Goal: Task Accomplishment & Management: Complete application form

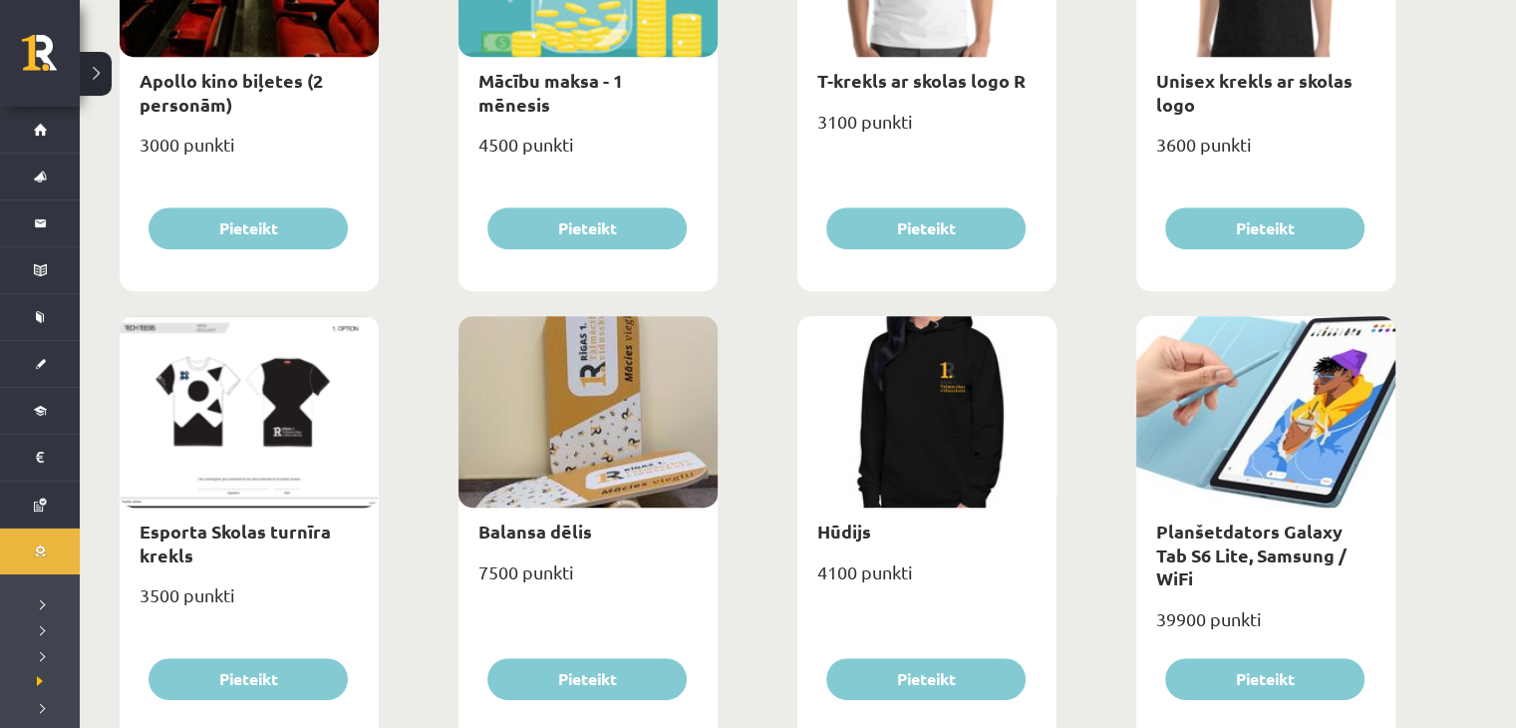
scroll to position [897, 0]
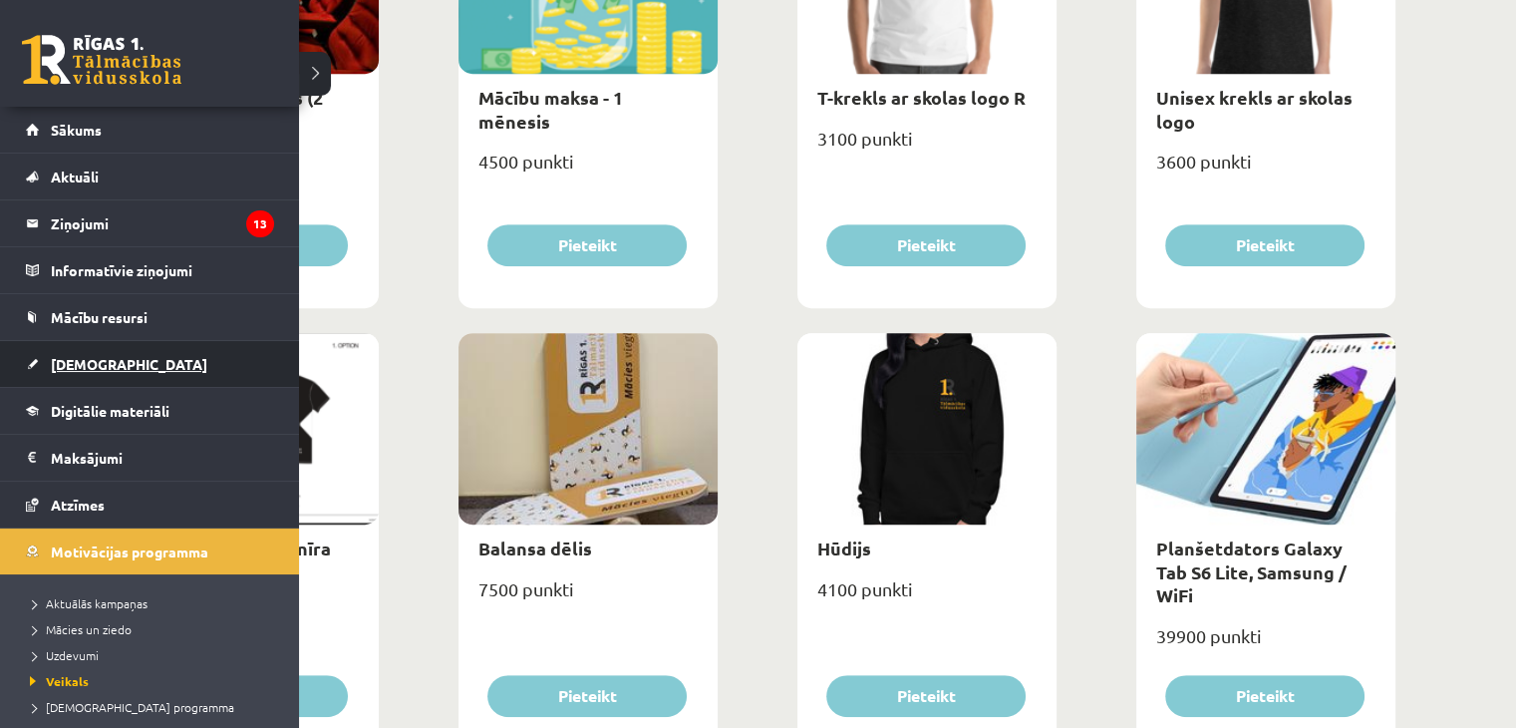
click at [112, 376] on link "[DEMOGRAPHIC_DATA]" at bounding box center [150, 364] width 248 height 46
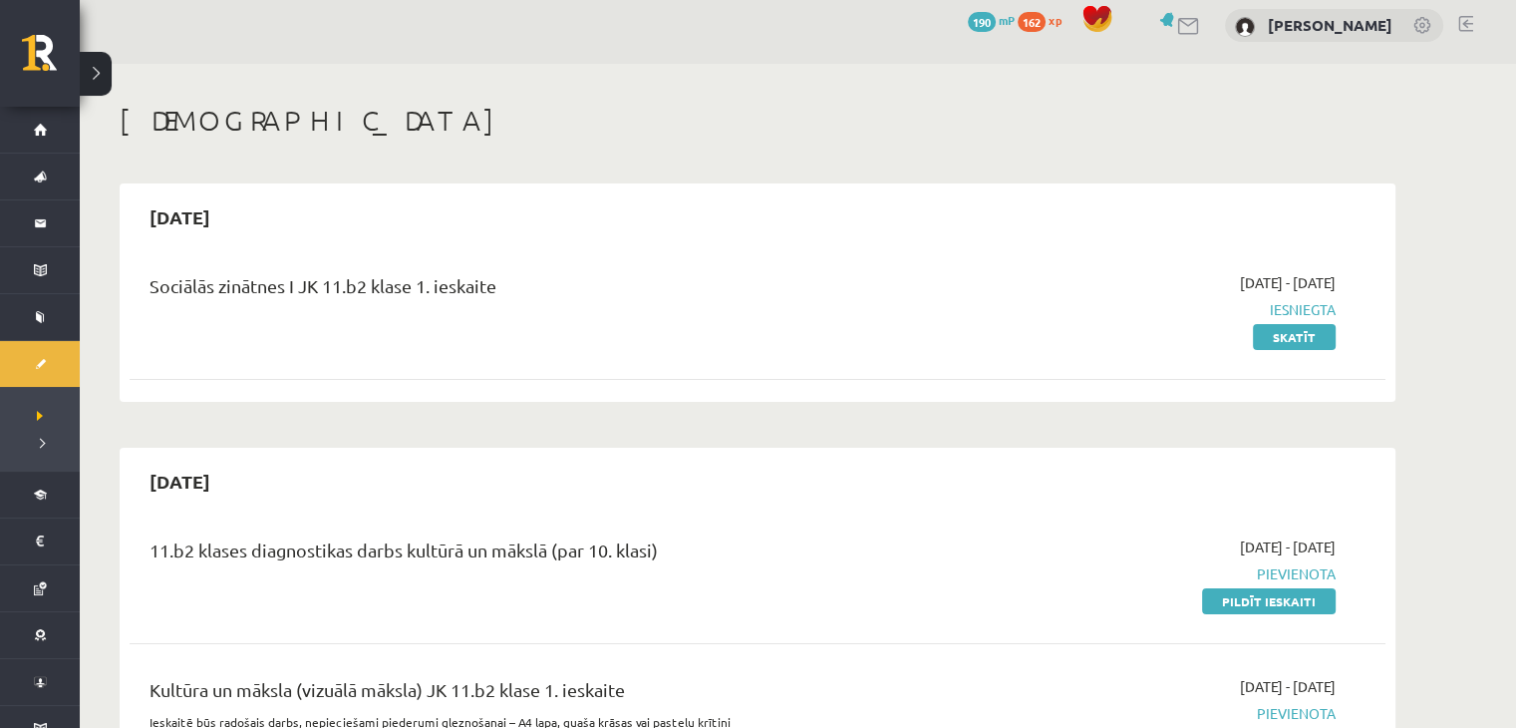
scroll to position [199, 0]
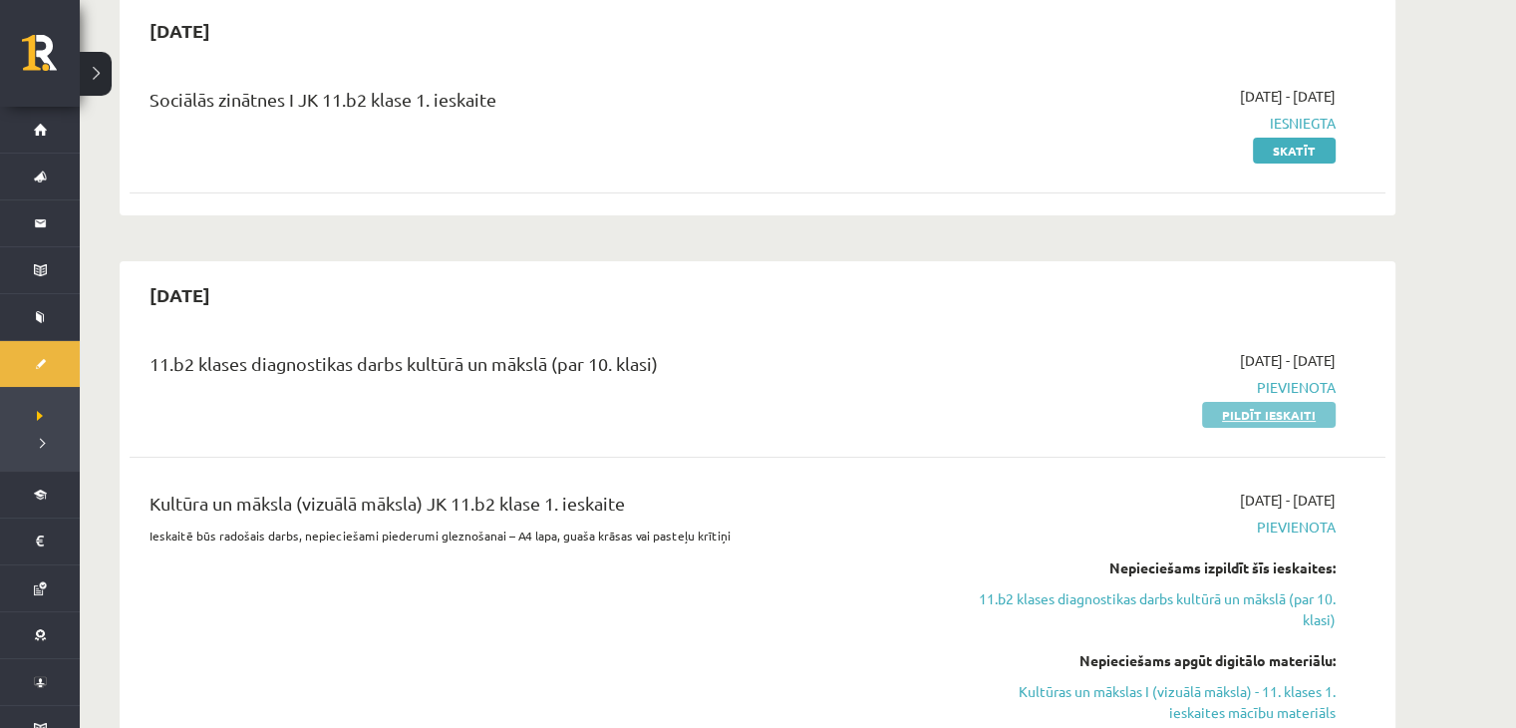
click at [1272, 415] on link "Pildīt ieskaiti" at bounding box center [1269, 415] width 134 height 26
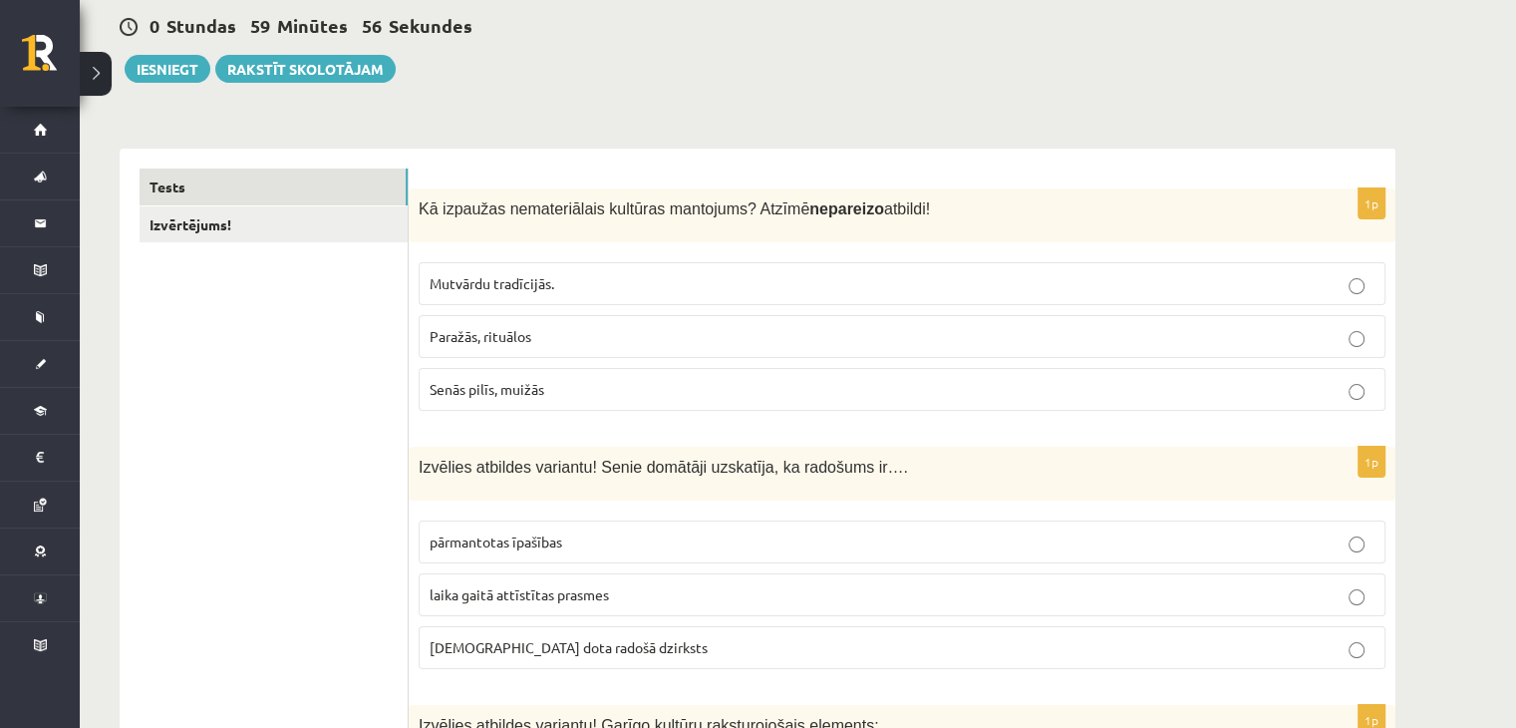
scroll to position [199, 0]
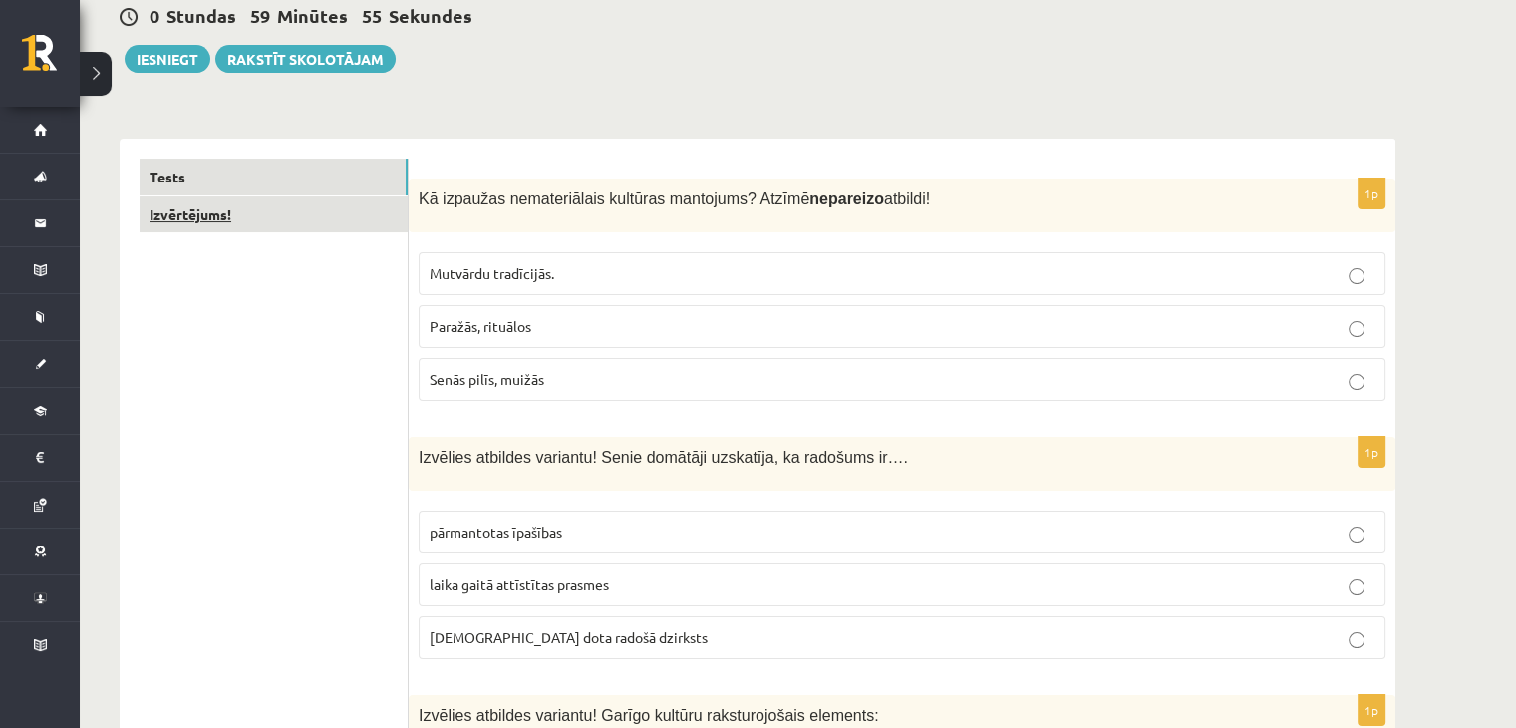
click at [215, 222] on link "Izvērtējums!" at bounding box center [274, 214] width 268 height 37
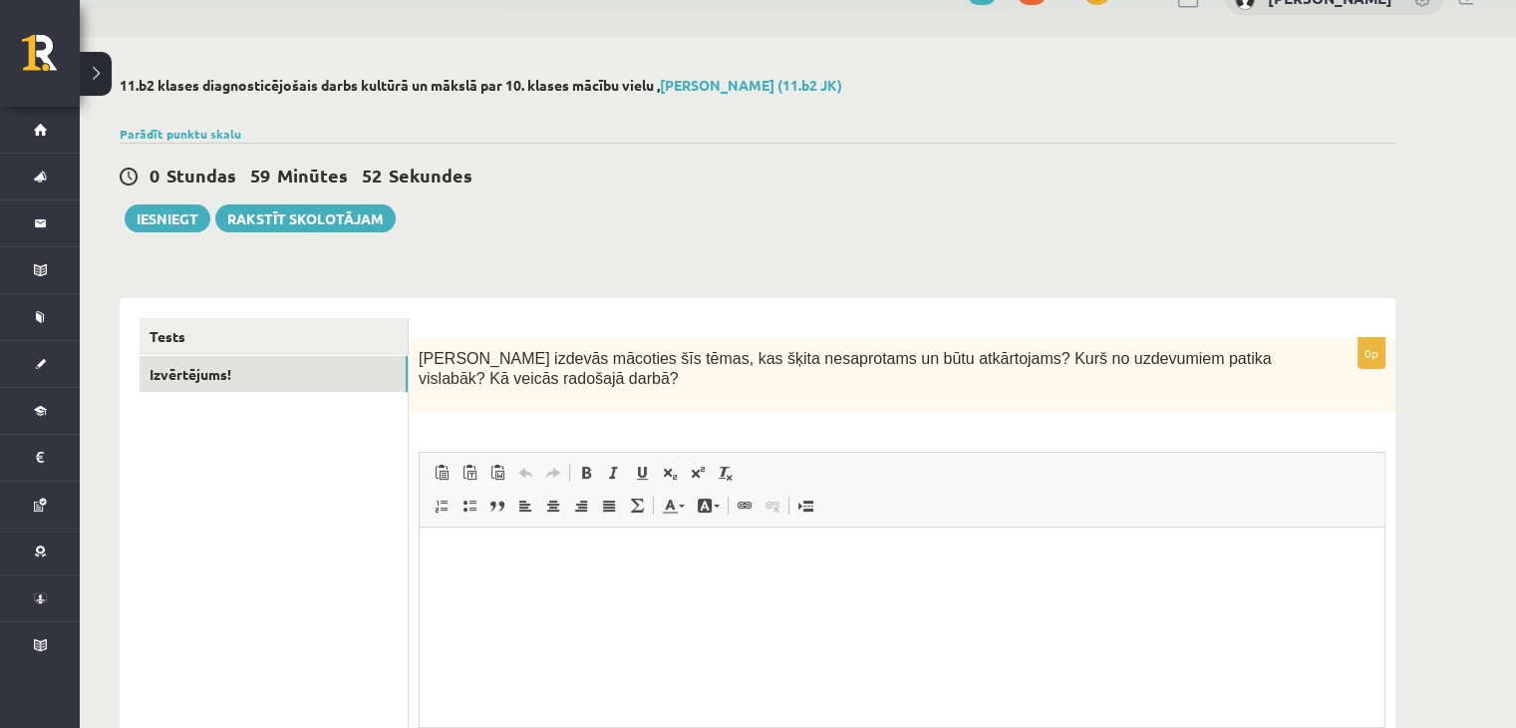
scroll to position [0, 0]
click at [368, 344] on link "Tests" at bounding box center [274, 336] width 268 height 37
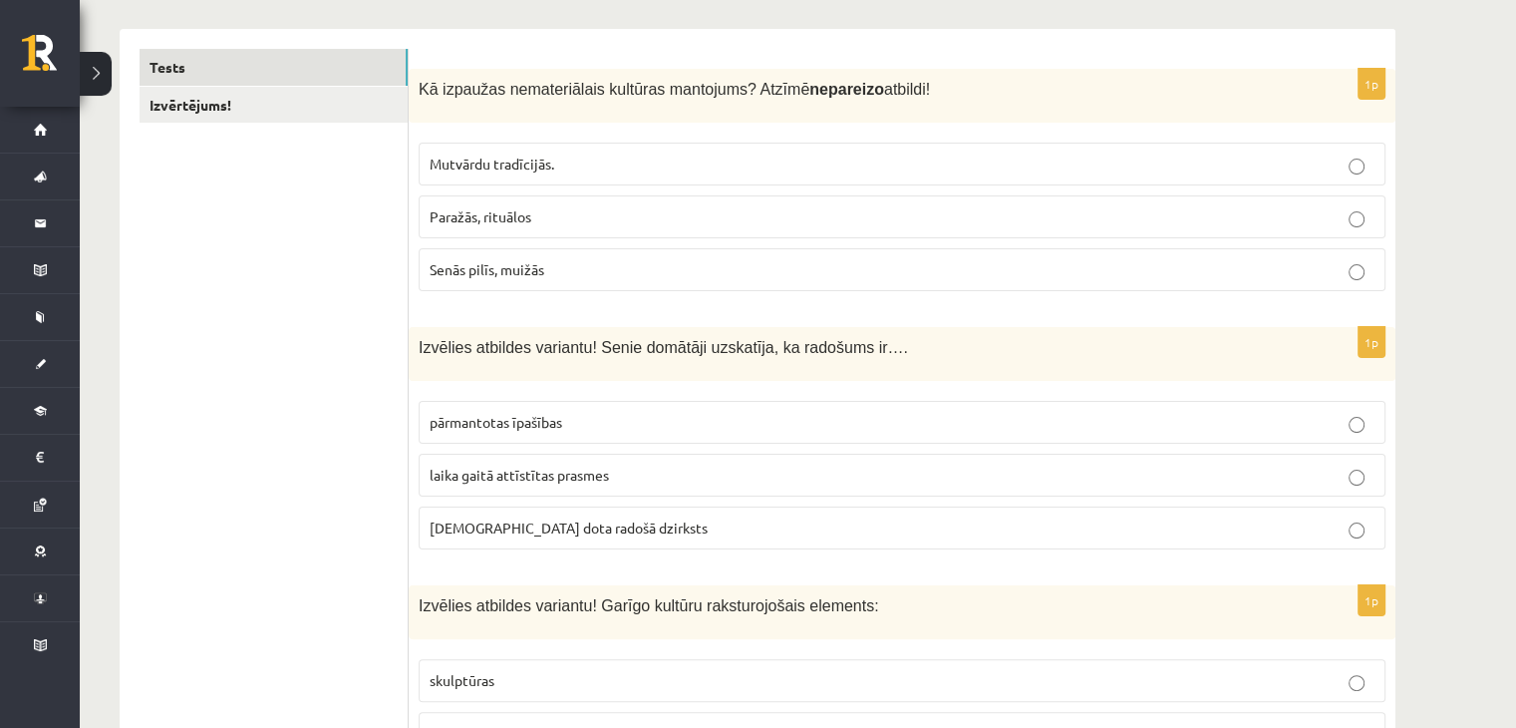
scroll to position [339, 0]
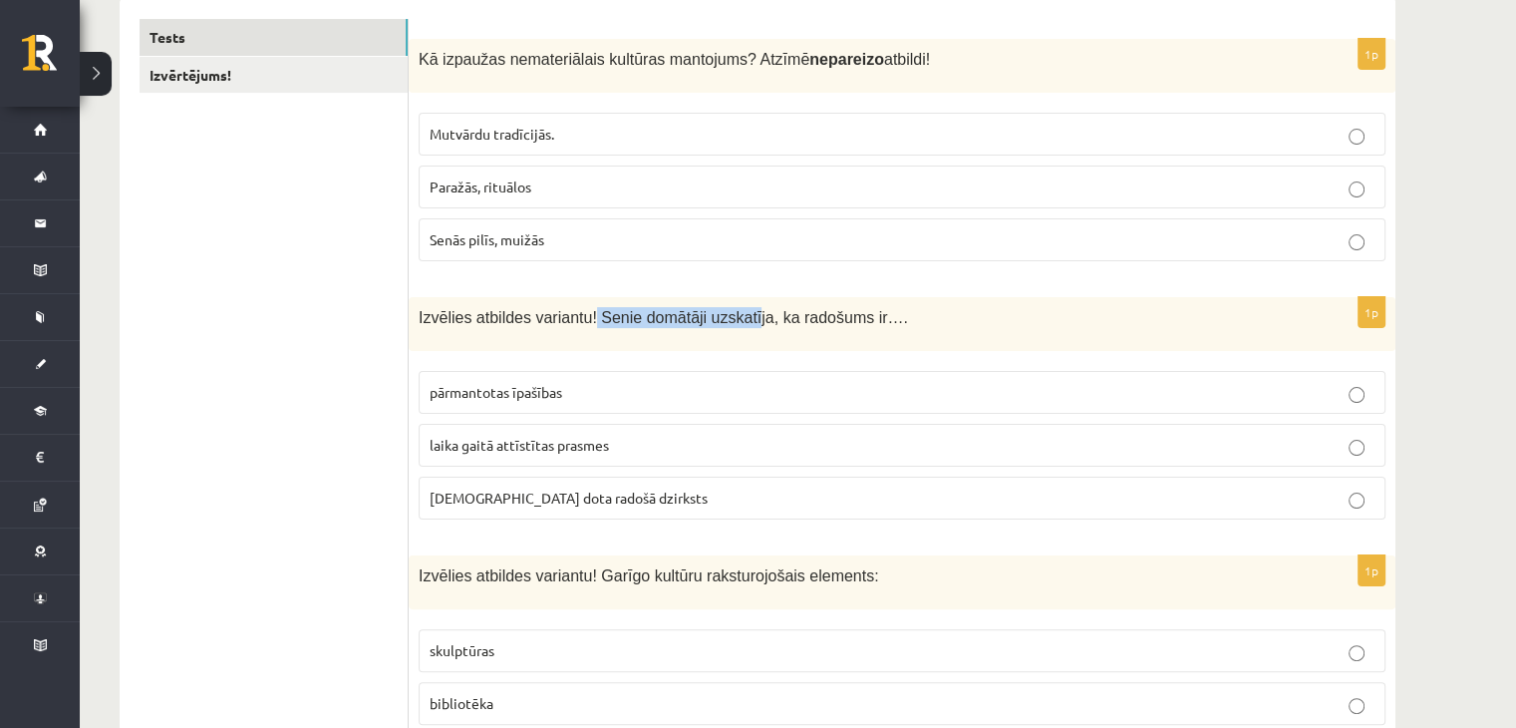
drag, startPoint x: 579, startPoint y: 316, endPoint x: 730, endPoint y: 316, distance: 150.5
click at [730, 316] on span "Izvēlies atbildes variantu! Senie domātāji uzskatīja, ka radošums ir…." at bounding box center [663, 317] width 489 height 17
click at [797, 316] on span "Izvēlies atbildes variantu! Senie domātāji uzskatīja, ka radošums ir…." at bounding box center [663, 317] width 489 height 17
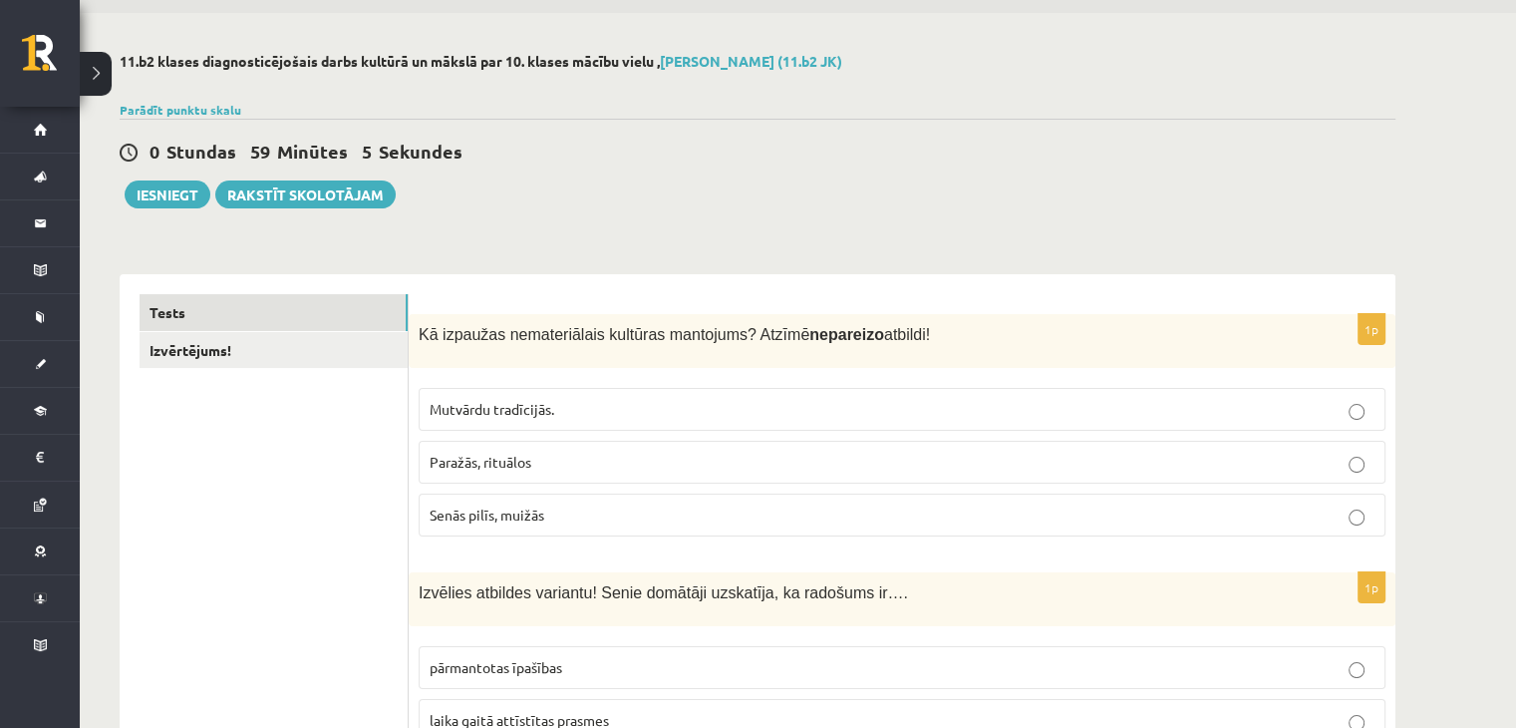
scroll to position [40, 0]
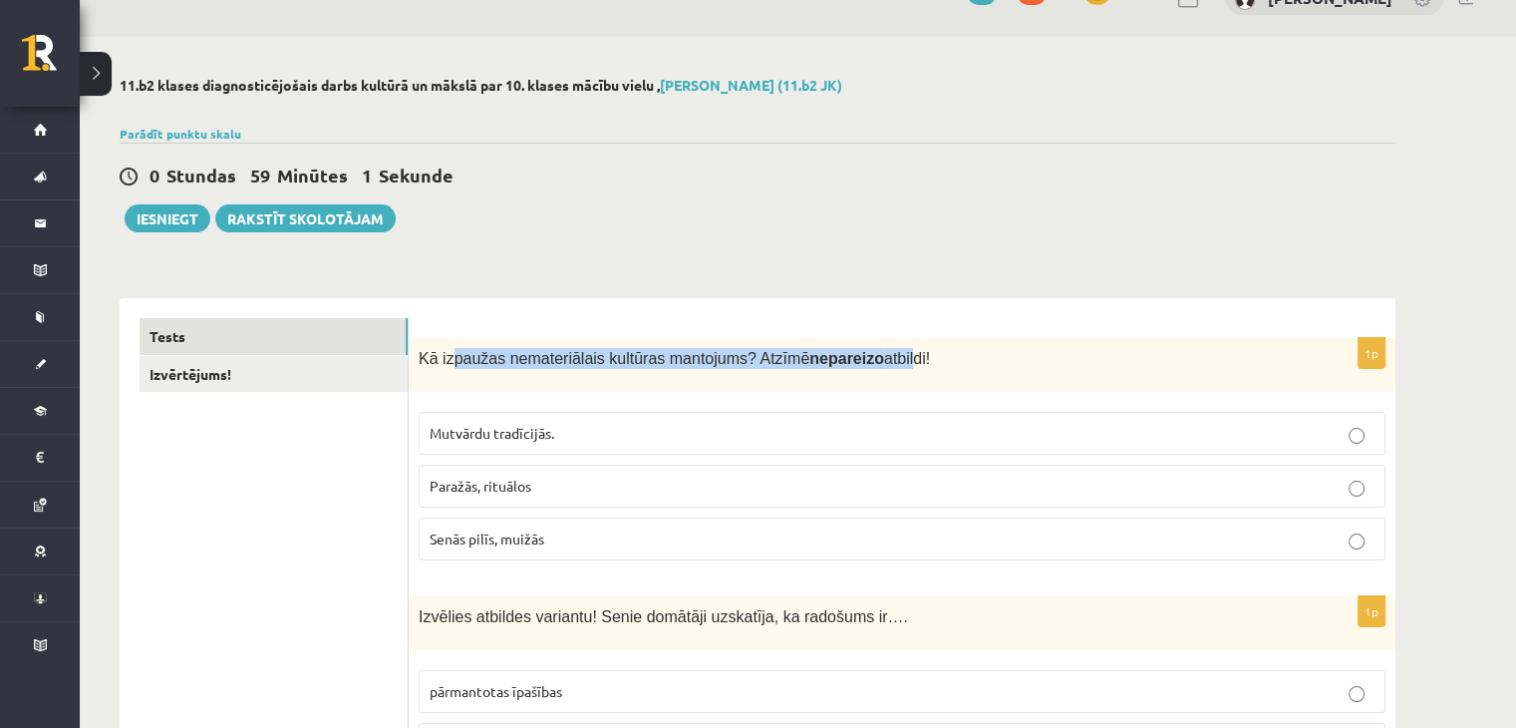
drag, startPoint x: 449, startPoint y: 357, endPoint x: 874, endPoint y: 357, distance: 425.7
click at [874, 357] on span "Kā izpaužas nemateriālais kultūras mantojums? Atzīmē nepareizo atbildi!" at bounding box center [674, 358] width 511 height 17
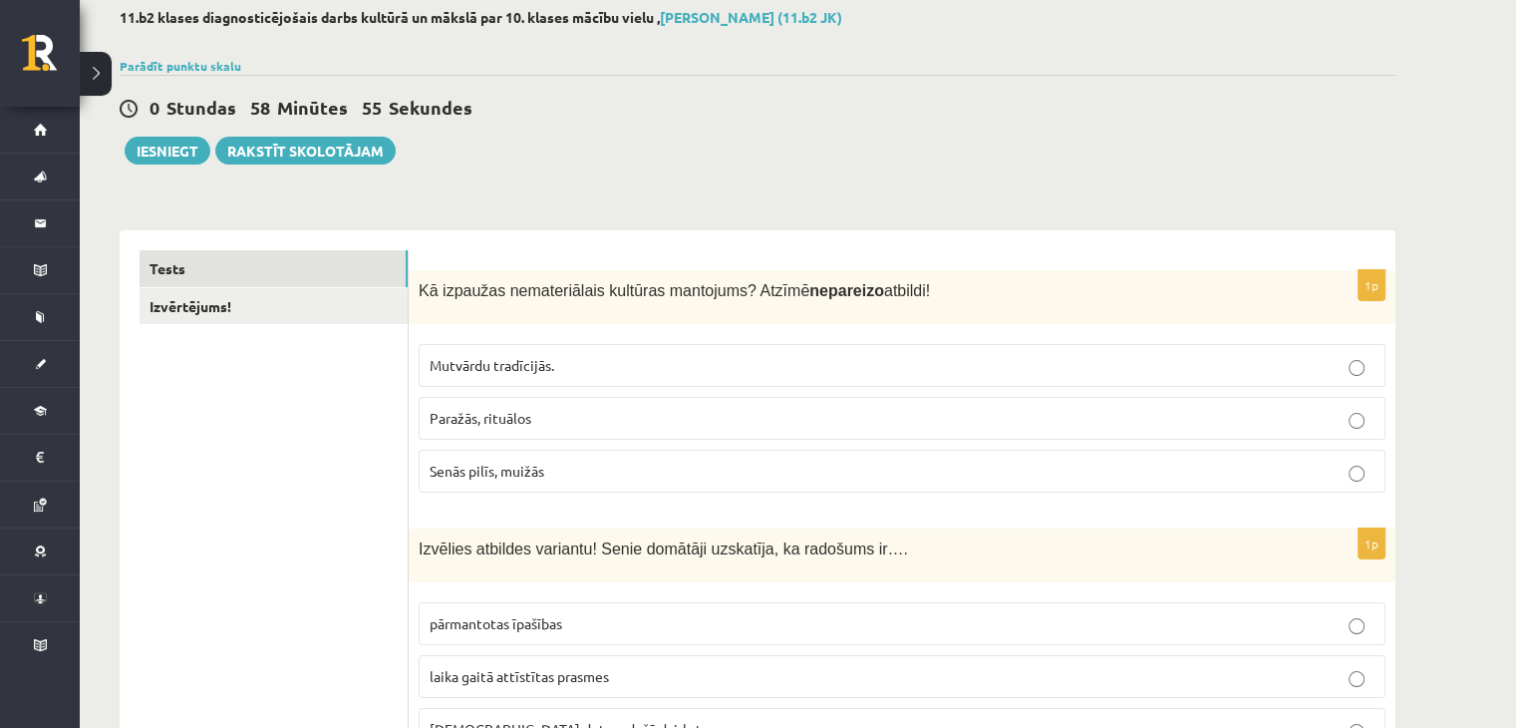
scroll to position [140, 0]
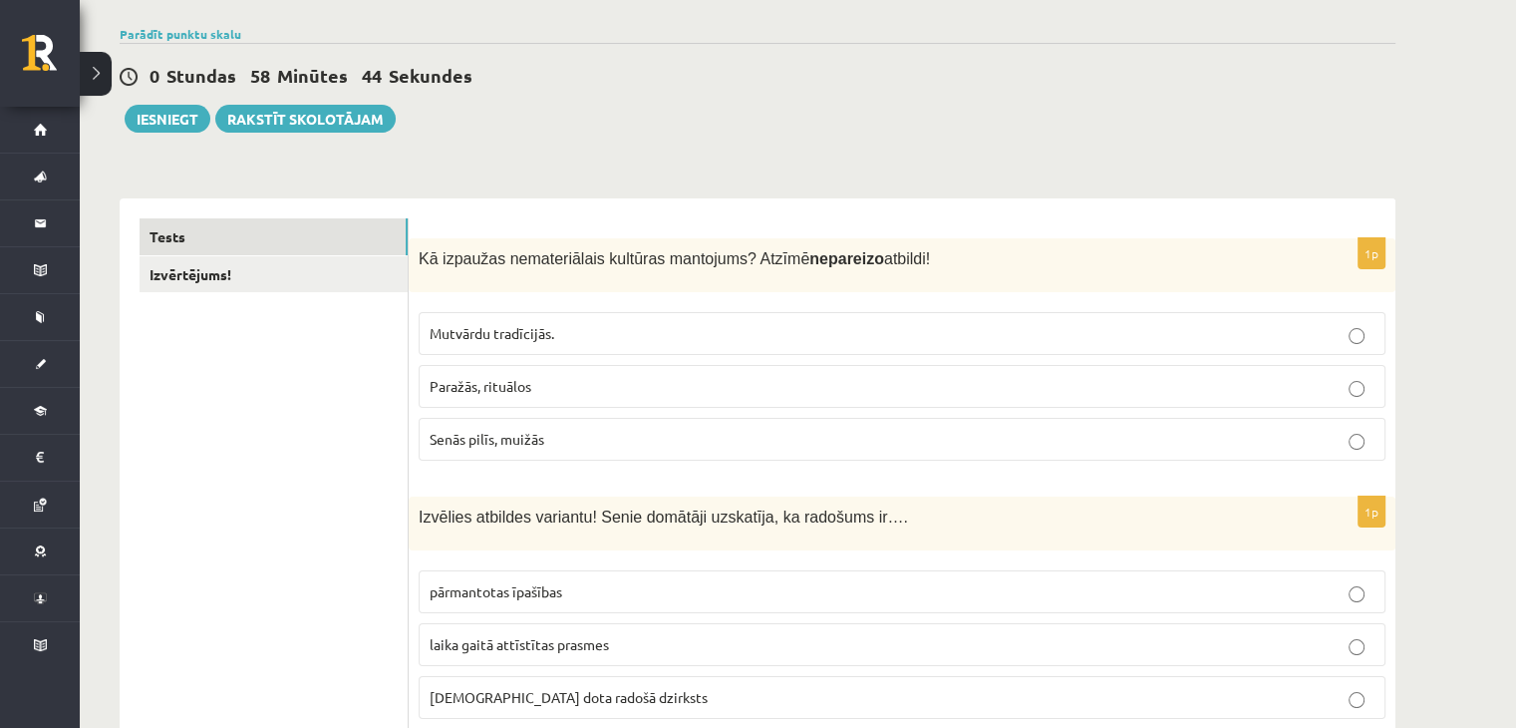
click at [574, 442] on p "Senās pilīs, muižās" at bounding box center [902, 439] width 945 height 21
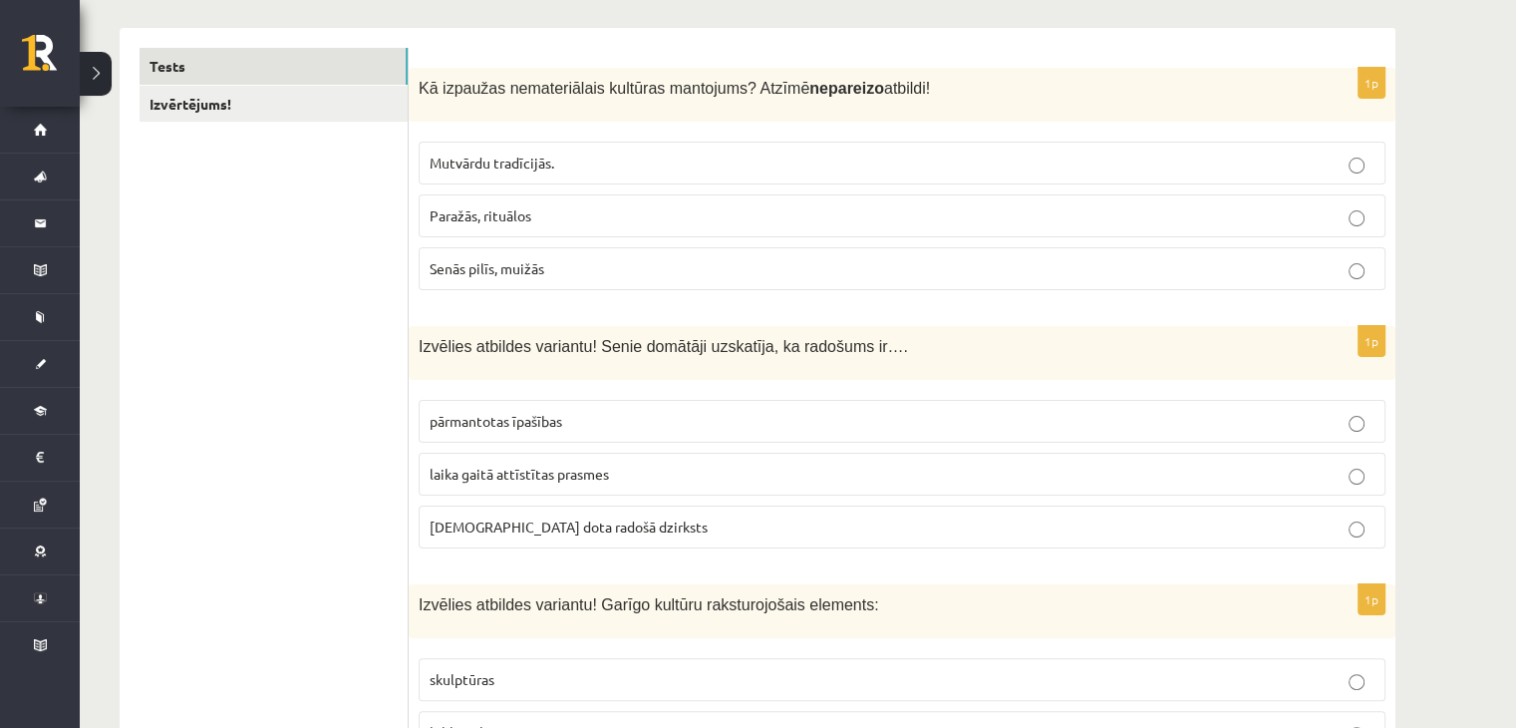
scroll to position [339, 0]
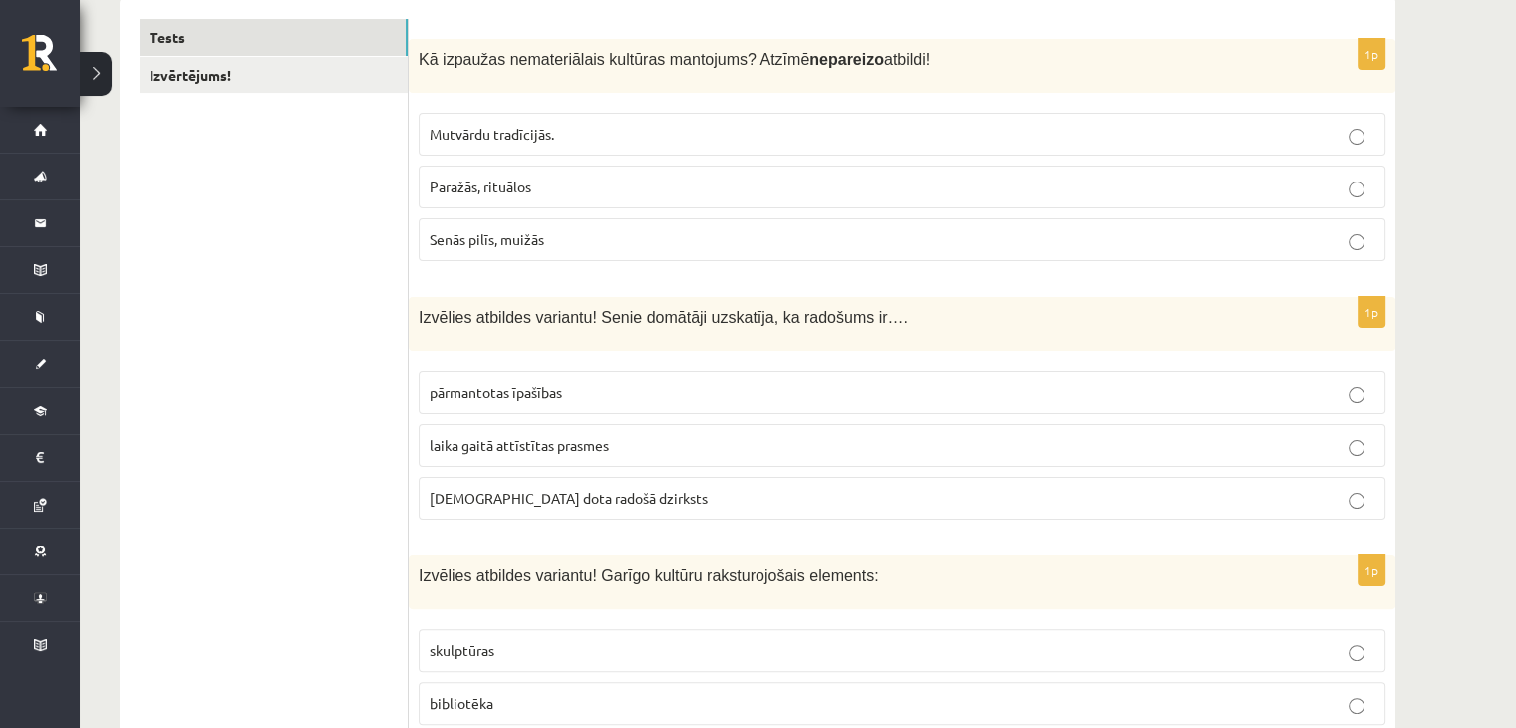
click at [528, 503] on p "dieva dota radošā dzirksts" at bounding box center [902, 497] width 945 height 21
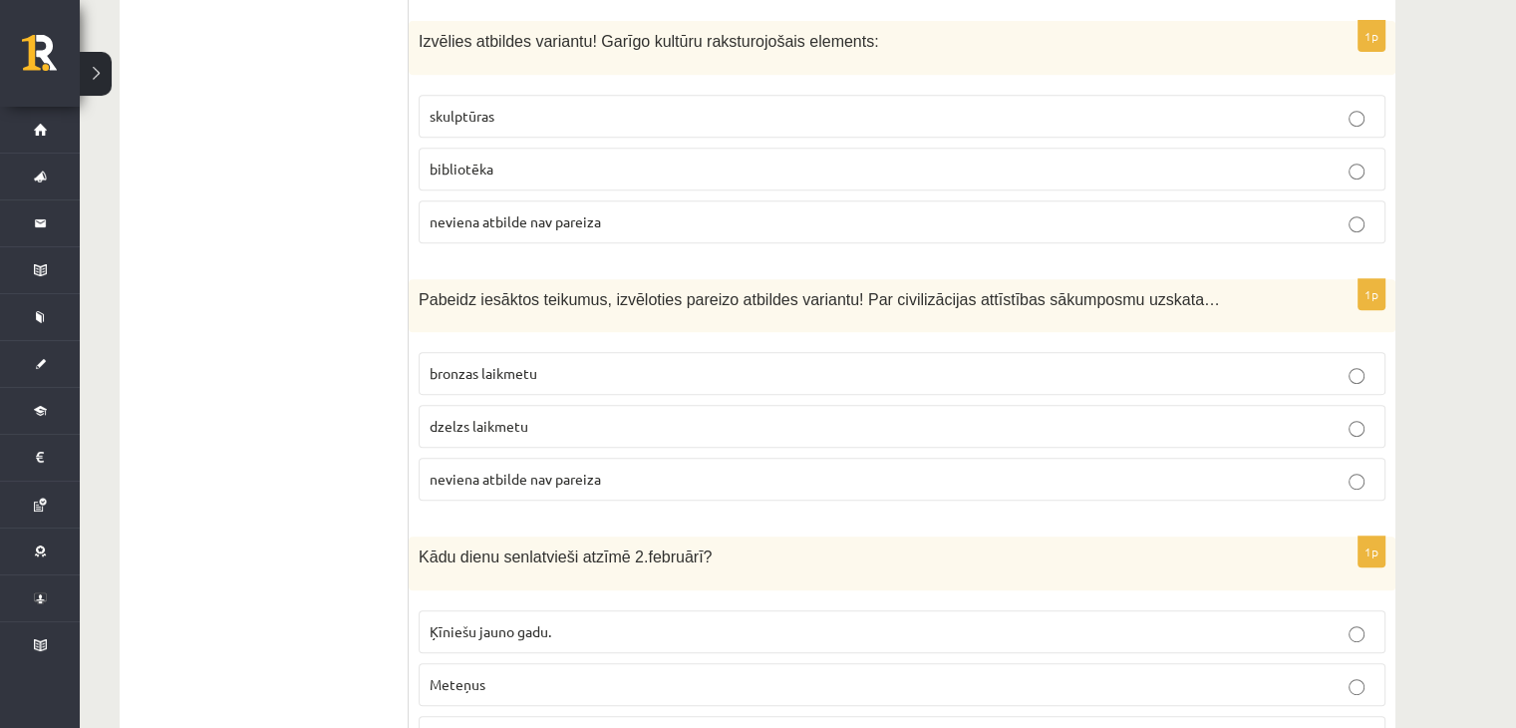
scroll to position [893, 0]
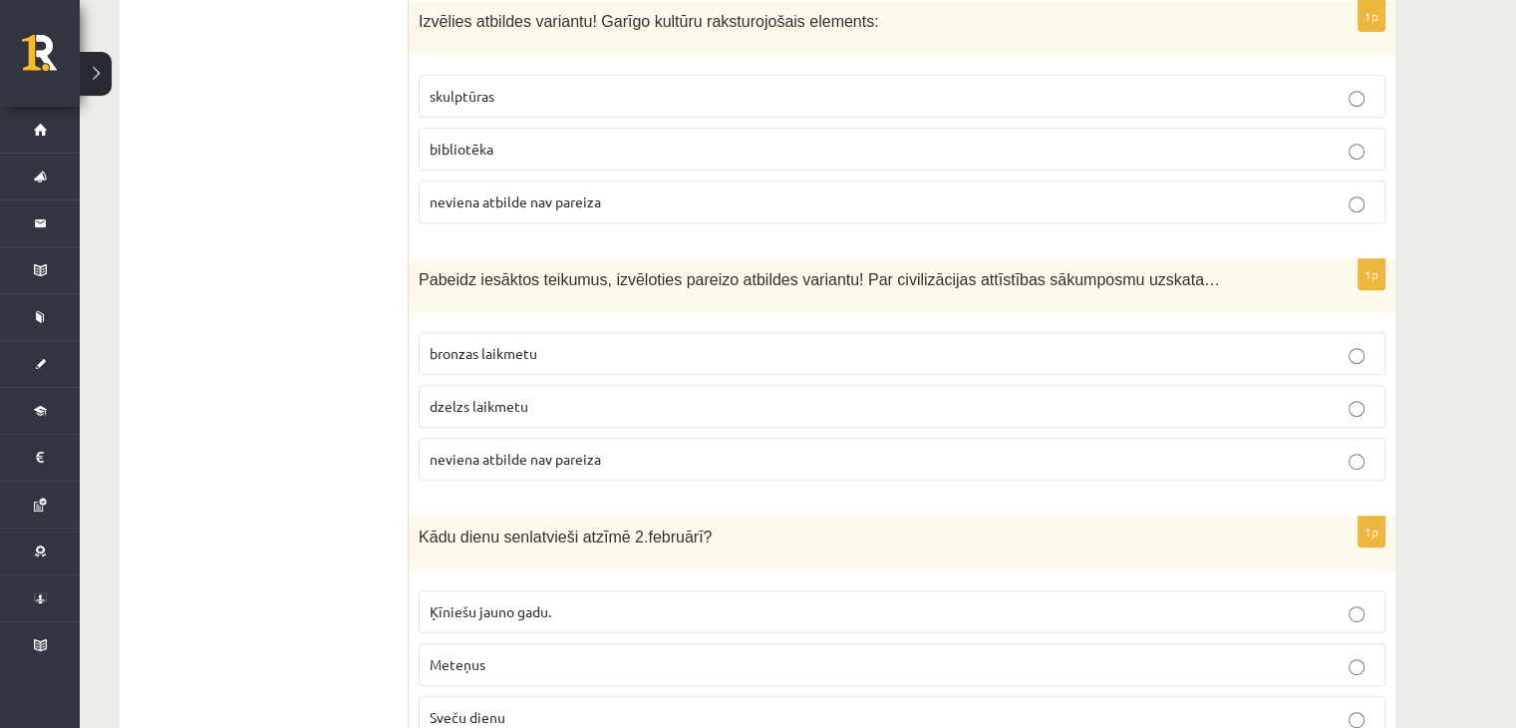
click at [761, 218] on fieldset "skulptūras bibliotēka neviena atbilde nav pareiza" at bounding box center [902, 147] width 967 height 164
click at [758, 219] on fieldset "skulptūras bibliotēka neviena atbilde nav pareiza" at bounding box center [902, 147] width 967 height 164
click at [763, 202] on p "neviena atbilde nav pareiza" at bounding box center [902, 201] width 945 height 21
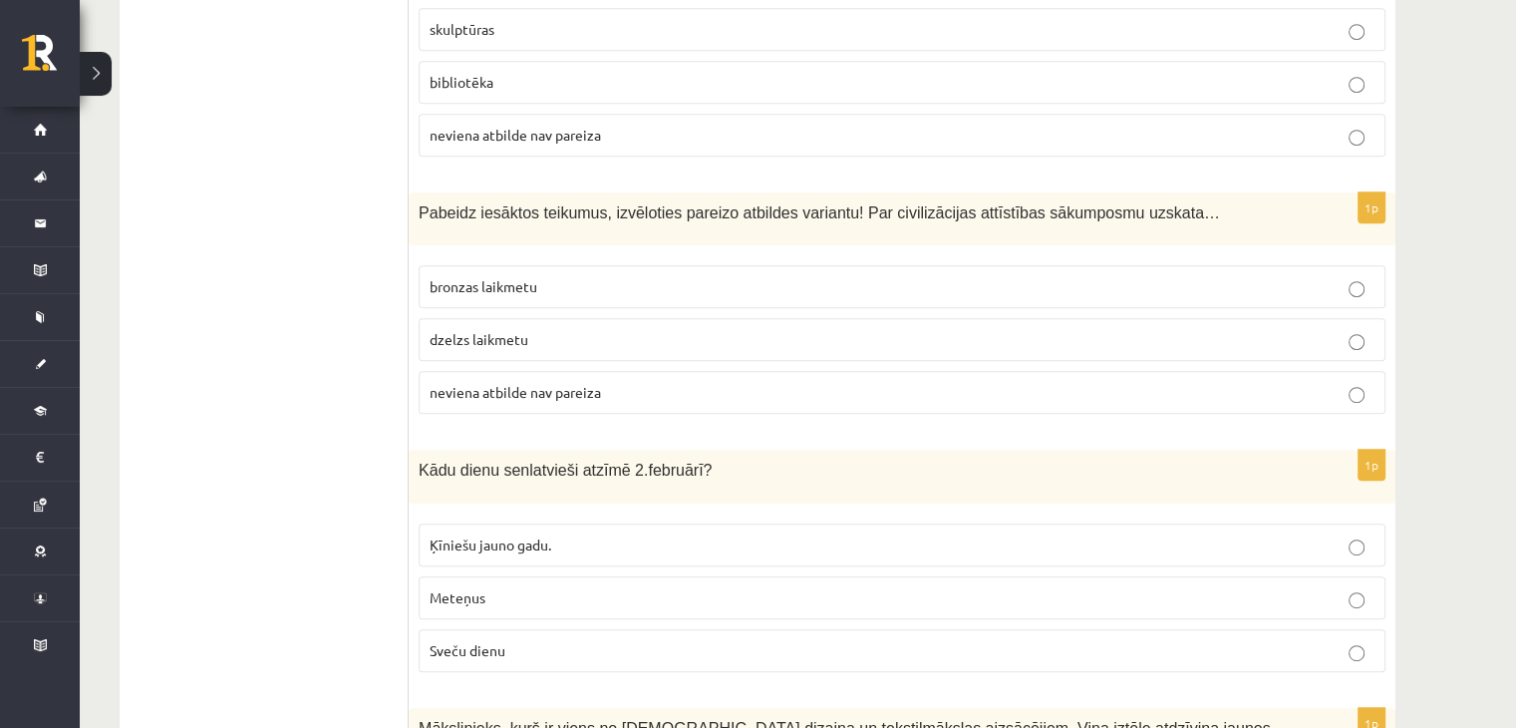
scroll to position [993, 0]
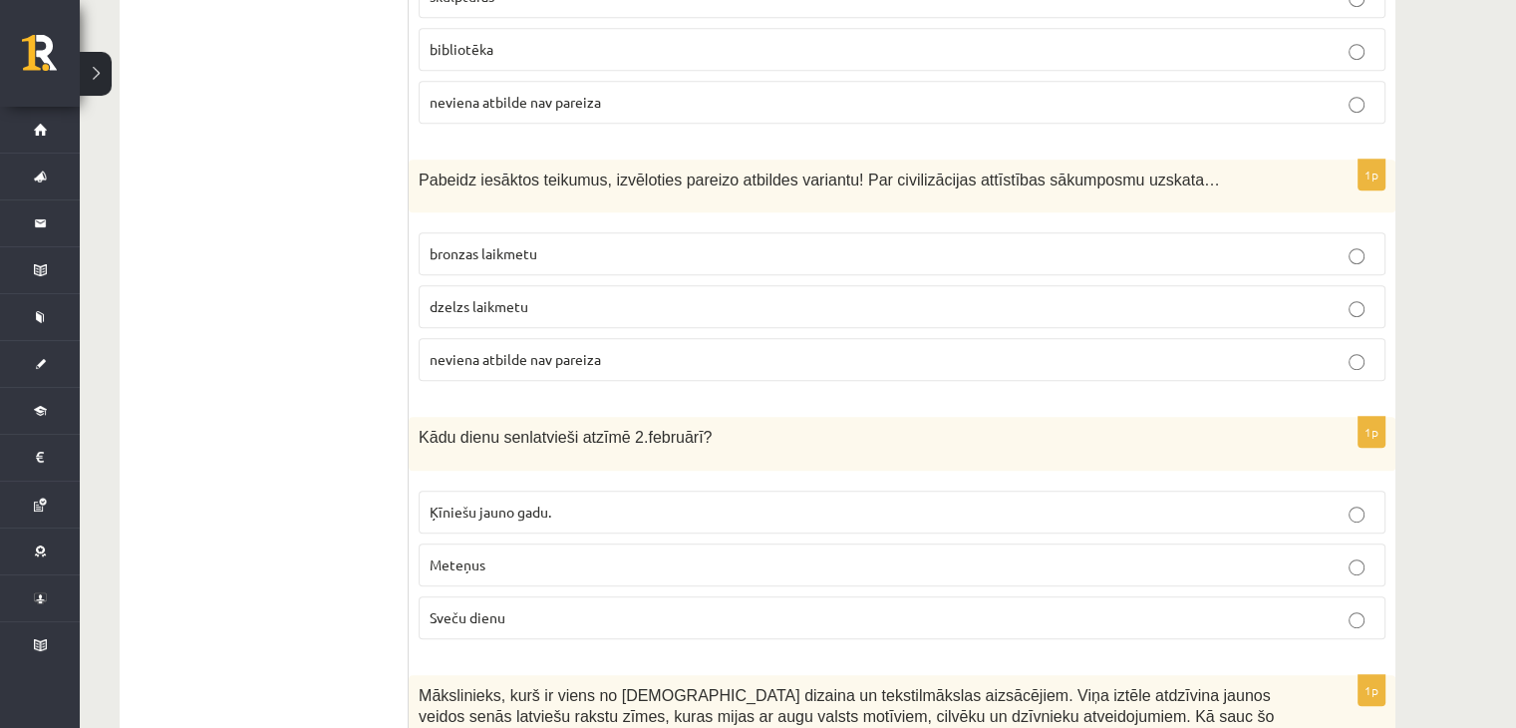
click at [620, 216] on div "1p Pabeidz iesāktos teikumus, izvēloties pareizo atbildes variantu! Par civiliz…" at bounding box center [902, 279] width 987 height 238
click at [627, 264] on label "bronzas laikmetu" at bounding box center [902, 253] width 967 height 43
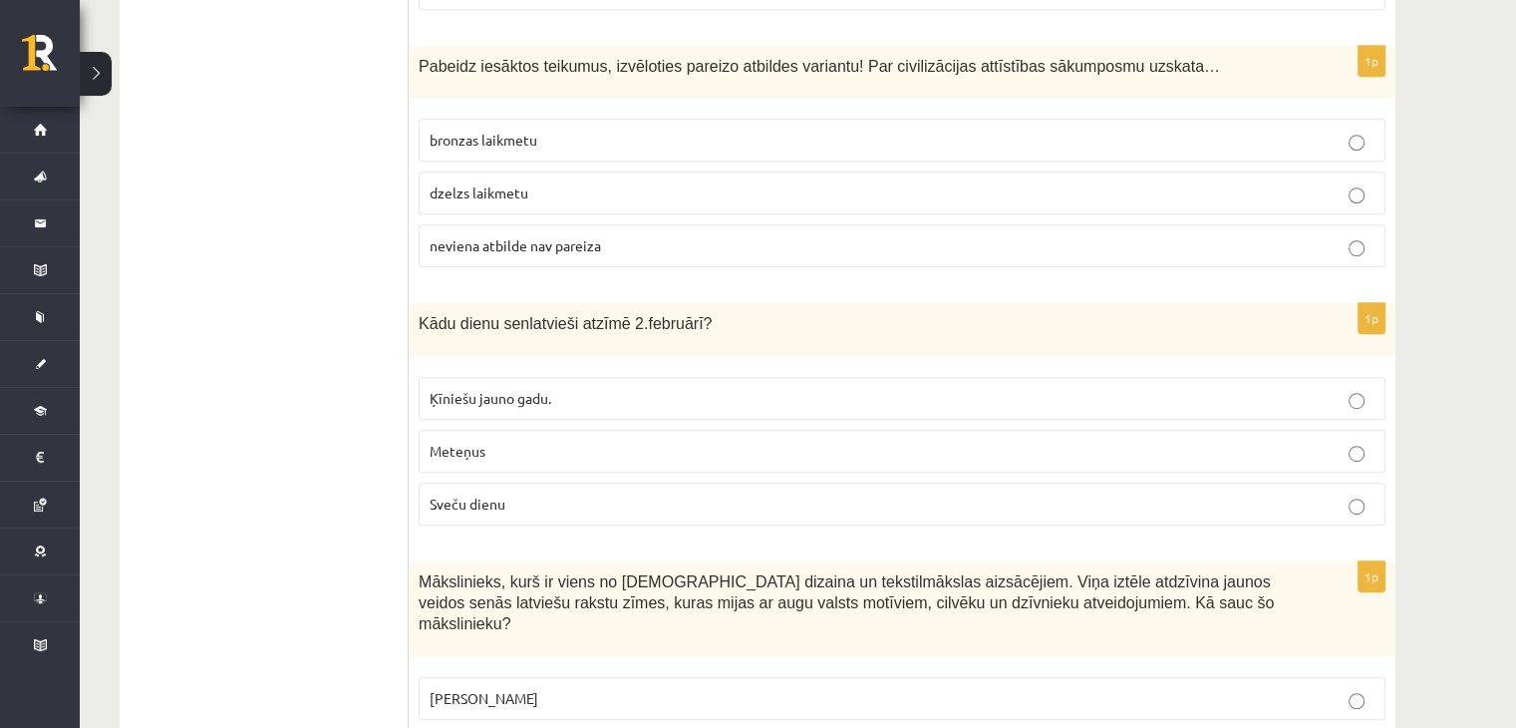
scroll to position [1192, 0]
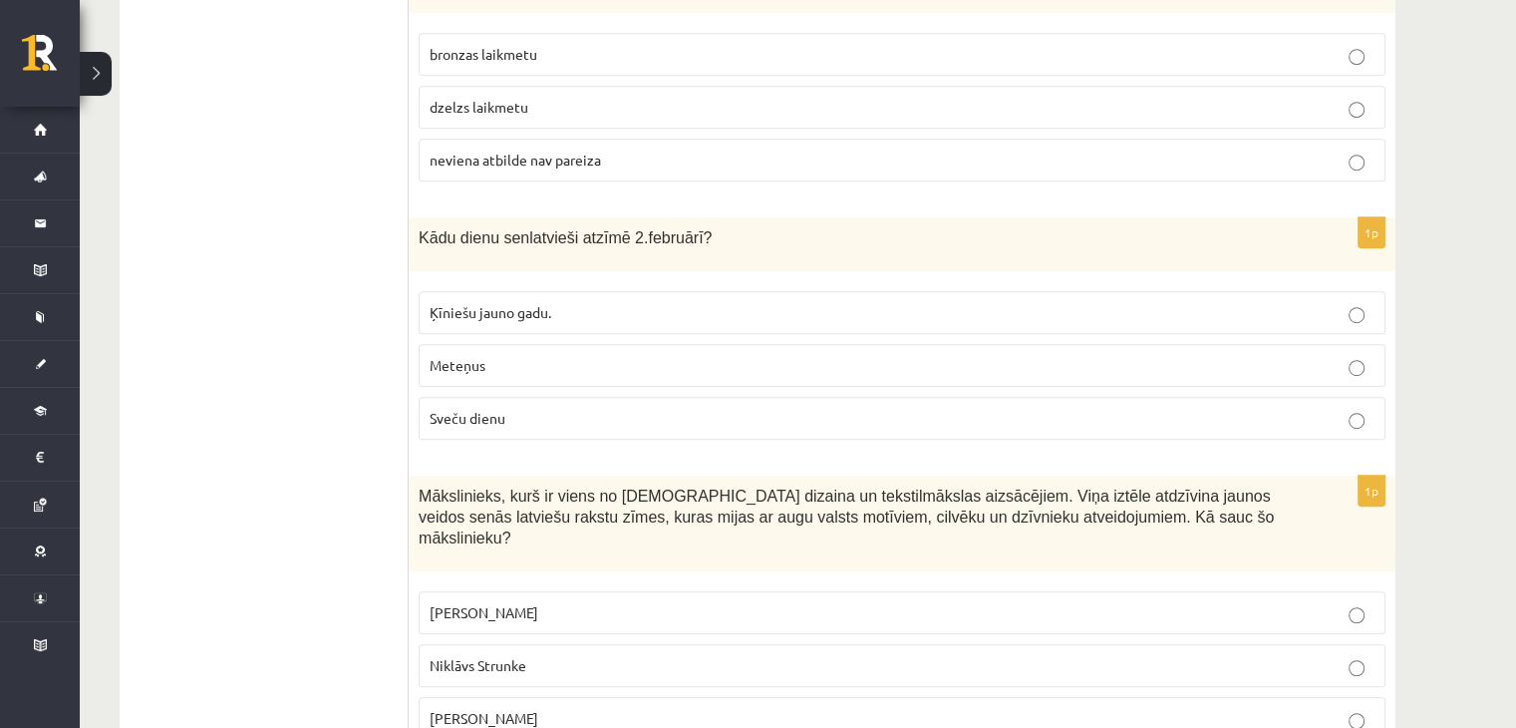
click at [530, 428] on label "Sveču dienu" at bounding box center [902, 418] width 967 height 43
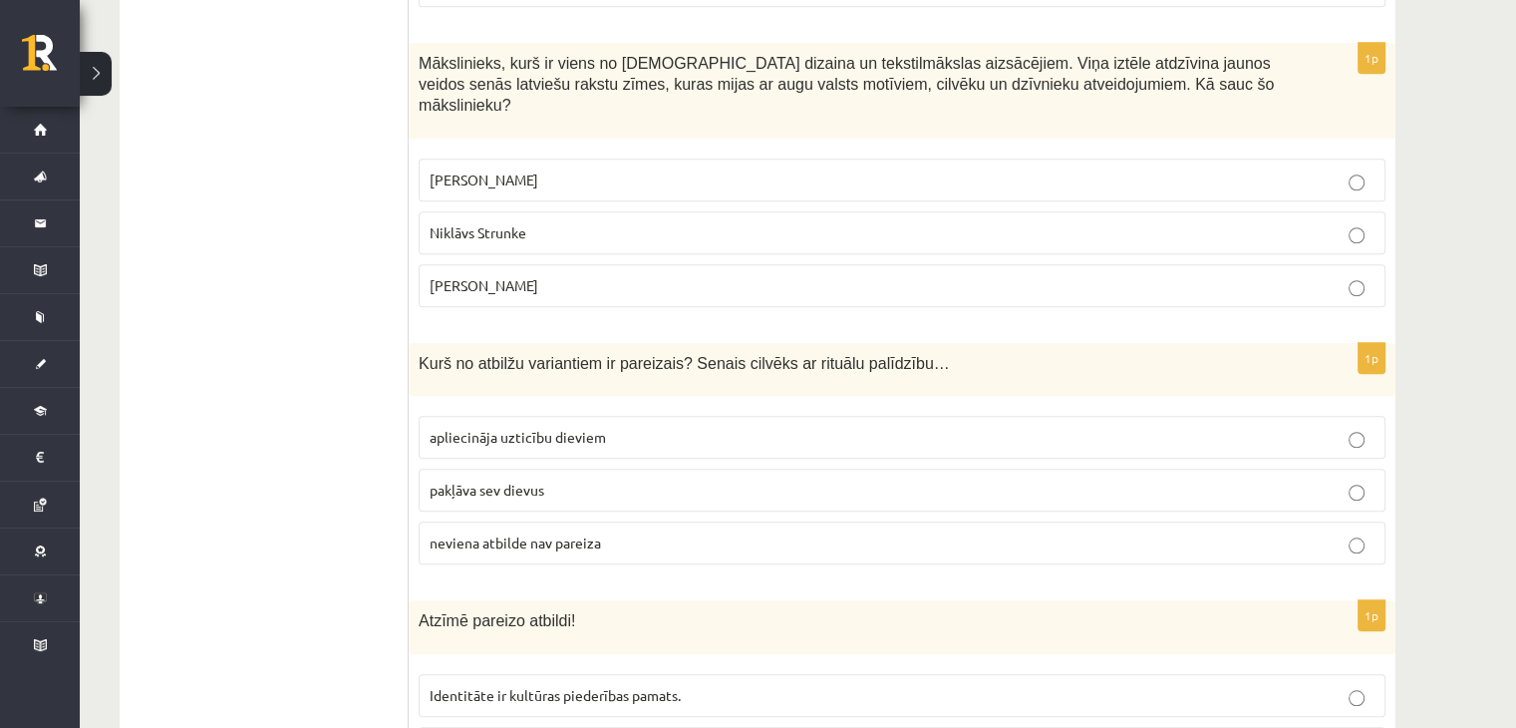
scroll to position [1591, 0]
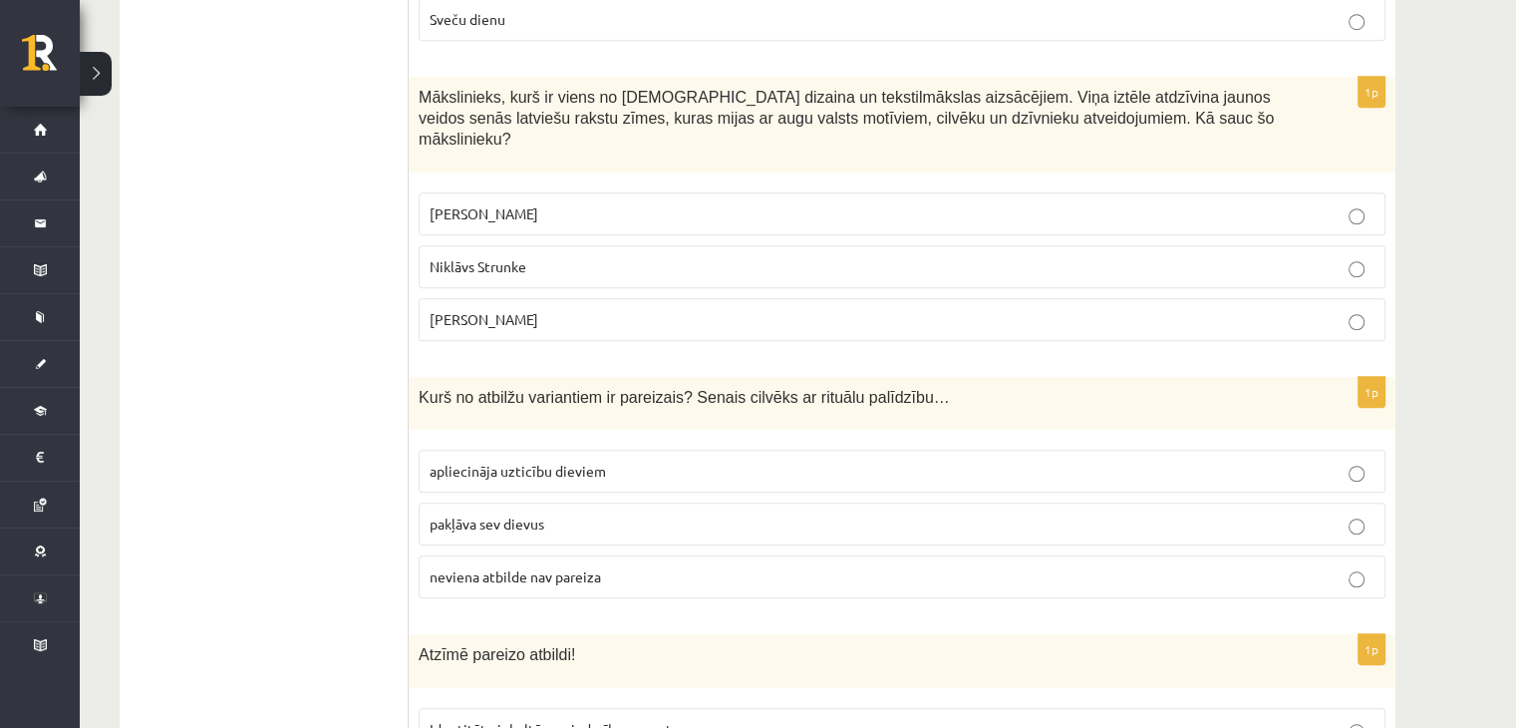
click at [471, 310] on label "Rihards Zariņš" at bounding box center [902, 319] width 967 height 43
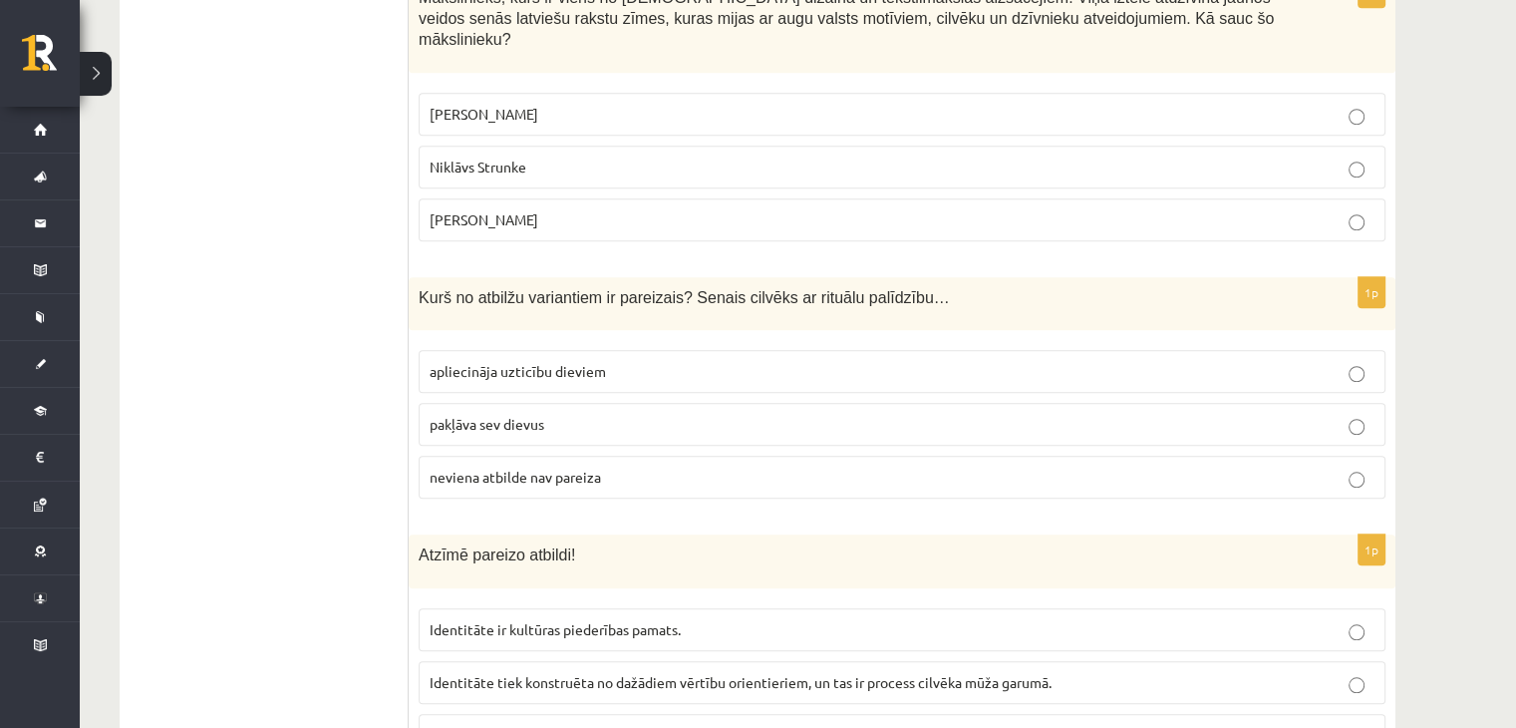
click at [513, 362] on span "apliecināja uzticību dieviem" at bounding box center [518, 371] width 176 height 18
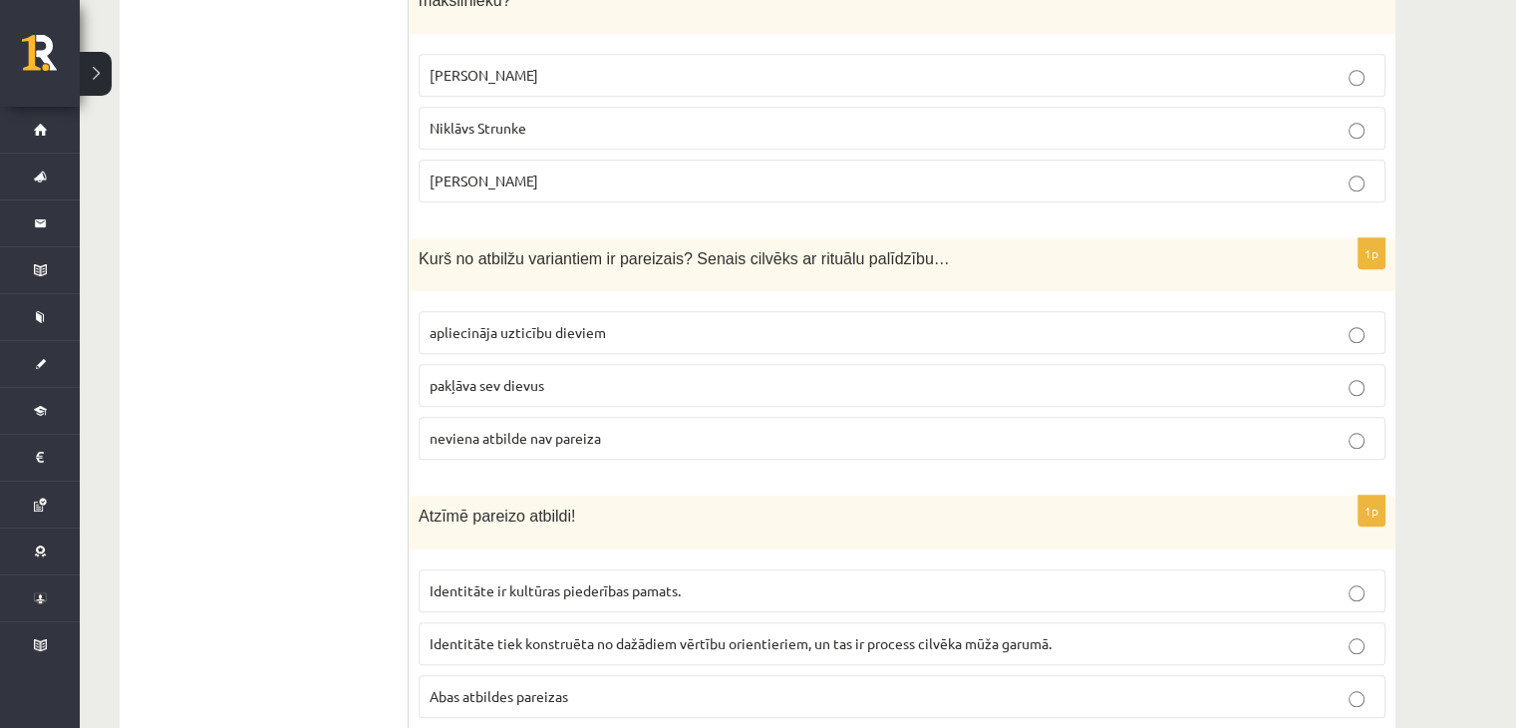
scroll to position [1790, 0]
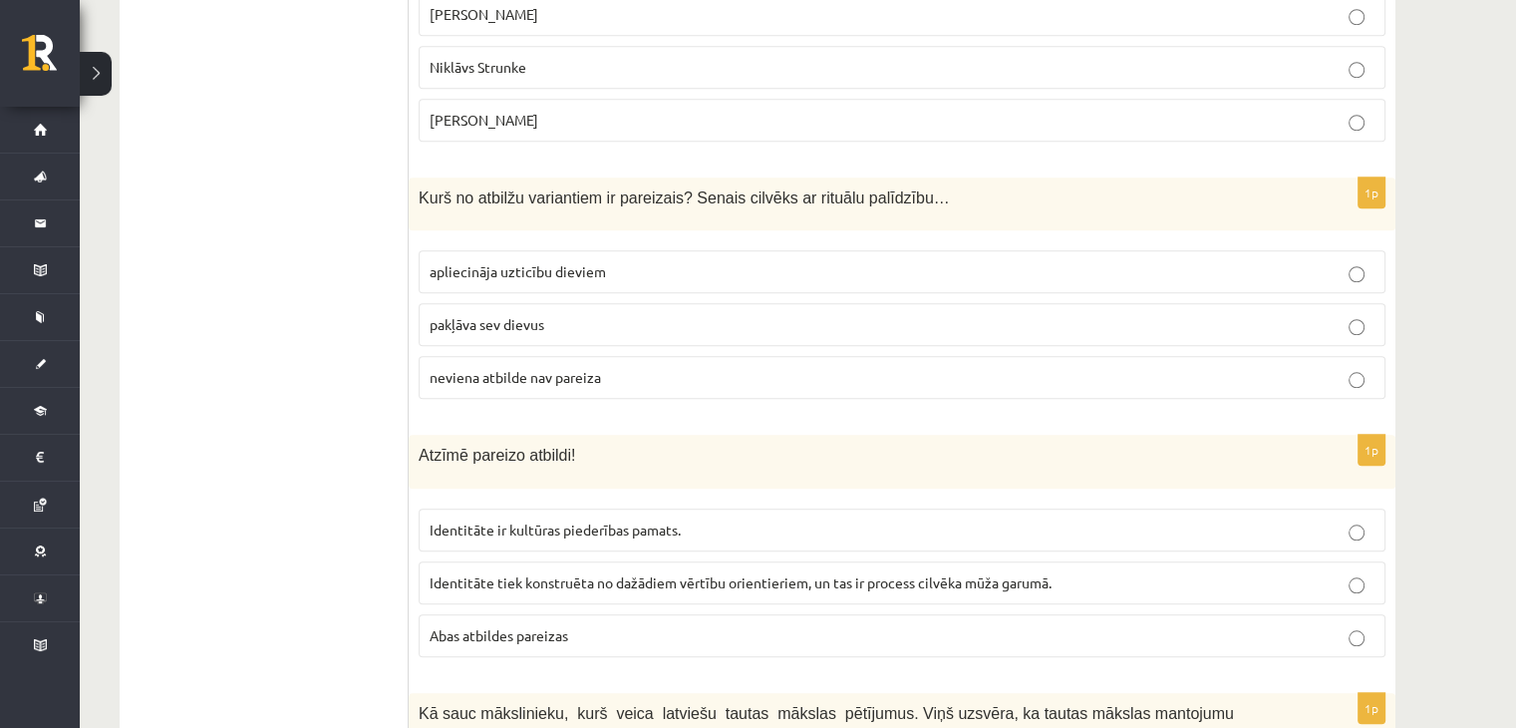
click at [647, 520] on span "Identitāte ir kultūras piederības pamats." at bounding box center [555, 529] width 251 height 18
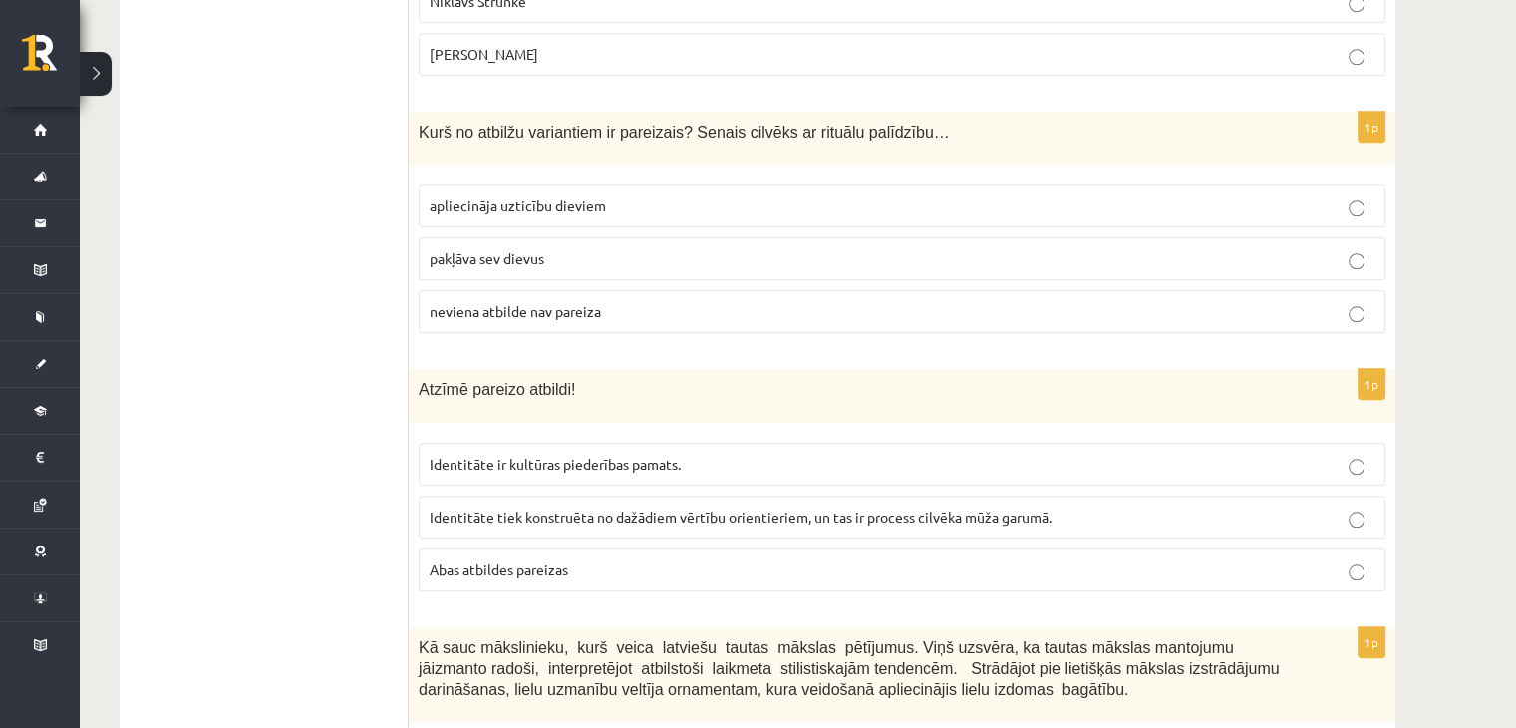
scroll to position [1890, 0]
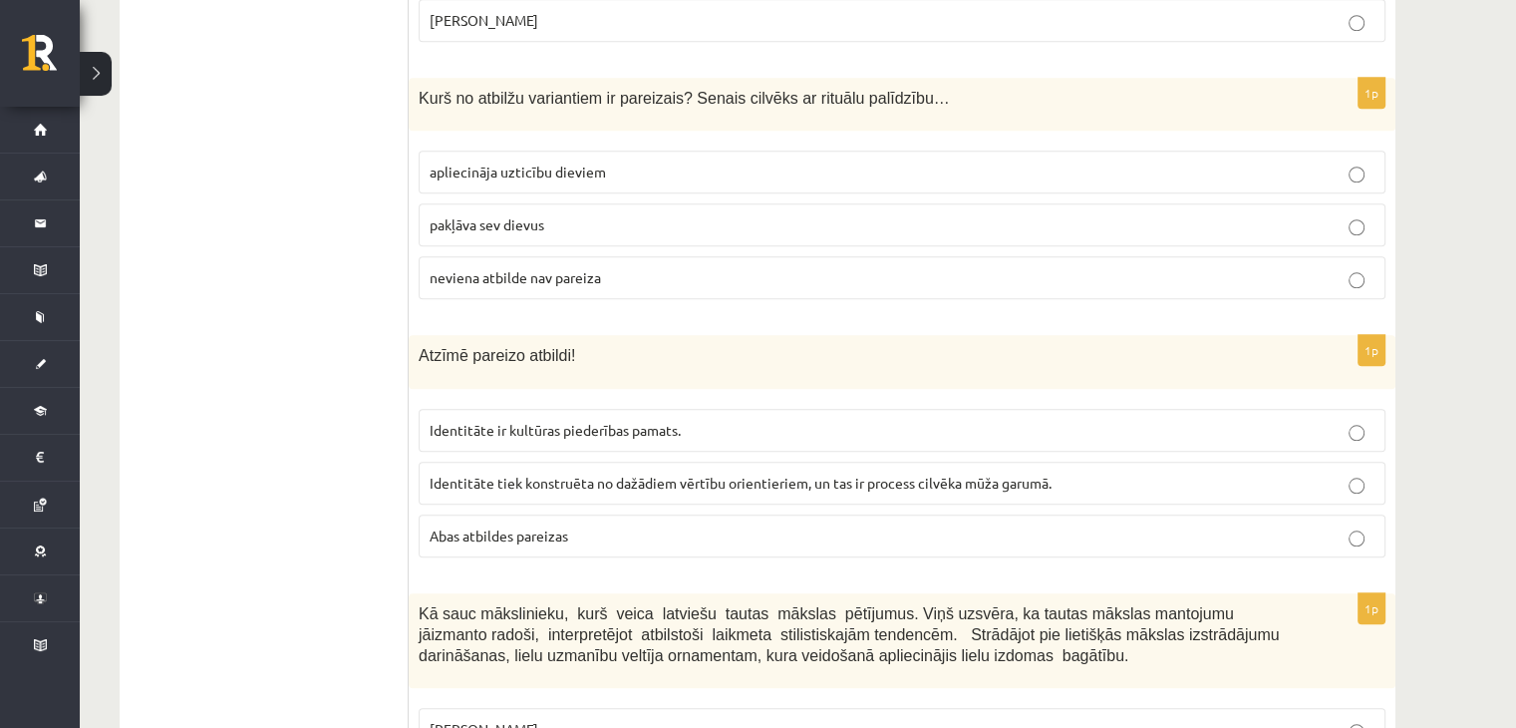
click at [617, 462] on label "Identitāte tiek konstruēta no dažādiem vērtību orientieriem, un tas ir process …" at bounding box center [902, 483] width 967 height 43
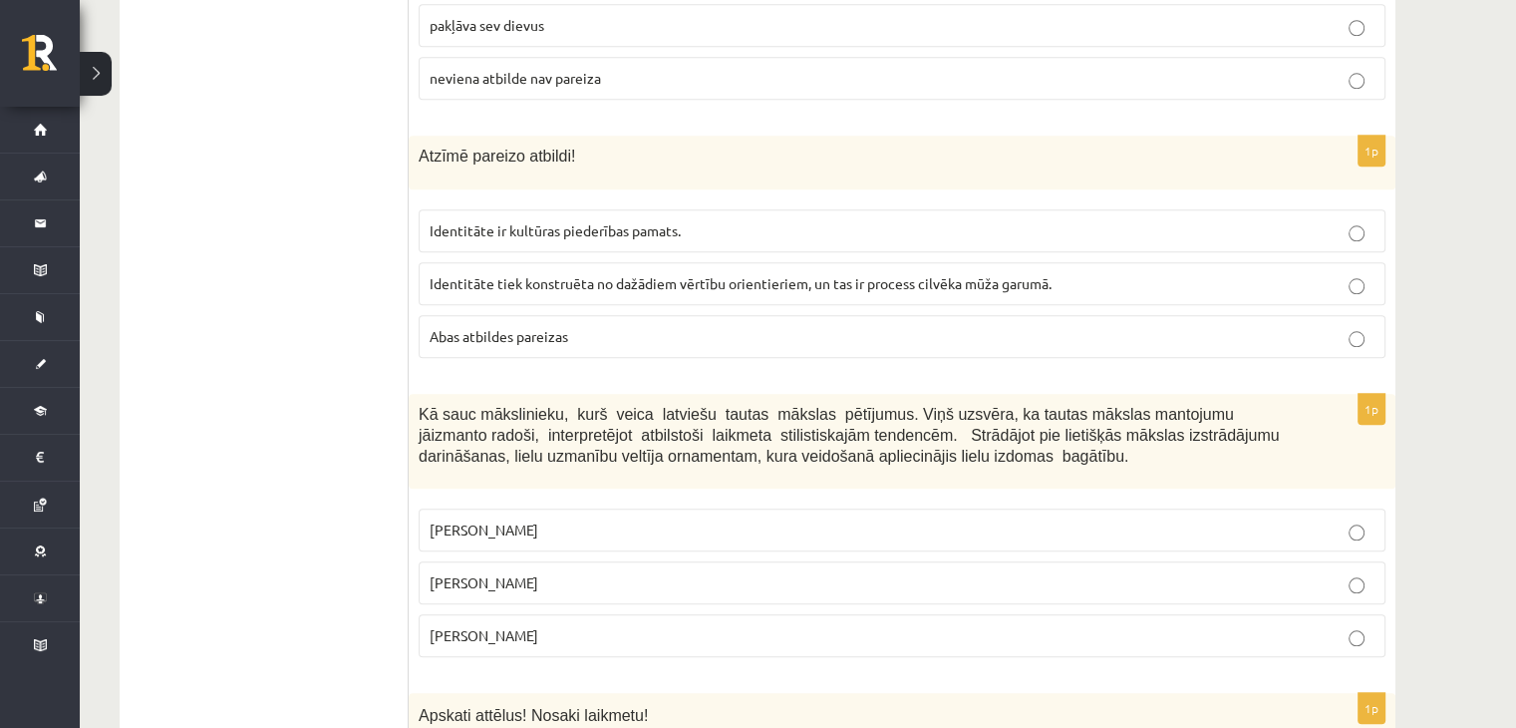
scroll to position [2289, 0]
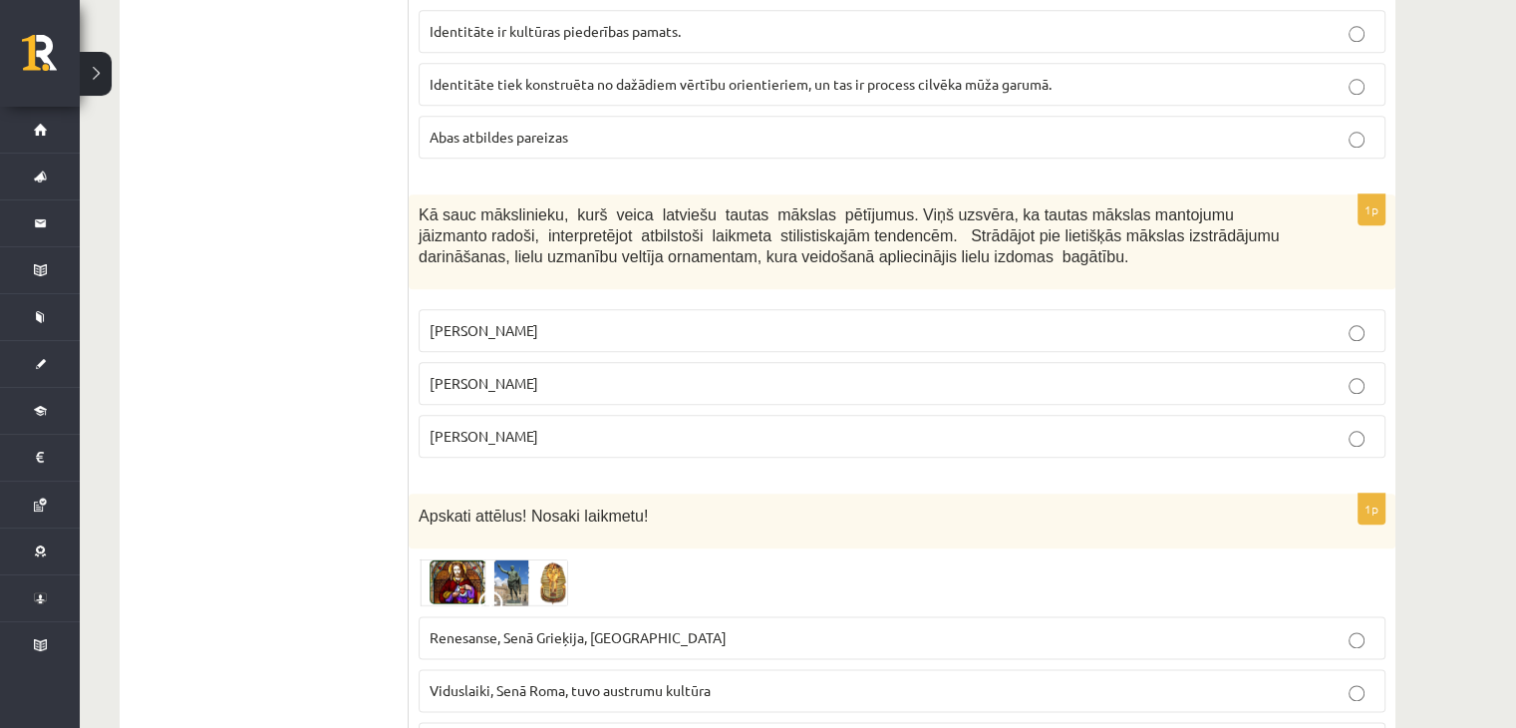
click at [638, 320] on p "Ansis Cīrulis" at bounding box center [902, 330] width 945 height 21
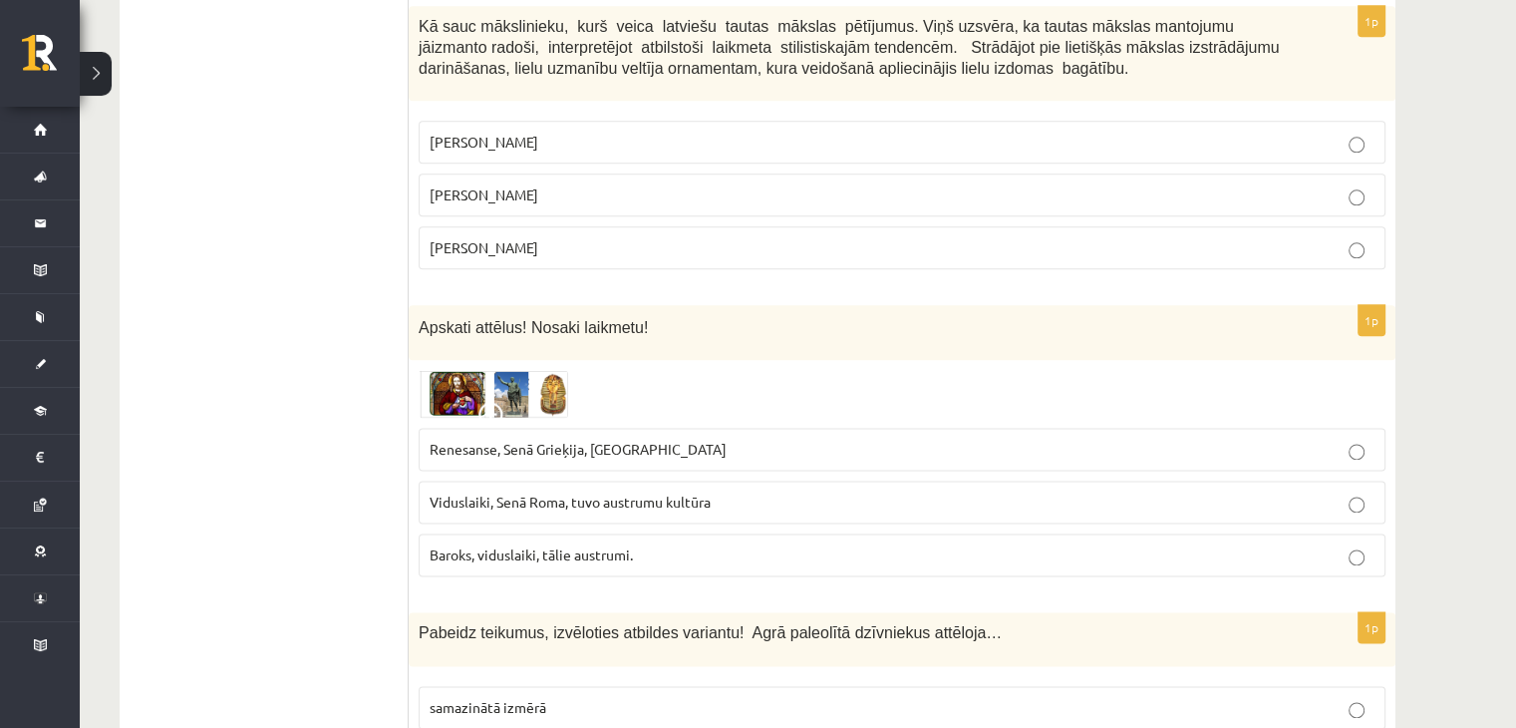
scroll to position [2488, 0]
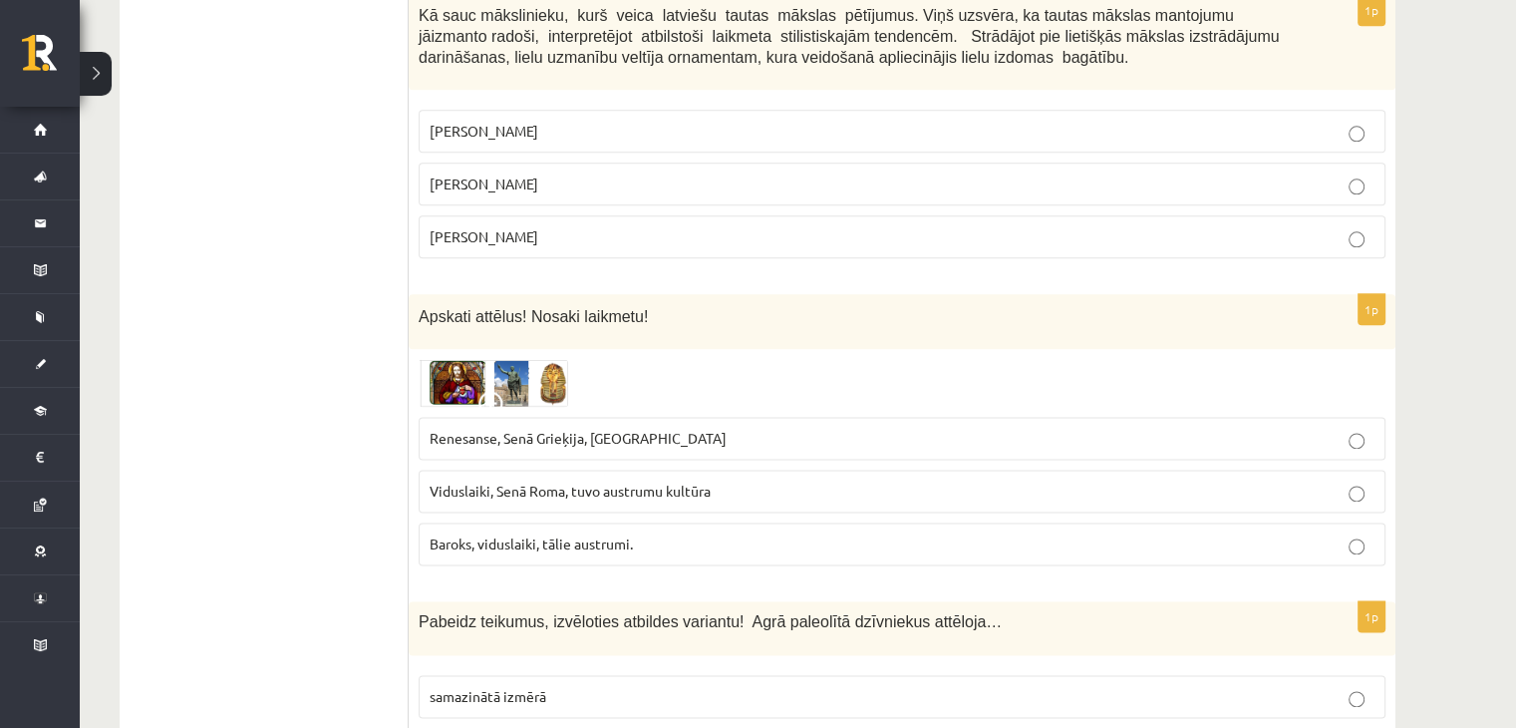
click at [642, 181] on fieldset "Ansis Cīrulis Jūlijs Madernieks Rihards Zariņš" at bounding box center [902, 182] width 967 height 164
click at [639, 173] on p "Jūlijs Madernieks" at bounding box center [902, 183] width 945 height 21
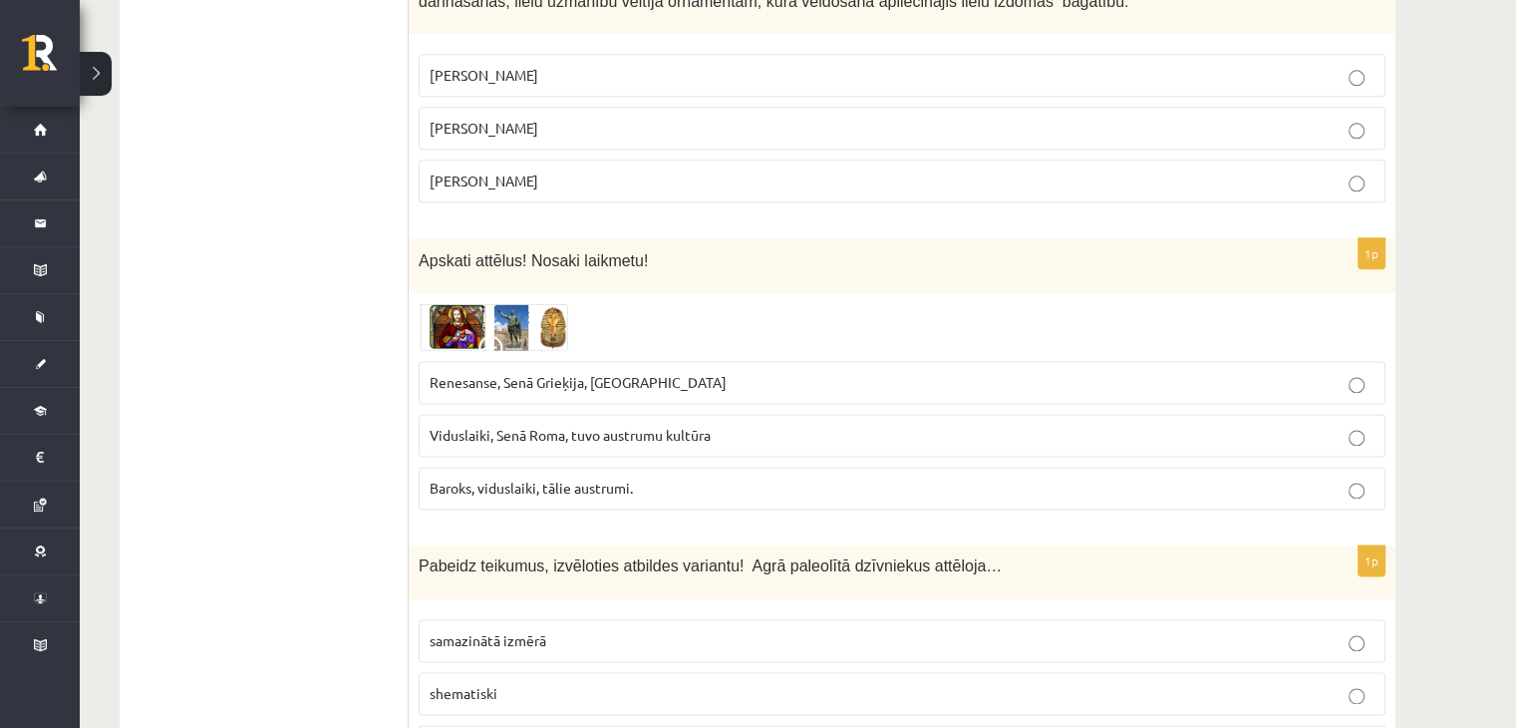
scroll to position [2588, 0]
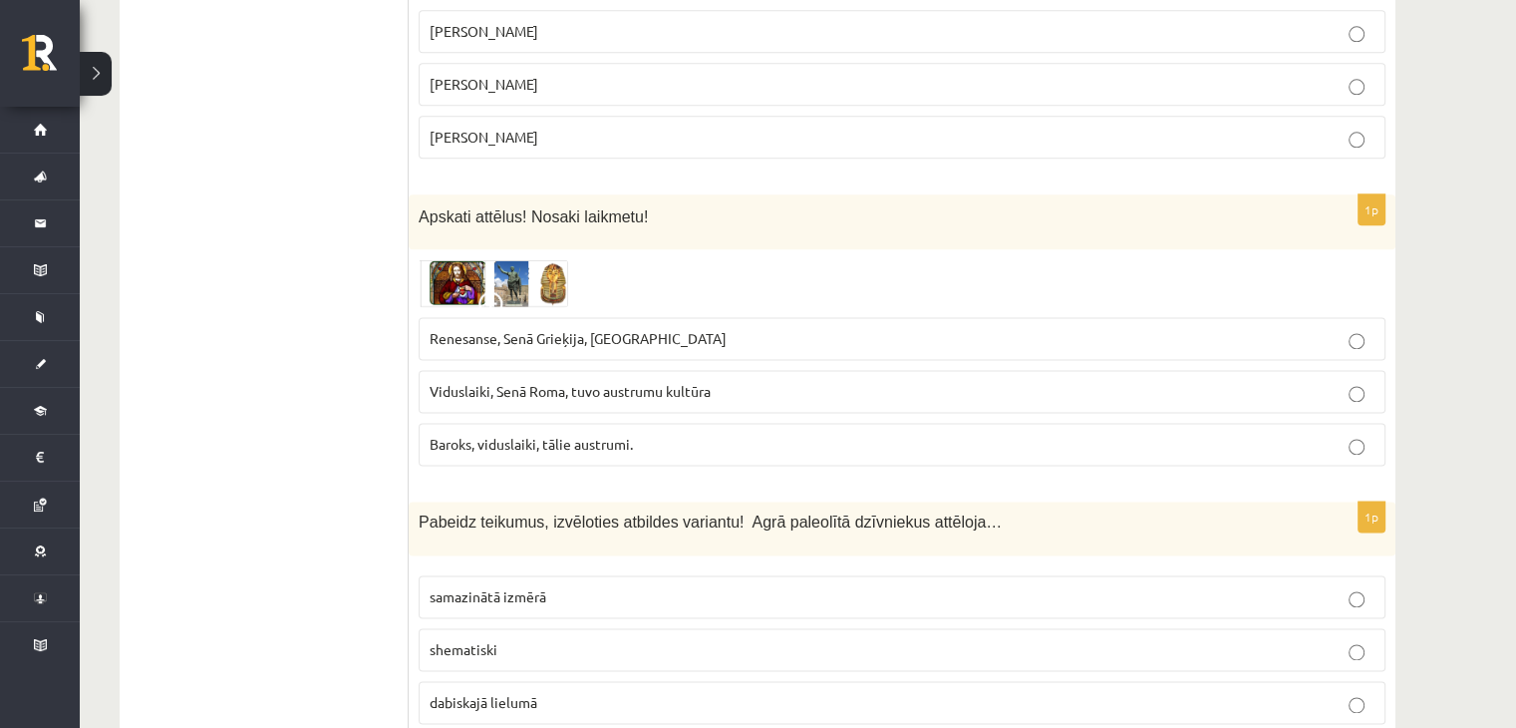
click at [544, 320] on label "Renesanse, Senā Grieķija, Ēģipte" at bounding box center [902, 338] width 967 height 43
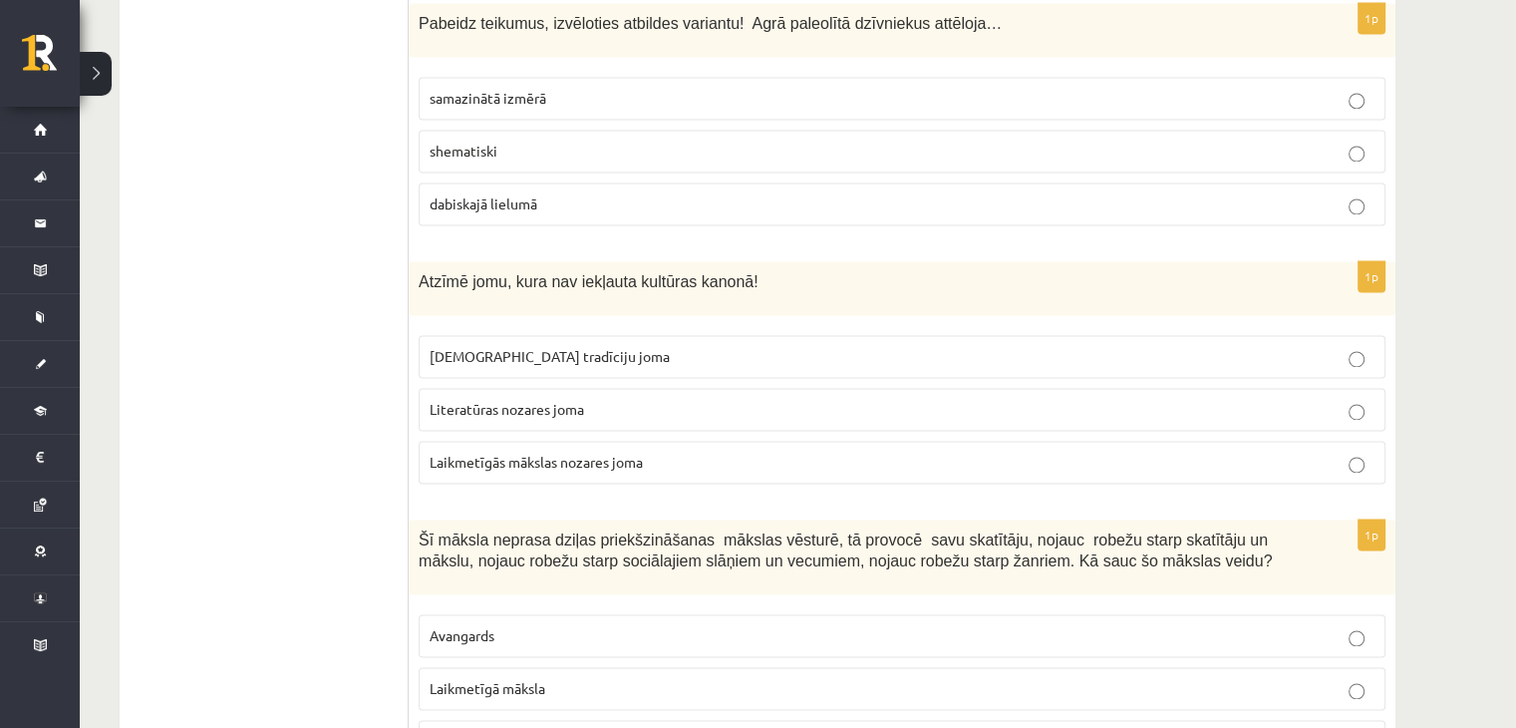
scroll to position [2987, 0]
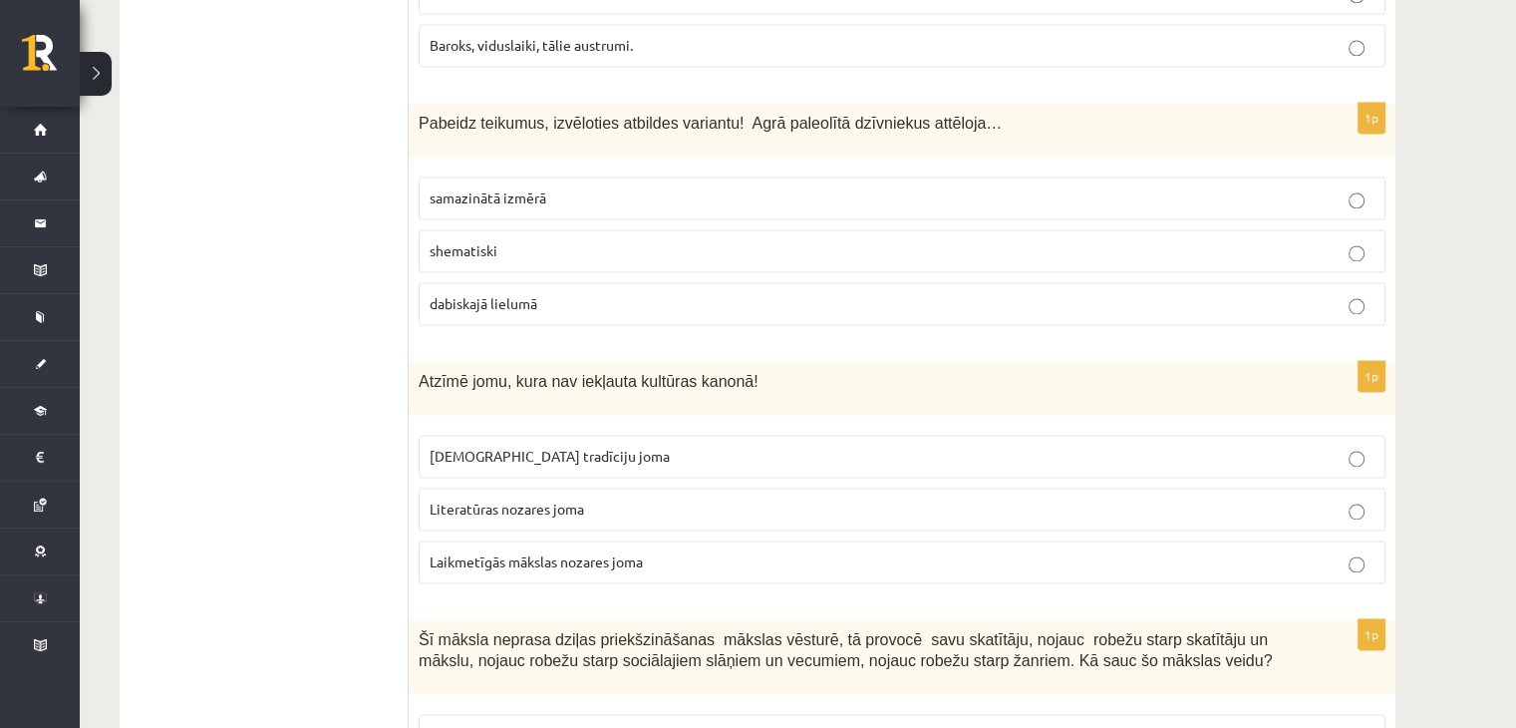
click at [586, 282] on label "dabiskajā lielumā" at bounding box center [902, 303] width 967 height 43
click at [585, 293] on p "dabiskajā lielumā" at bounding box center [902, 303] width 945 height 21
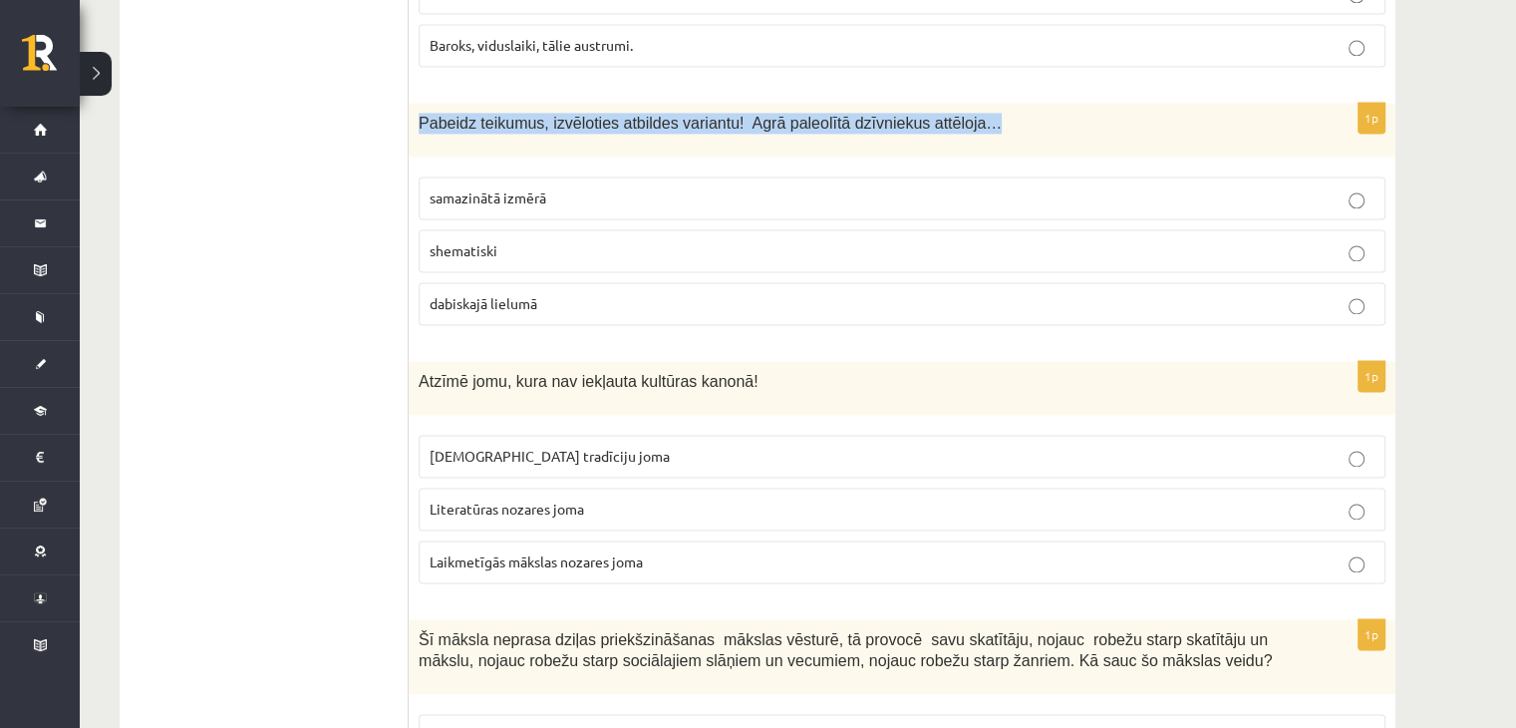
drag, startPoint x: 418, startPoint y: 81, endPoint x: 950, endPoint y: 74, distance: 532.4
click at [950, 103] on div "Pabeidz teikumus, izvēloties atbildes variantu! Agrā paleolītā dzīvniekus attēl…" at bounding box center [902, 130] width 987 height 54
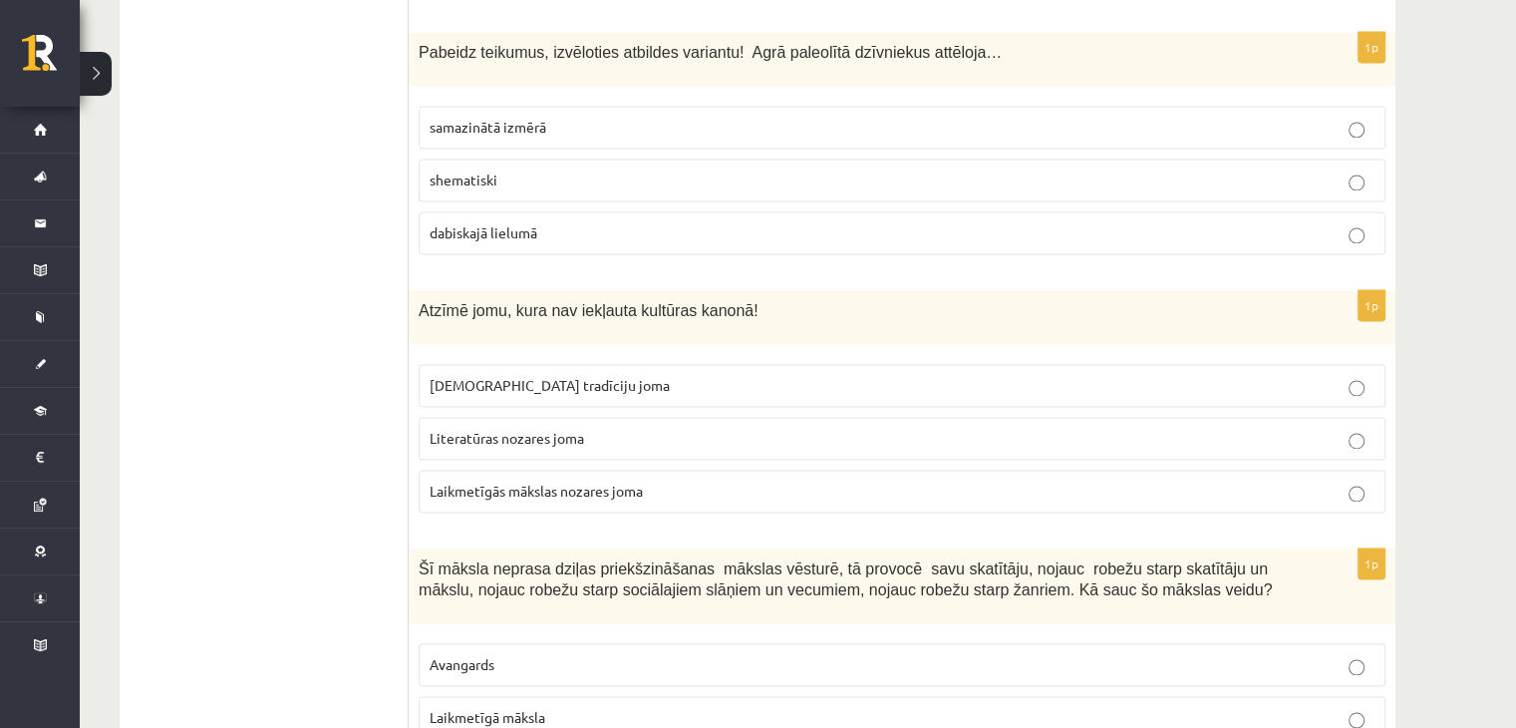
scroll to position [3086, 0]
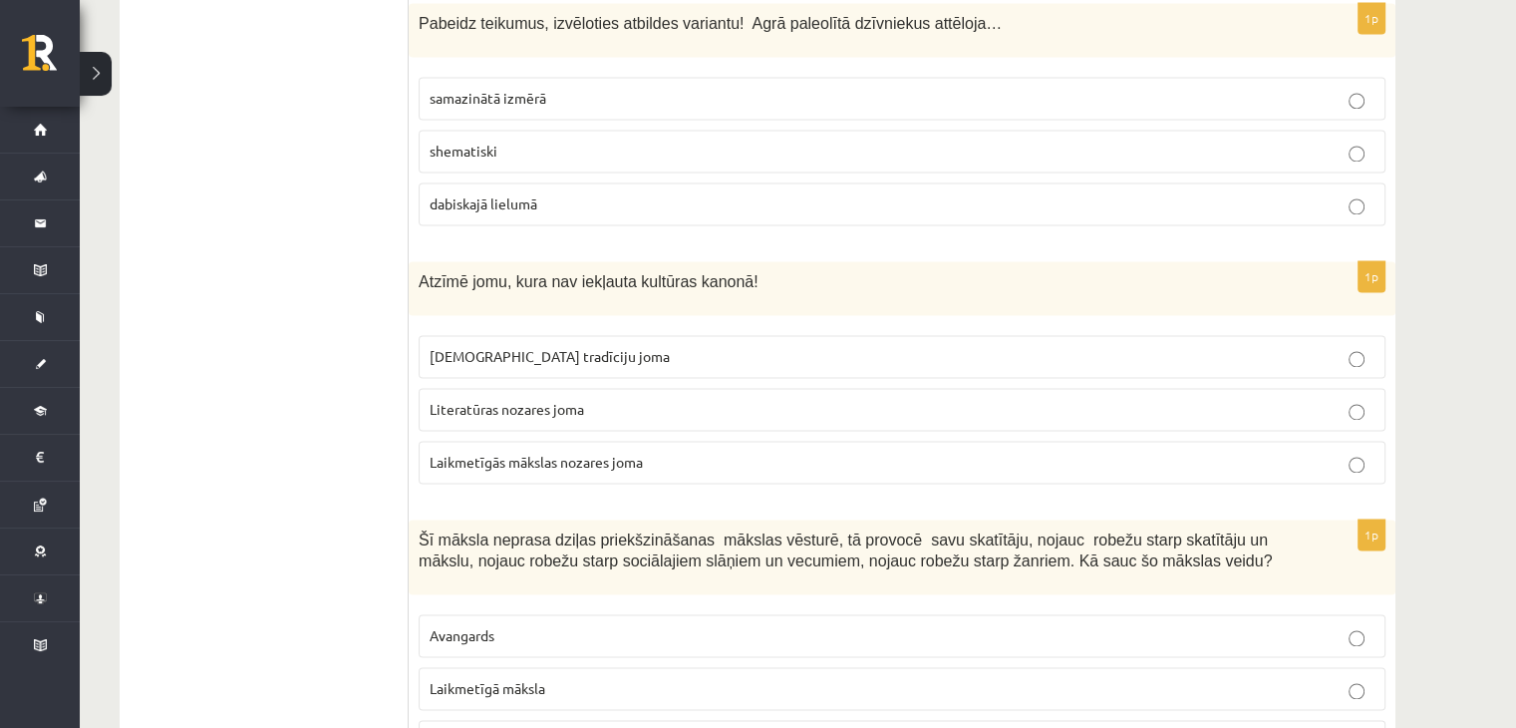
click at [582, 452] on p "Laikmetīgās mākslas nozares joma" at bounding box center [902, 462] width 945 height 21
drag, startPoint x: 533, startPoint y: 248, endPoint x: 609, endPoint y: 247, distance: 75.8
click at [609, 273] on span "Atzīmē jomu, kura nav iekļauta kultūras kanonā!" at bounding box center [589, 281] width 340 height 17
click at [583, 346] on p "Tautas tradīciju joma" at bounding box center [902, 356] width 945 height 21
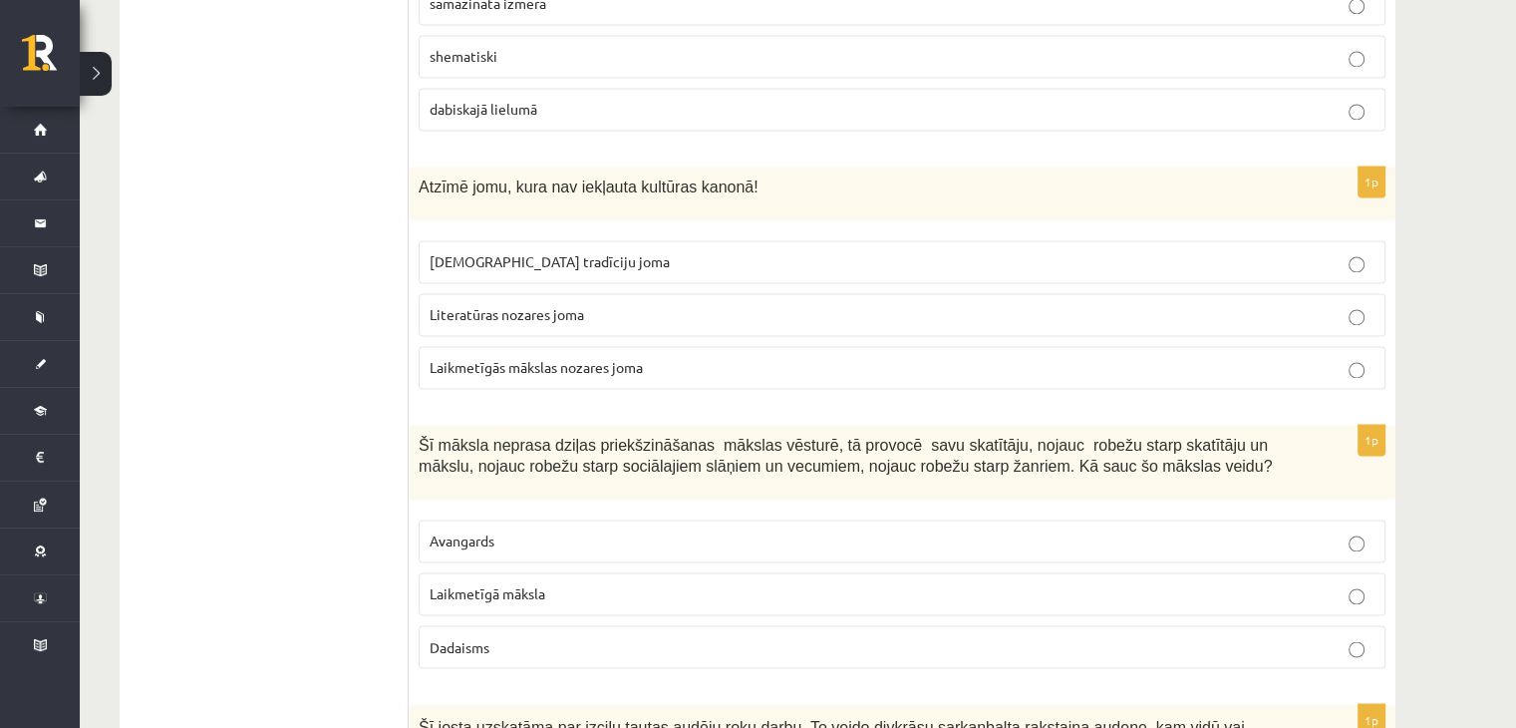
scroll to position [3286, 0]
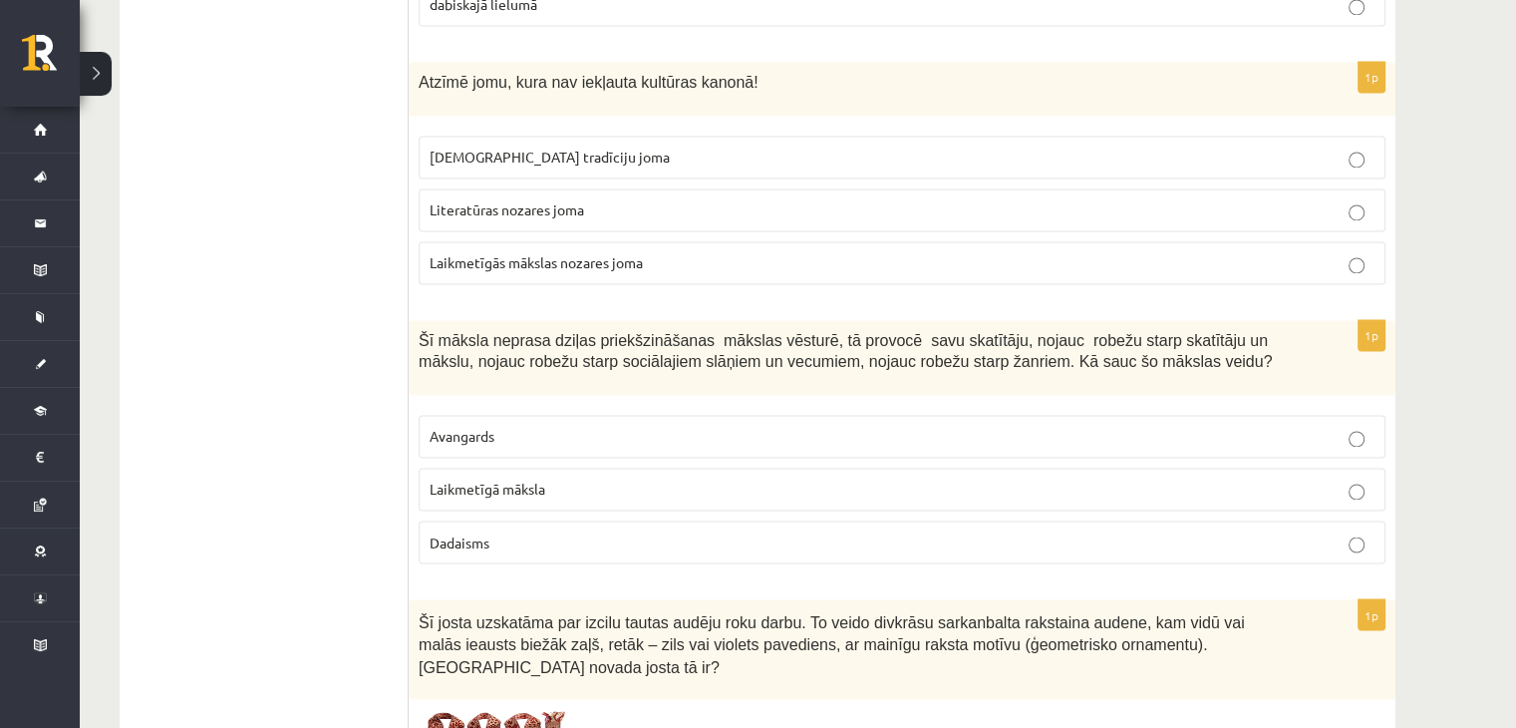
click at [593, 252] on p "Laikmetīgās mākslas nozares joma" at bounding box center [902, 262] width 945 height 21
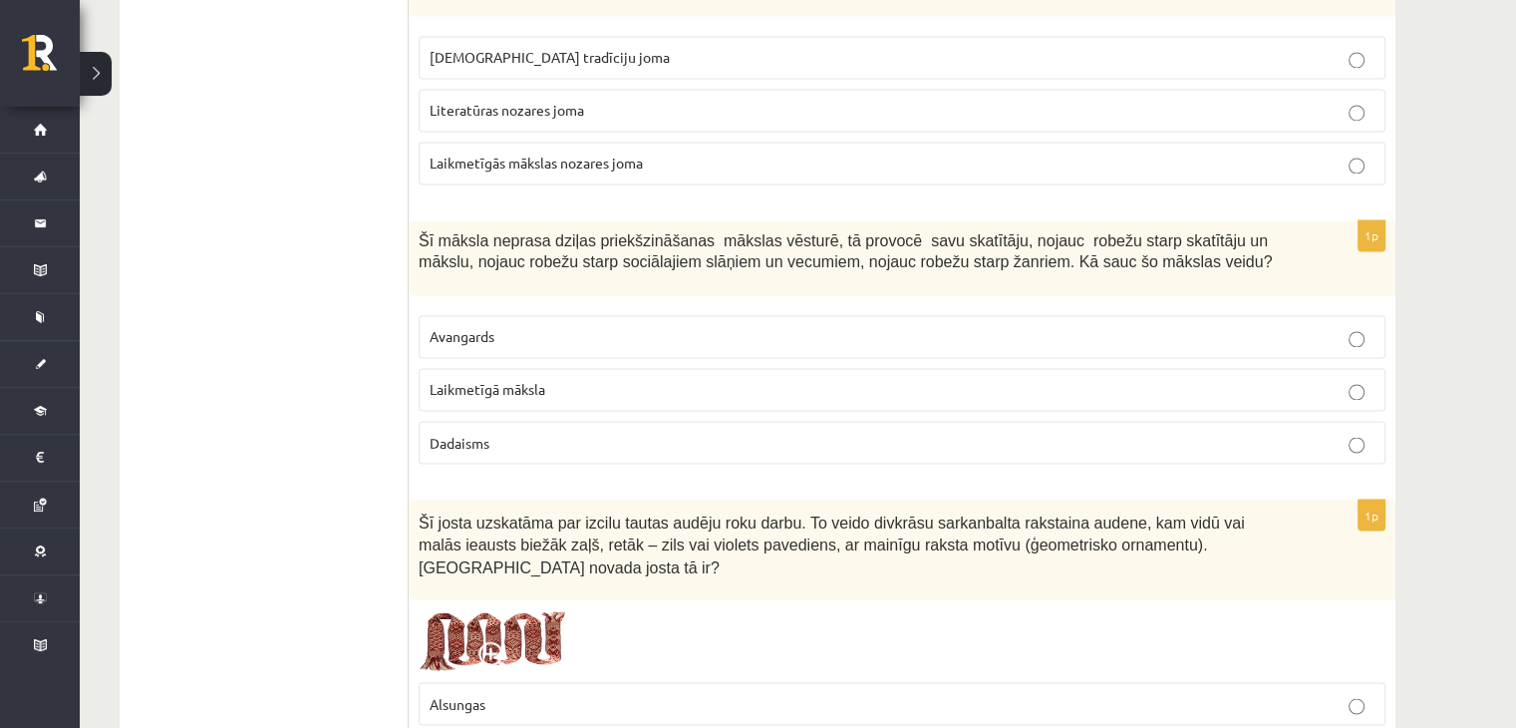
scroll to position [3485, 0]
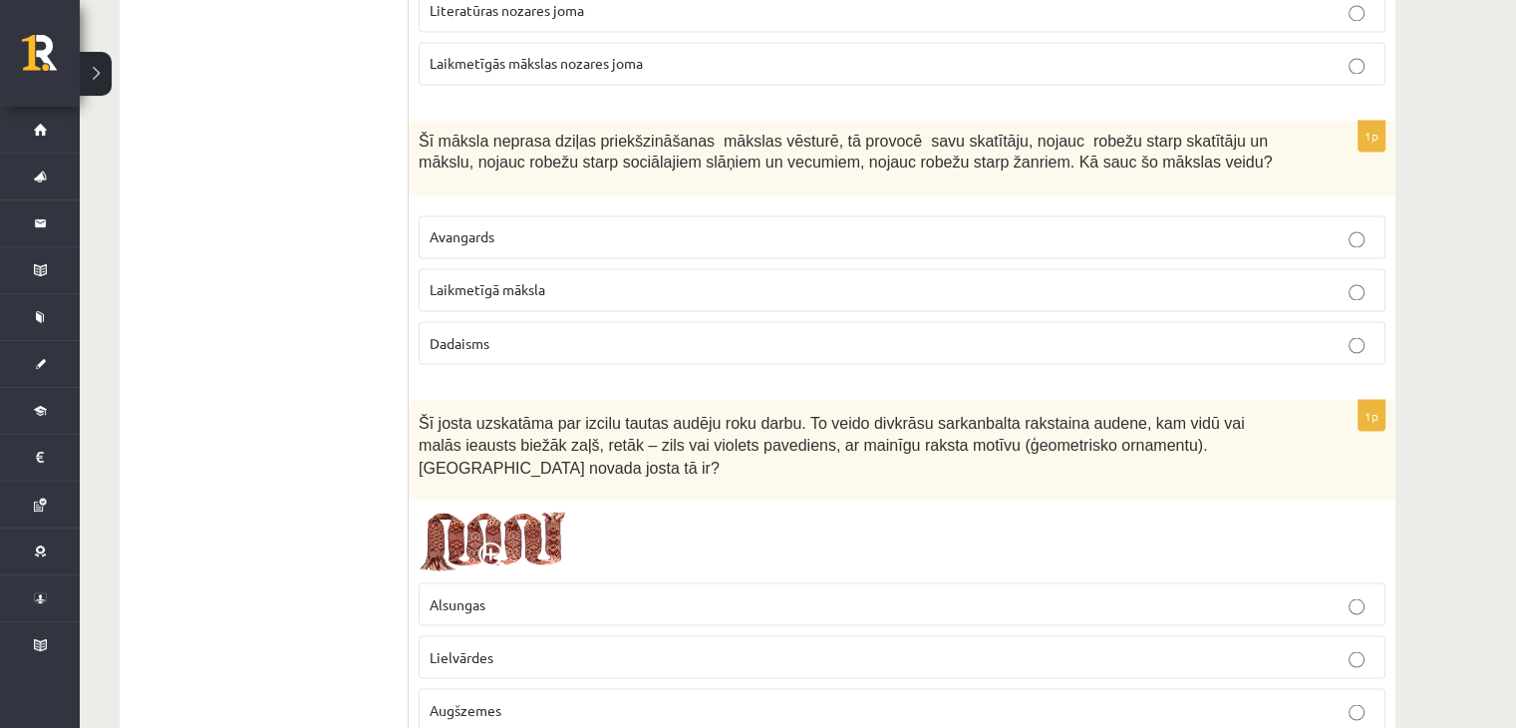
click at [526, 226] on p "Avangards" at bounding box center [902, 236] width 945 height 21
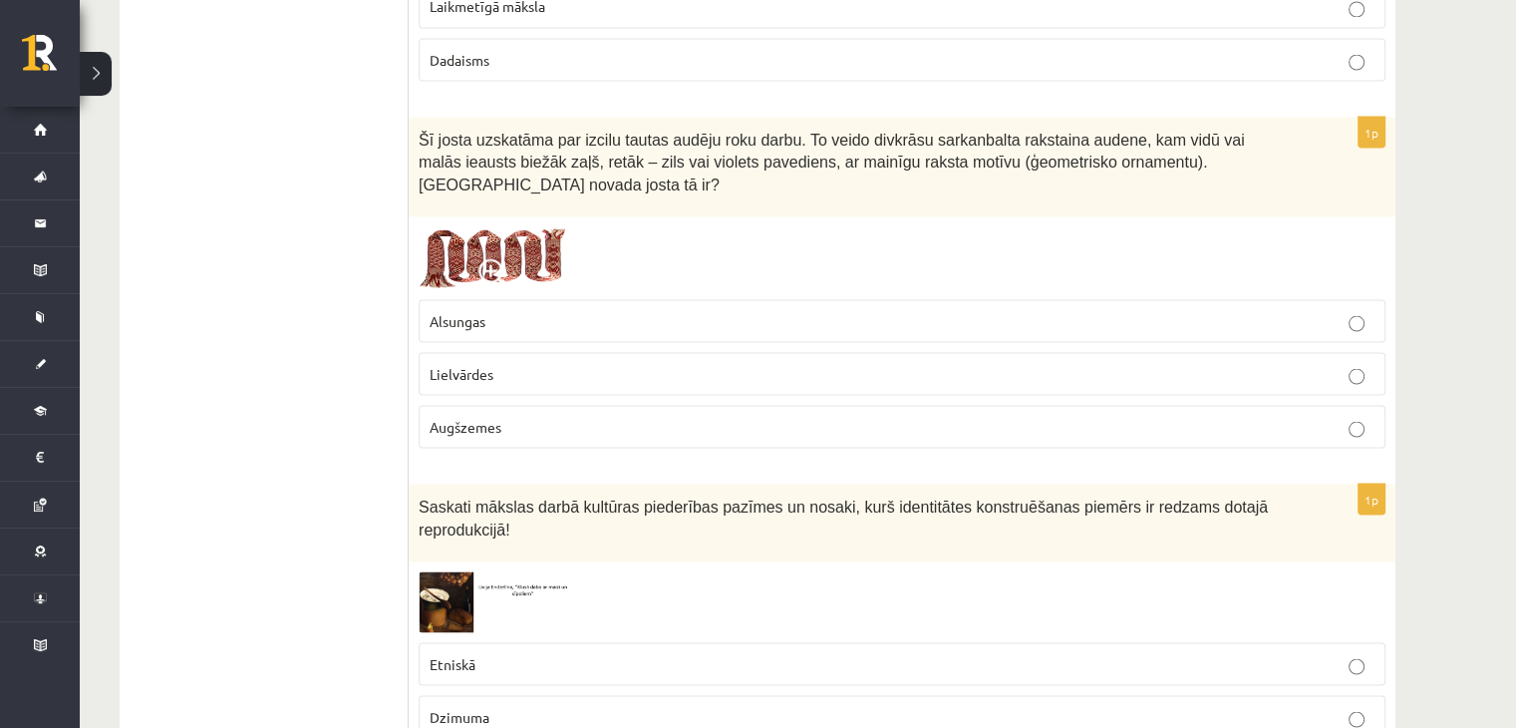
scroll to position [3585, 0]
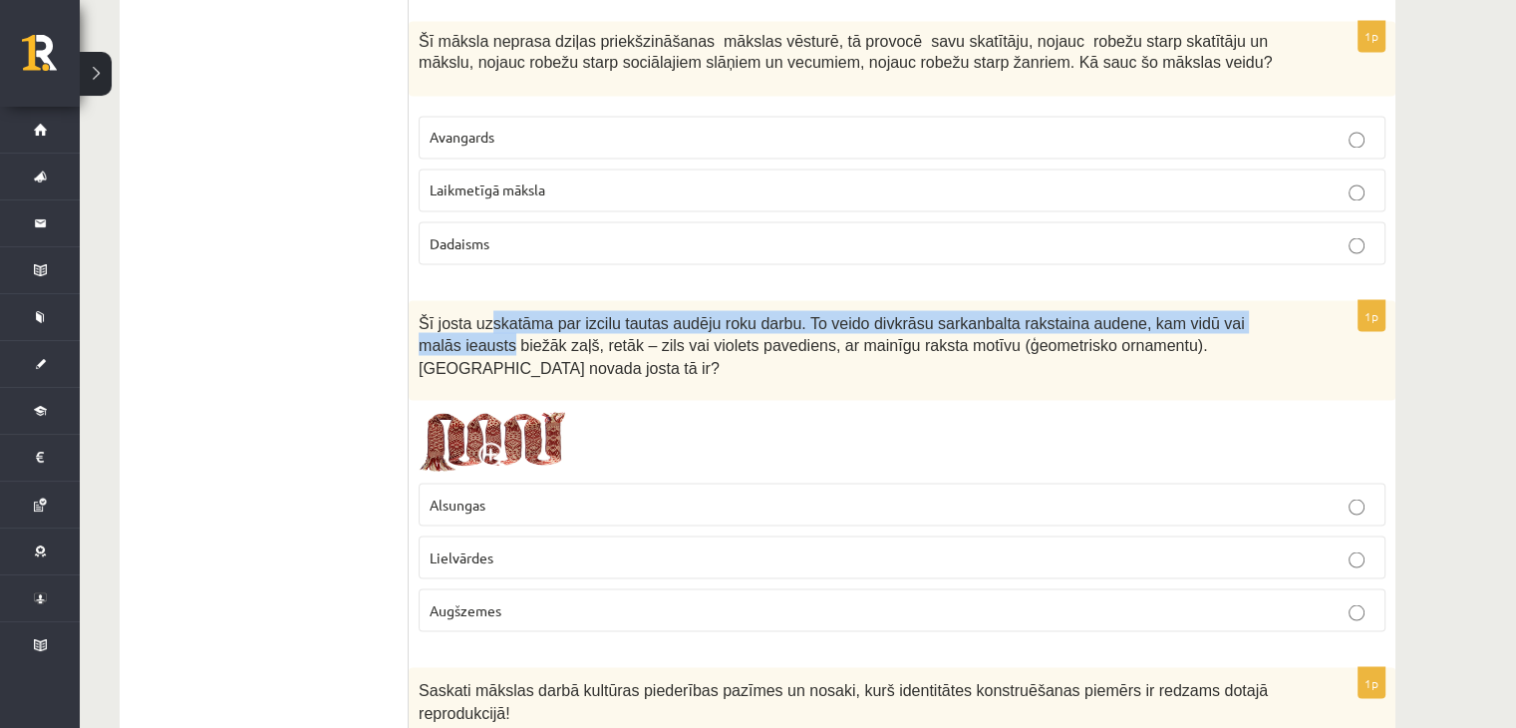
drag, startPoint x: 481, startPoint y: 264, endPoint x: 1354, endPoint y: 273, distance: 872.3
click at [1354, 300] on div "Šī josta uzskatāma par izcilu tautas audēju roku darbu. To veido divkrāsu sarka…" at bounding box center [902, 350] width 987 height 100
click at [806, 314] on span "Šī josta uzskatāma par izcilu tautas audēju roku darbu. To veido divkrāsu sarka…" at bounding box center [832, 345] width 826 height 62
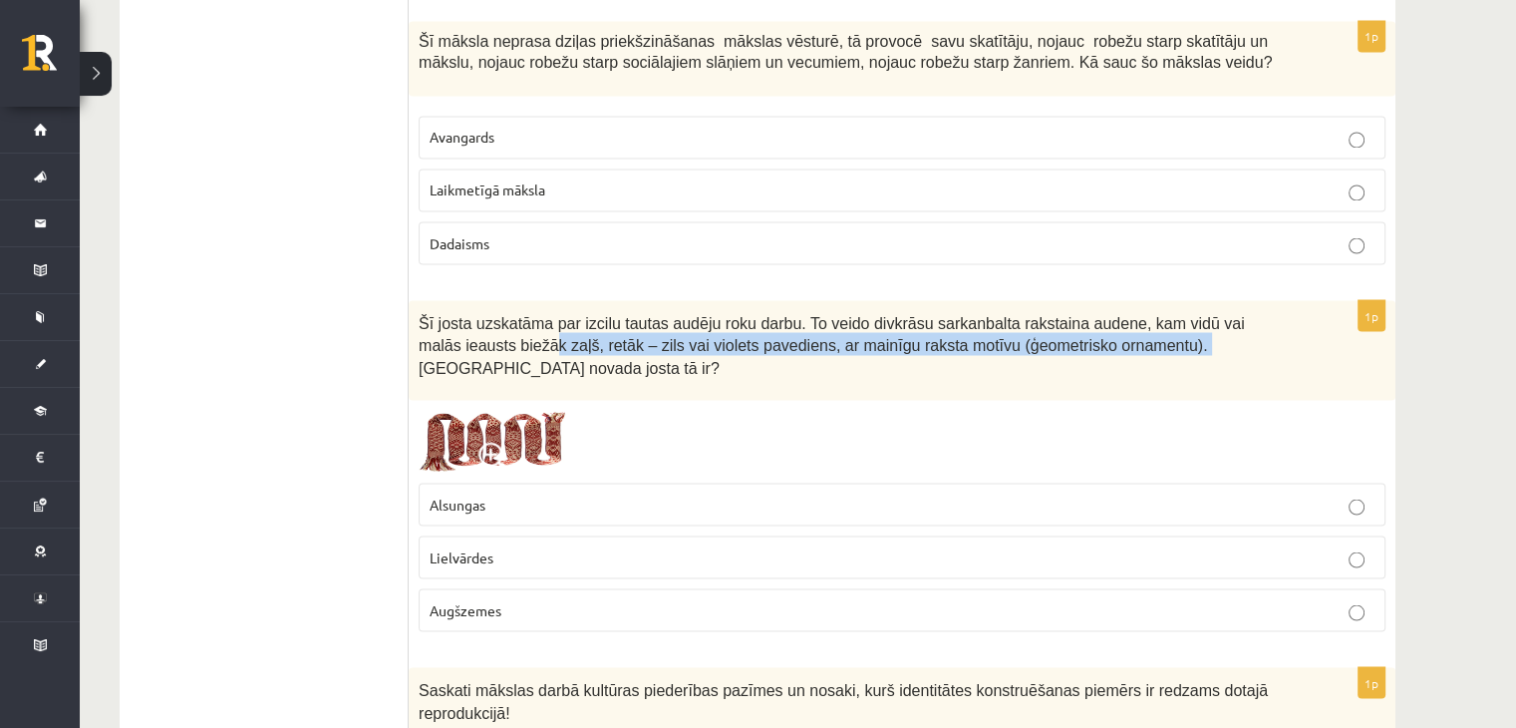
drag, startPoint x: 456, startPoint y: 319, endPoint x: 1046, endPoint y: 326, distance: 590.2
click at [1046, 326] on div "Šī josta uzskatāma par izcilu tautas audēju roku darbu. To veido divkrāsu sarka…" at bounding box center [902, 350] width 987 height 100
click at [1046, 325] on div "Šī josta uzskatāma par izcilu tautas audēju roku darbu. To veido divkrāsu sarka…" at bounding box center [902, 350] width 987 height 100
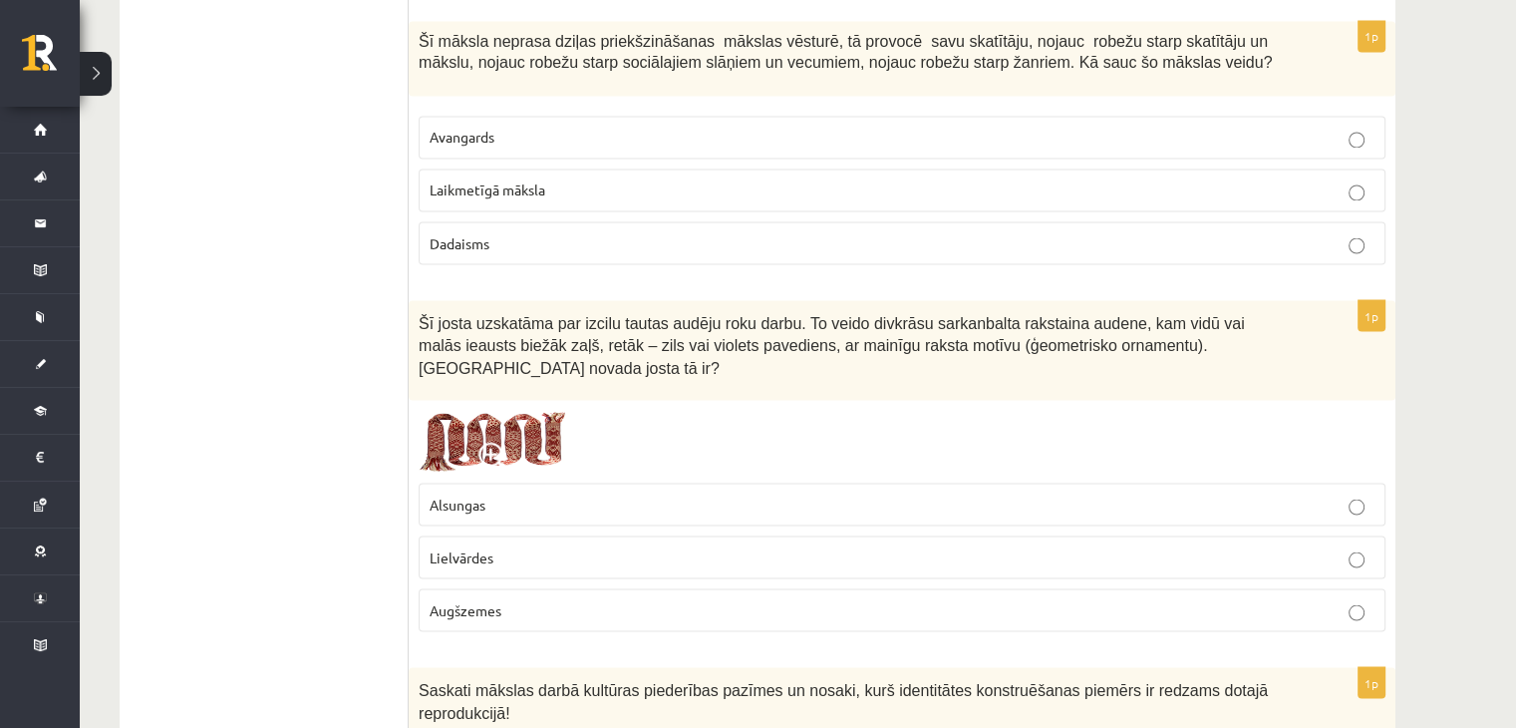
click at [552, 482] on label "Alsungas" at bounding box center [902, 503] width 967 height 43
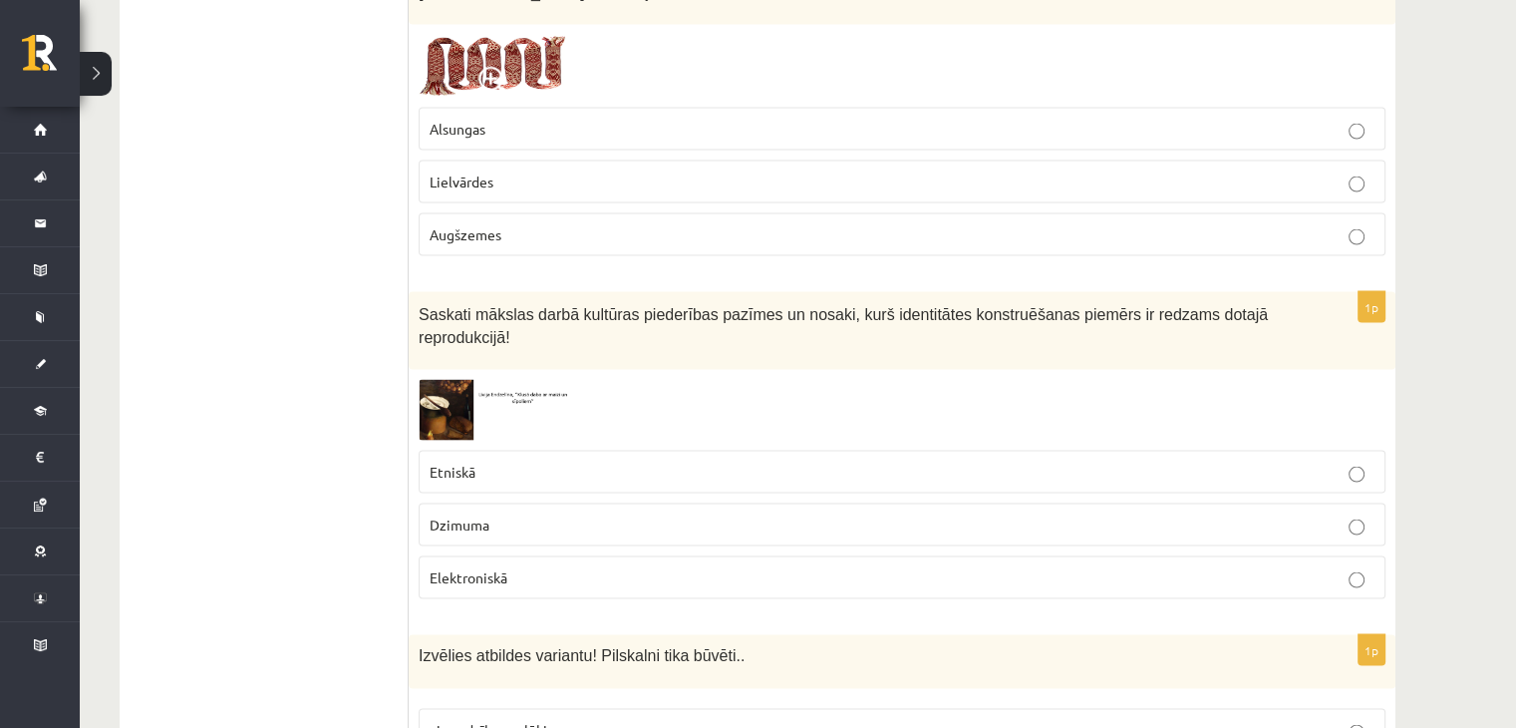
scroll to position [3984, 0]
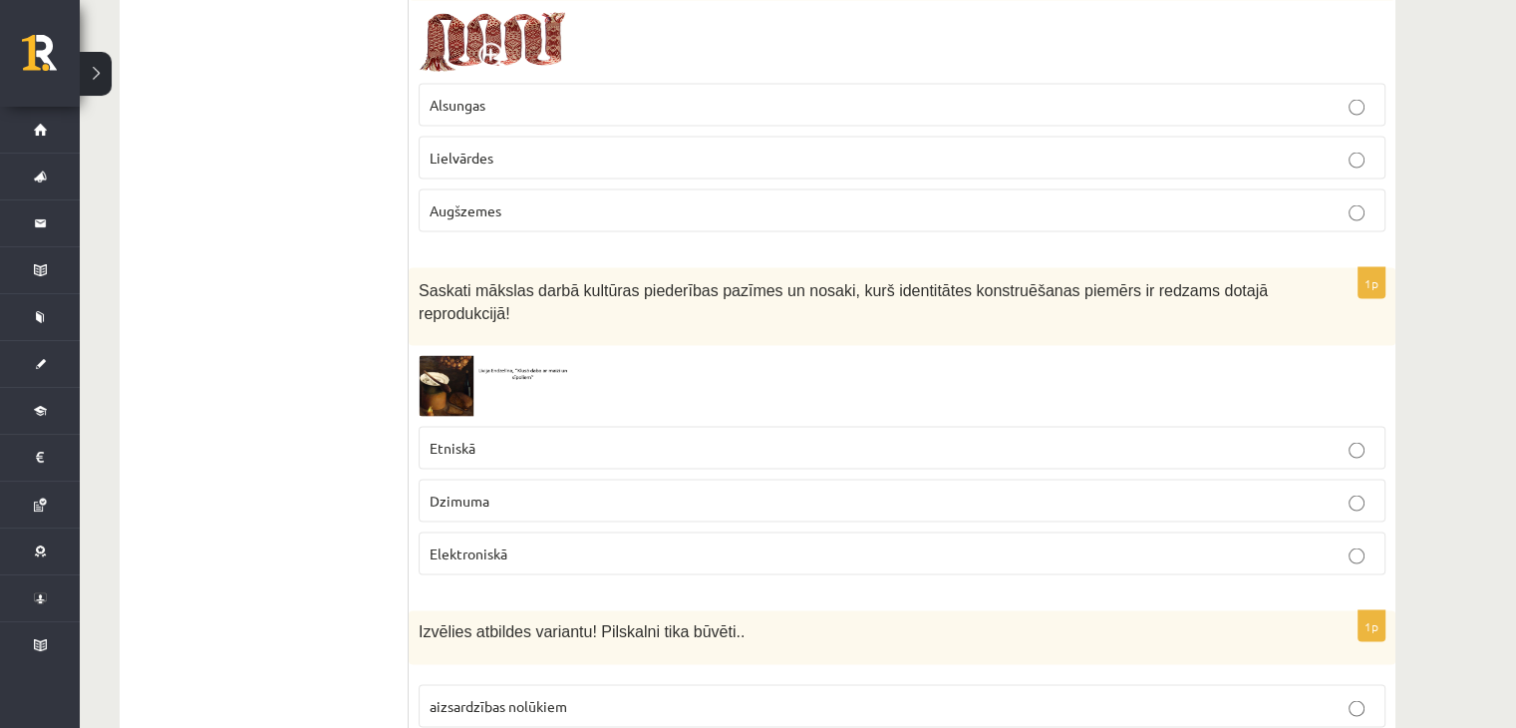
click at [505, 200] on p "Augšzemes" at bounding box center [902, 210] width 945 height 21
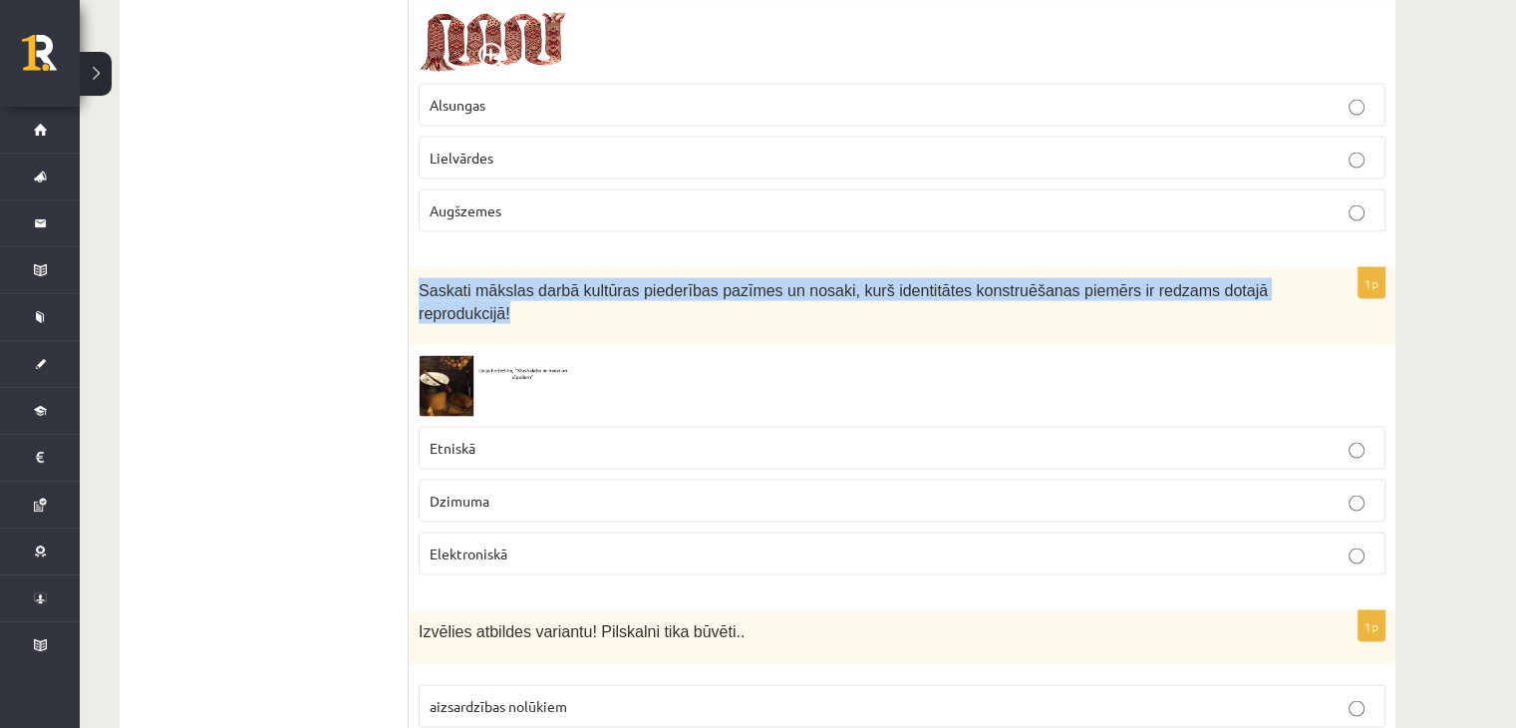
drag, startPoint x: 419, startPoint y: 234, endPoint x: 1308, endPoint y: 250, distance: 889.4
click at [1308, 268] on div "Saskati mākslas darbā kultūras piederības pazīmes un nosaki, kurš identitātes k…" at bounding box center [902, 306] width 987 height 77
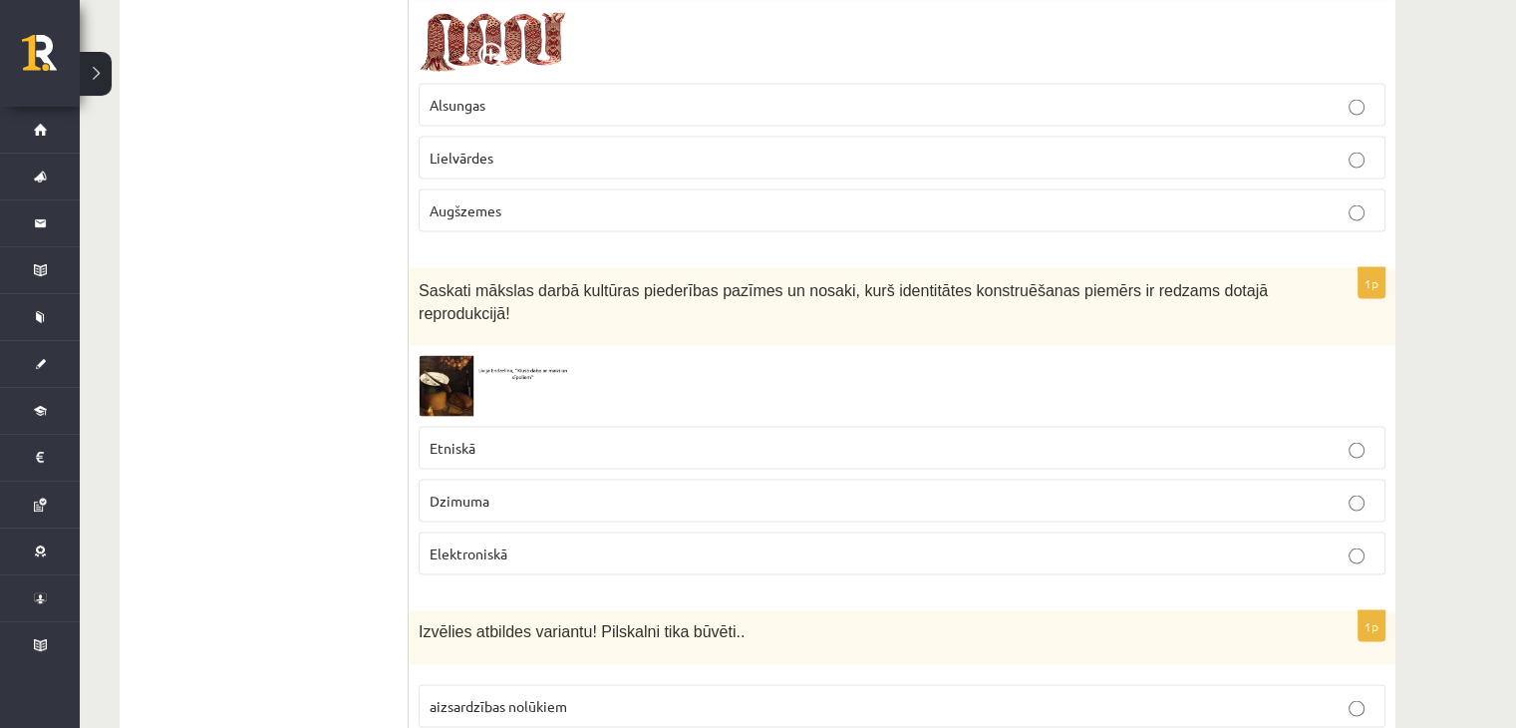
click at [598, 356] on div at bounding box center [902, 386] width 967 height 61
click at [454, 356] on img at bounding box center [494, 386] width 150 height 61
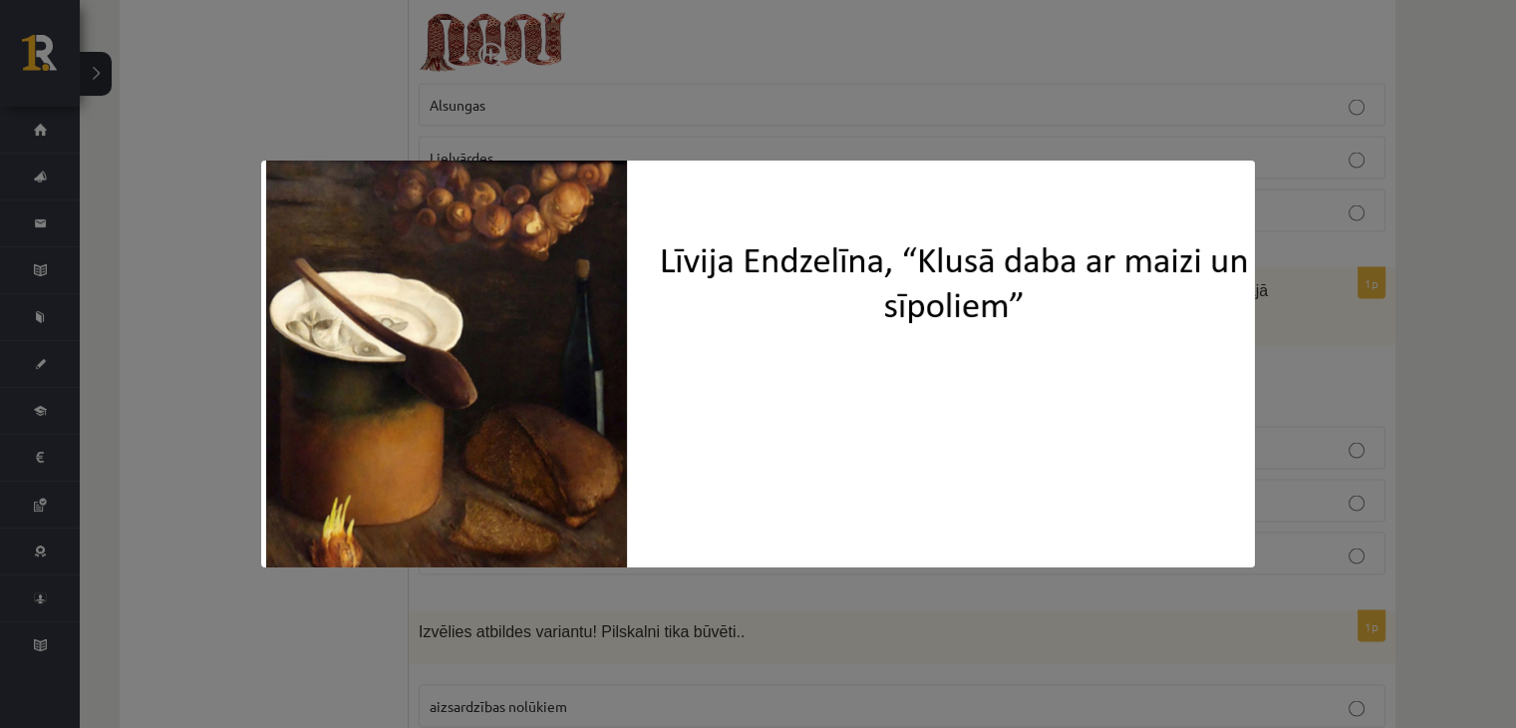
click at [670, 152] on div at bounding box center [758, 364] width 1516 height 728
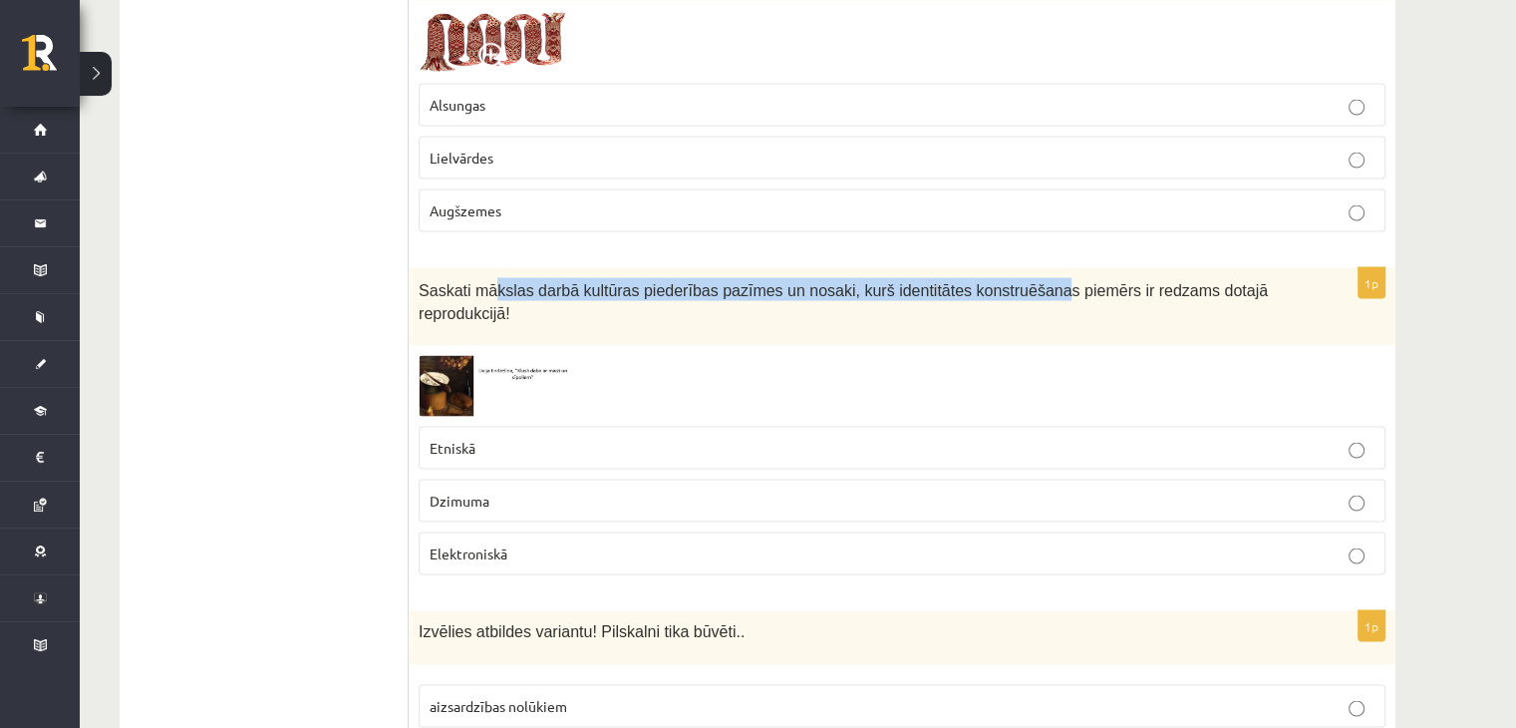
drag, startPoint x: 499, startPoint y: 231, endPoint x: 1008, endPoint y: 231, distance: 508.4
click at [1008, 282] on span "Saskati mākslas darbā kultūras piederības pazīmes un nosaki, kurš identitātes k…" at bounding box center [843, 302] width 849 height 40
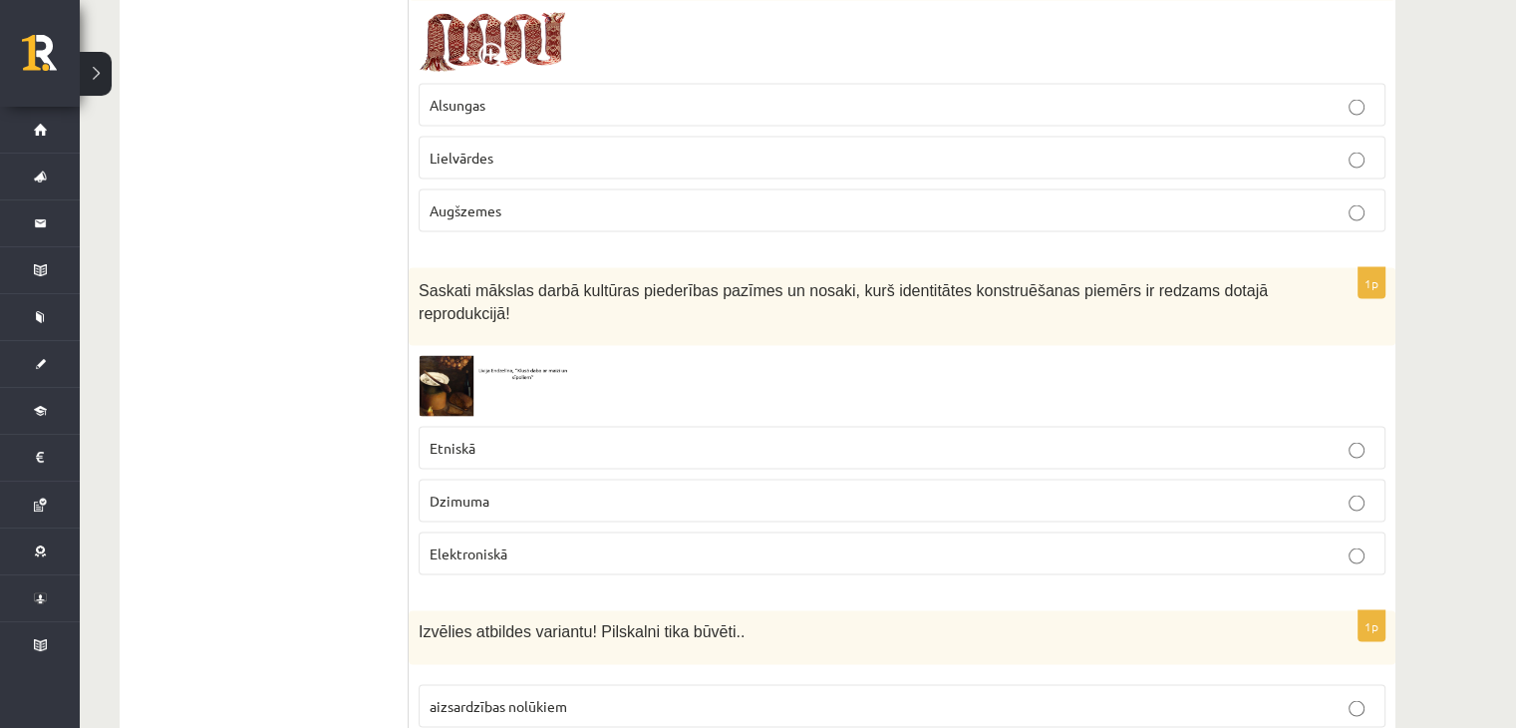
click at [1007, 356] on div at bounding box center [902, 386] width 967 height 61
click at [443, 356] on img at bounding box center [494, 386] width 150 height 61
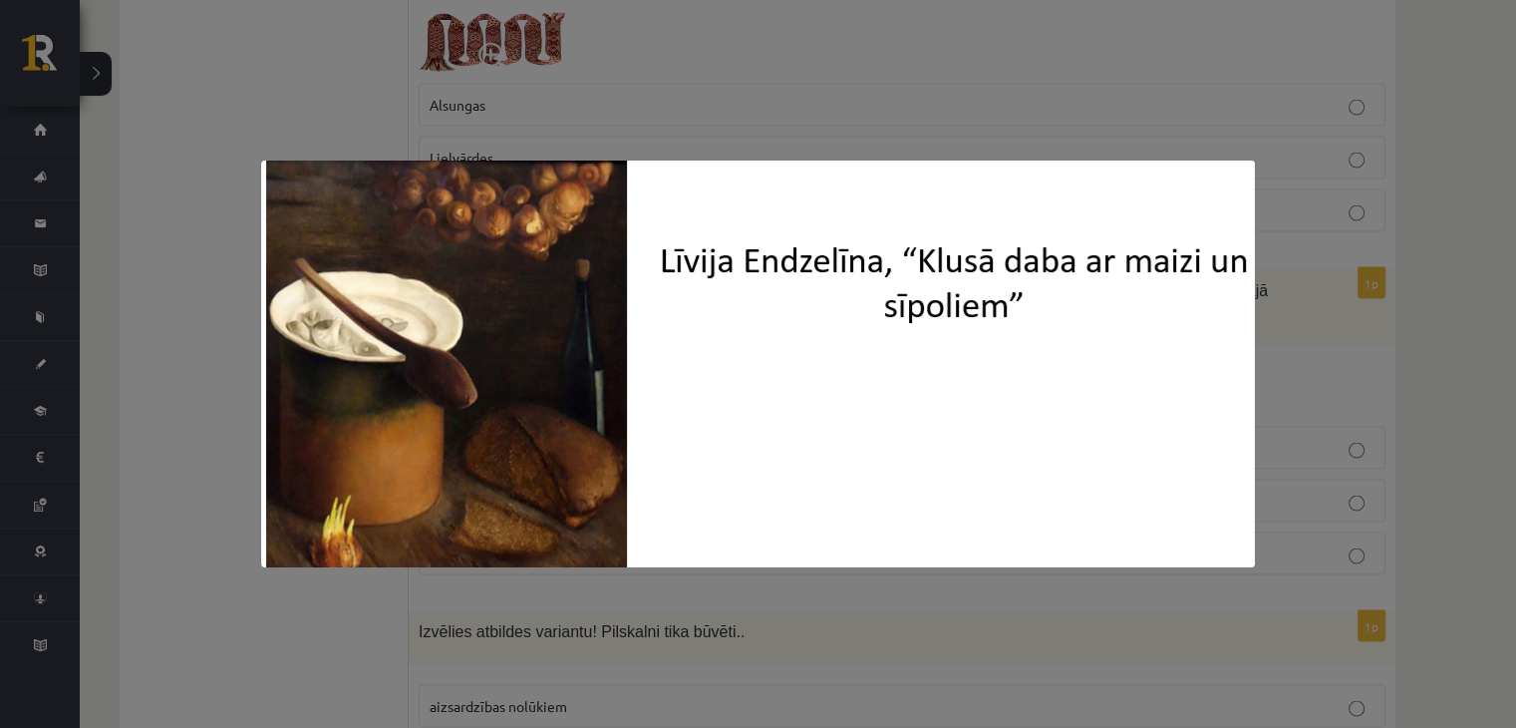
click at [538, 376] on img at bounding box center [758, 363] width 994 height 407
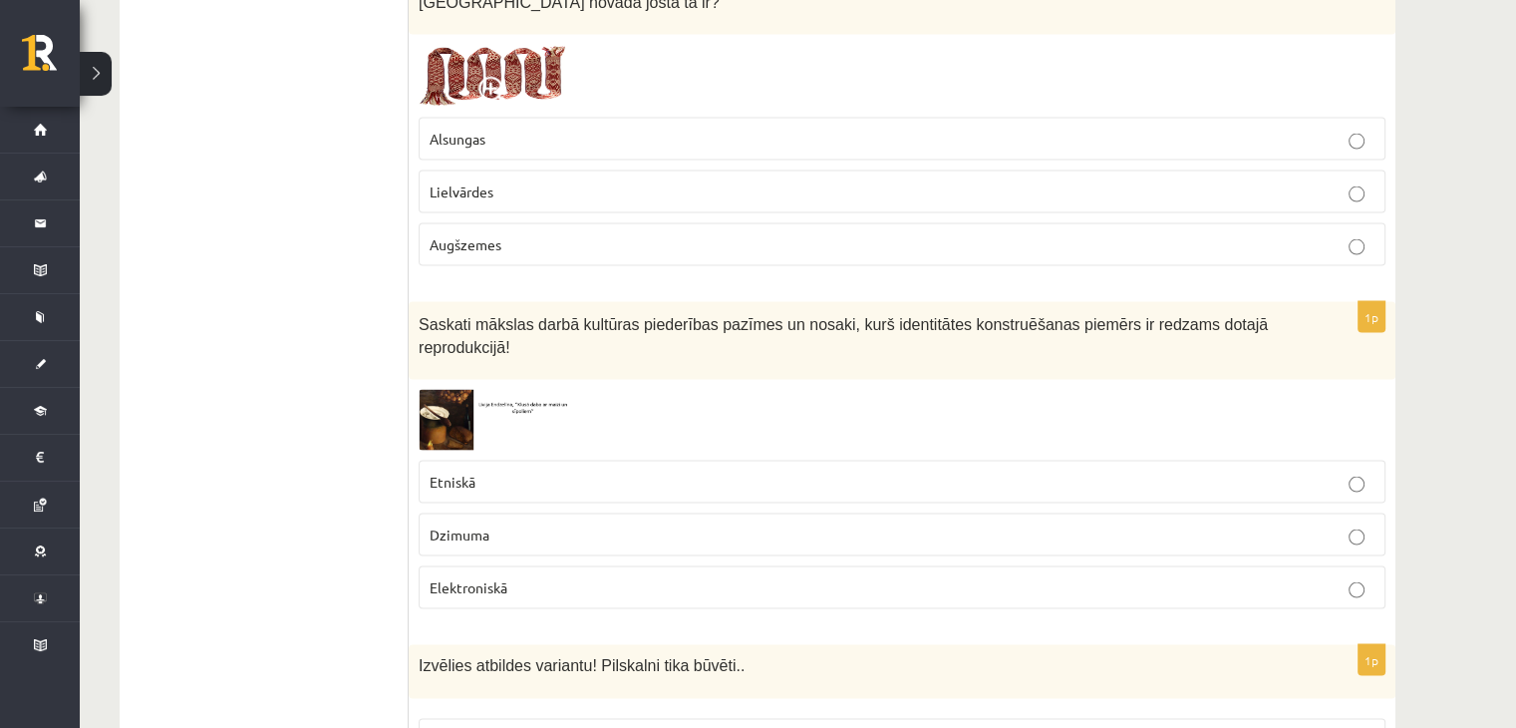
scroll to position [3884, 0]
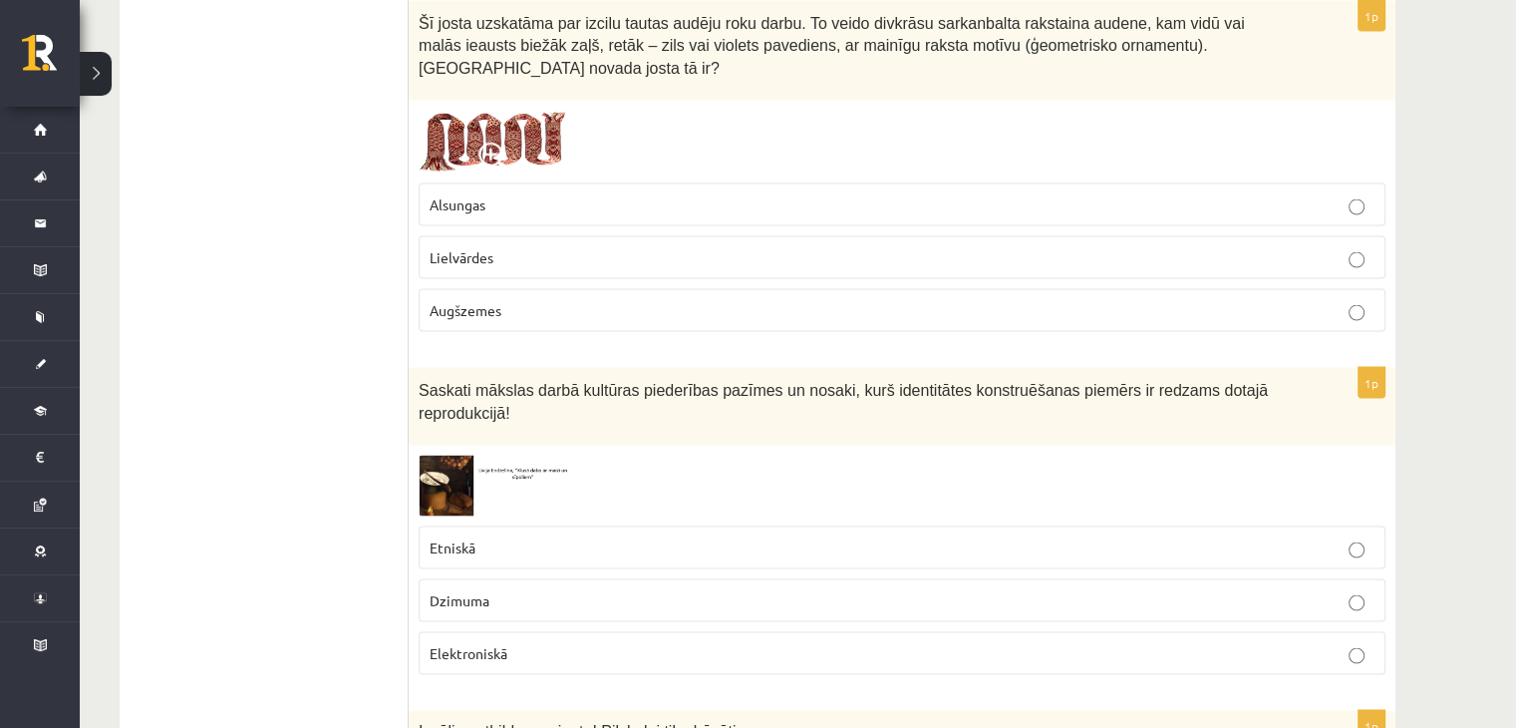
click at [536, 247] on p "Lielvārdes" at bounding box center [902, 257] width 945 height 21
click at [541, 289] on label "Augšzemes" at bounding box center [902, 310] width 967 height 43
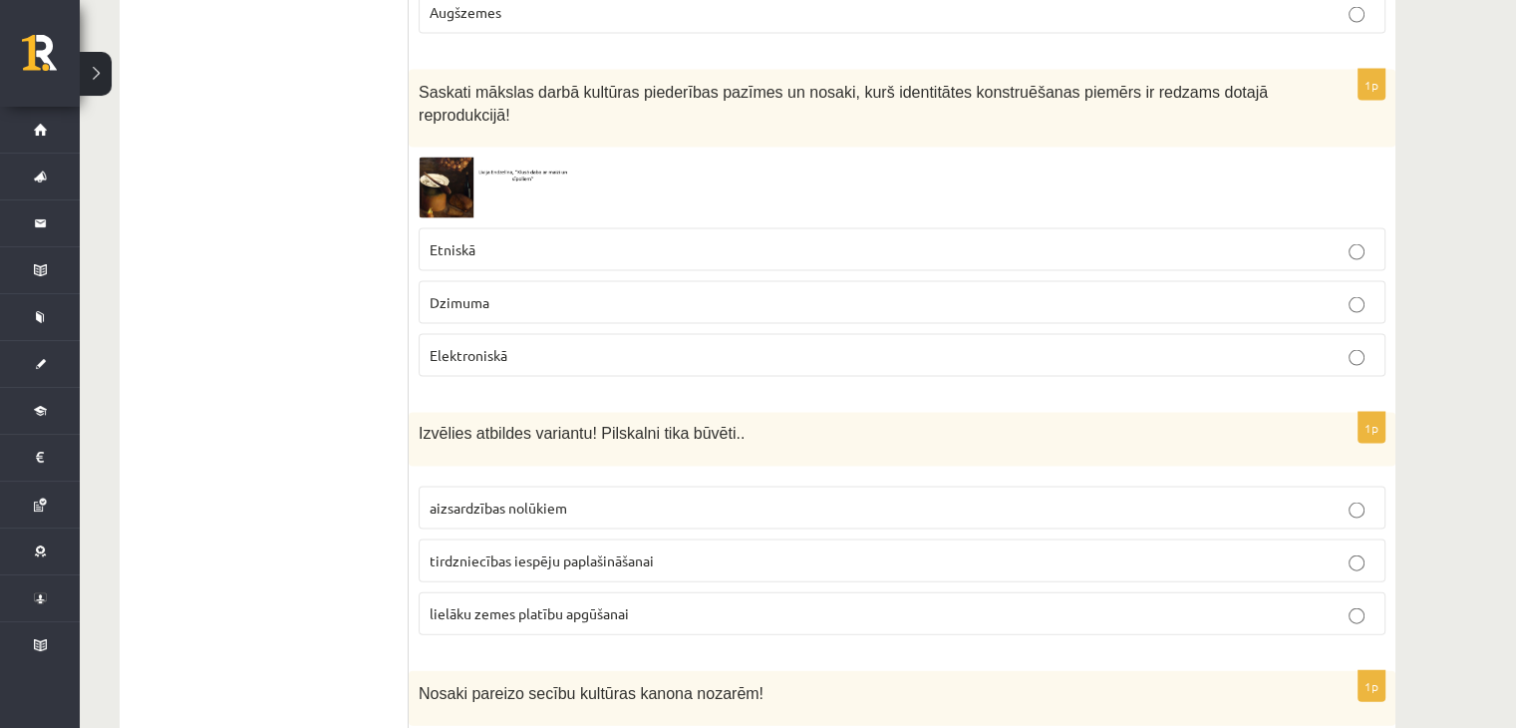
scroll to position [4183, 0]
click at [549, 238] on p "Etniskā" at bounding box center [902, 248] width 945 height 21
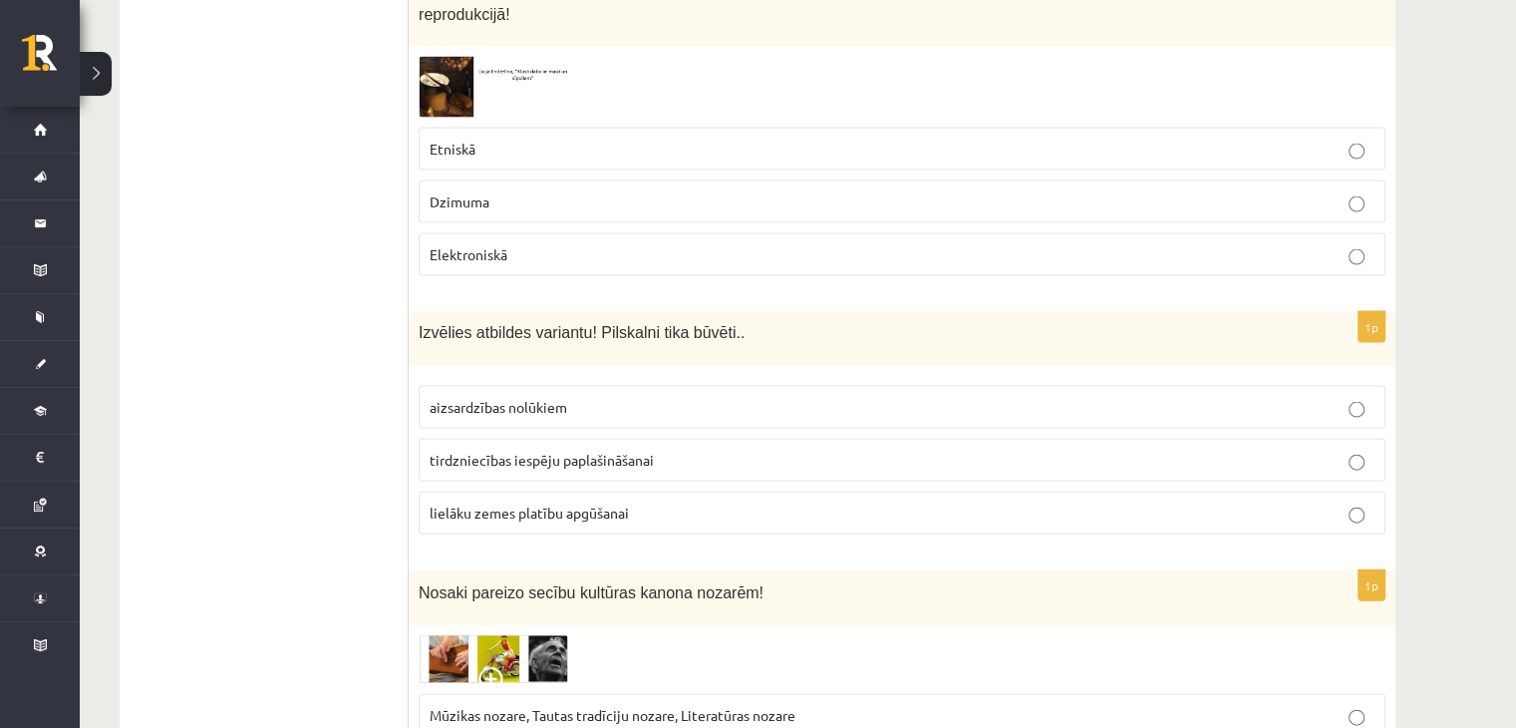
scroll to position [4283, 0]
drag, startPoint x: 422, startPoint y: 256, endPoint x: 759, endPoint y: 218, distance: 339.1
click at [759, 218] on form "1p Kā izpaužas nemateriālais kultūras mantojums? Atzīmē nepareizo atbildi! Mutv…" at bounding box center [902, 270] width 947 height 8390
click at [738, 322] on p "Izvēlies atbildes variantu! Pilskalni tika būvēti.." at bounding box center [852, 332] width 867 height 21
click at [548, 398] on span "aizsardzības nolūkiem" at bounding box center [499, 407] width 138 height 18
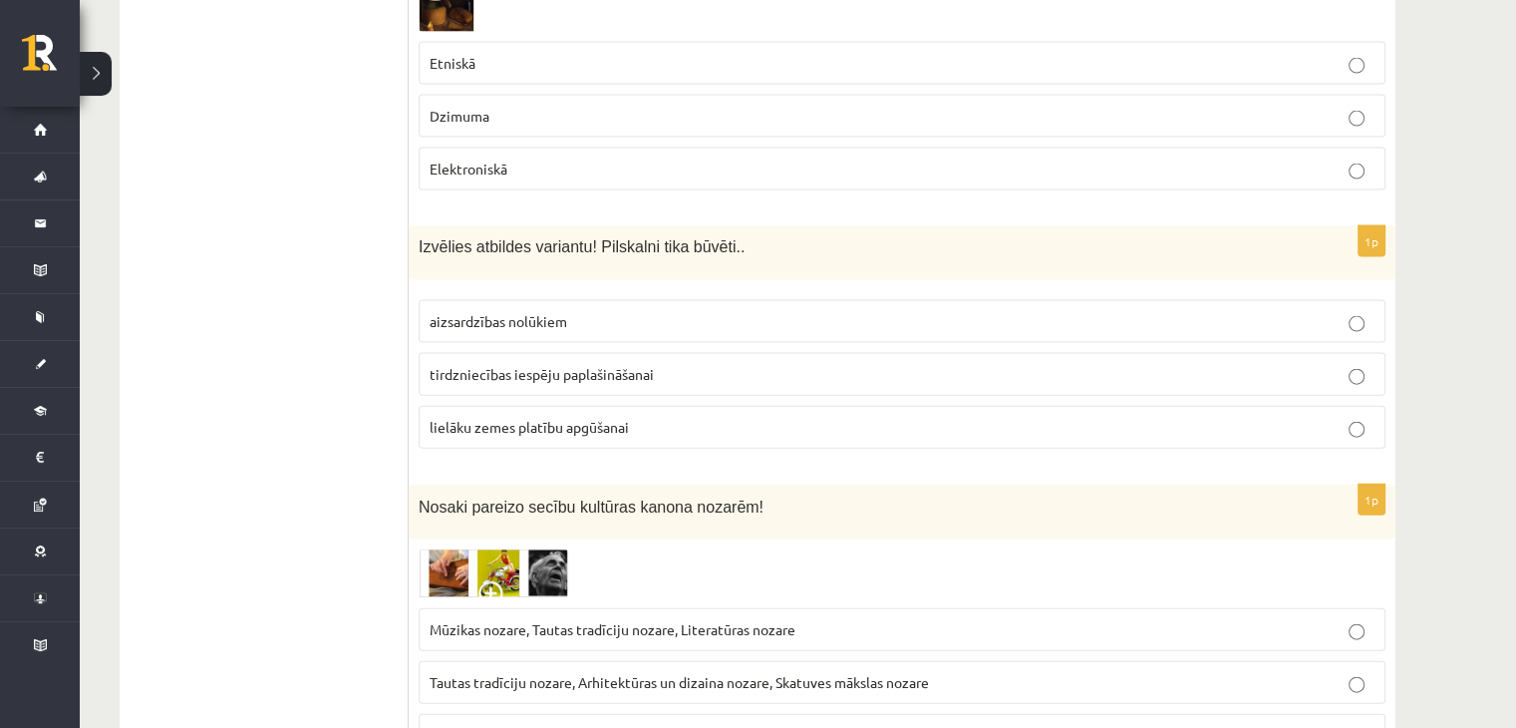
scroll to position [4482, 0]
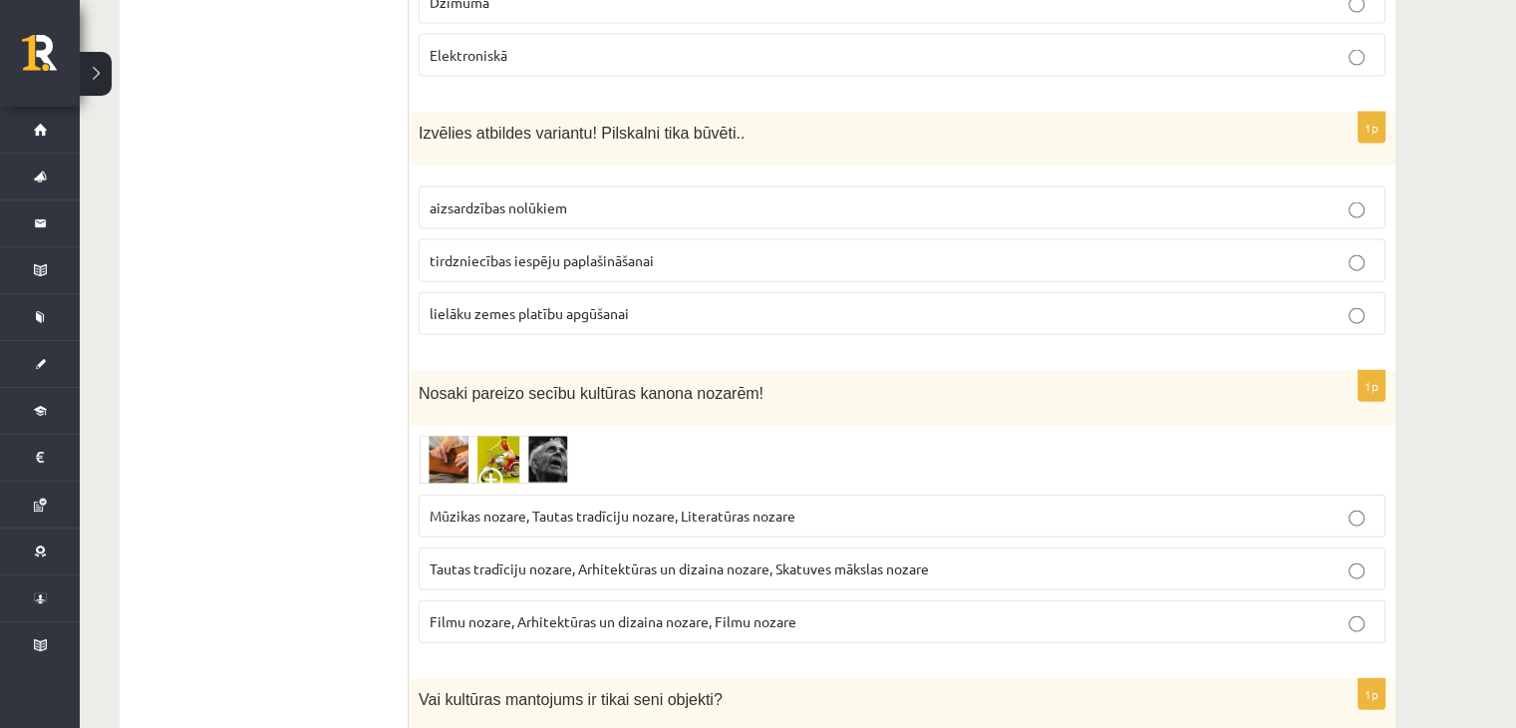
click at [539, 547] on label "Tautas tradīciju nozare, Arhitektūras un dizaina nozare, Skatuves mākslas nozare" at bounding box center [902, 568] width 967 height 43
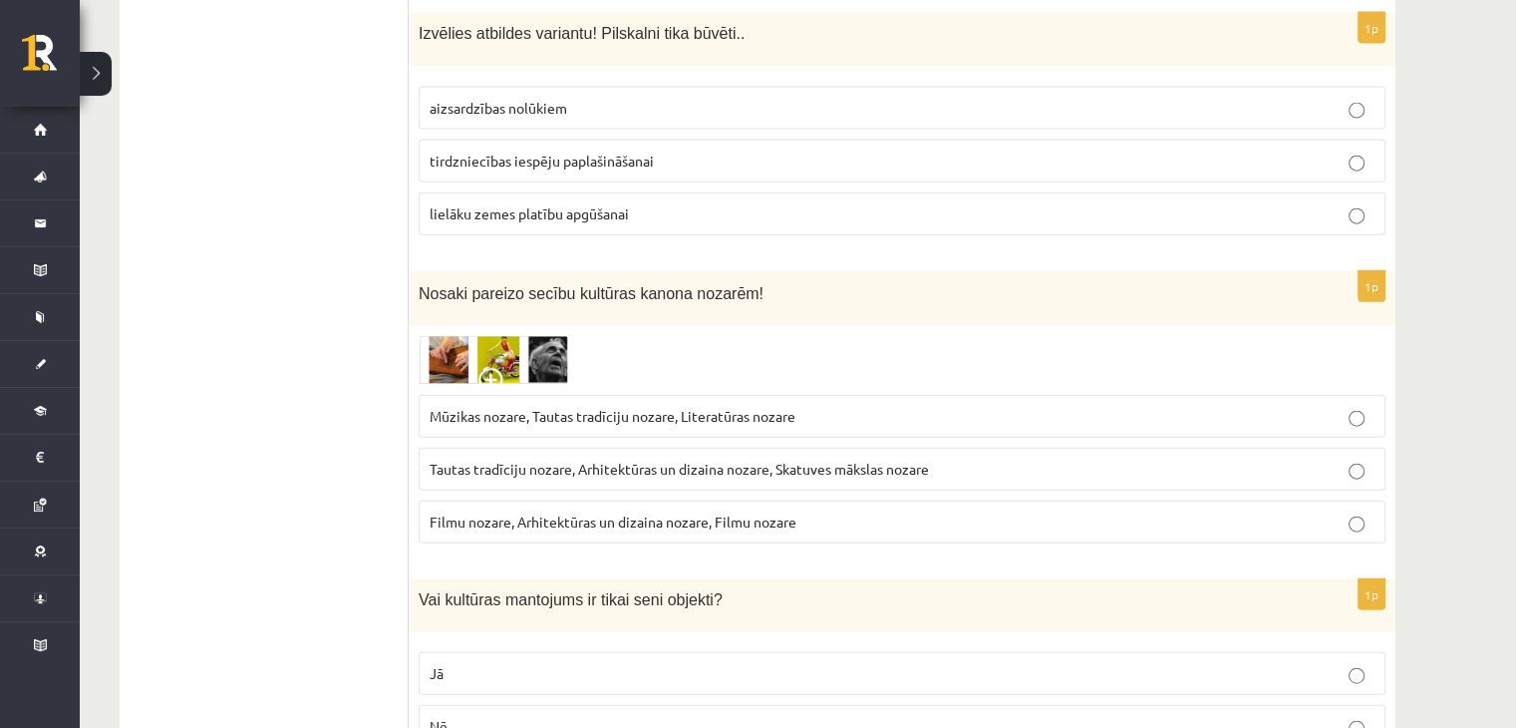
scroll to position [4681, 0]
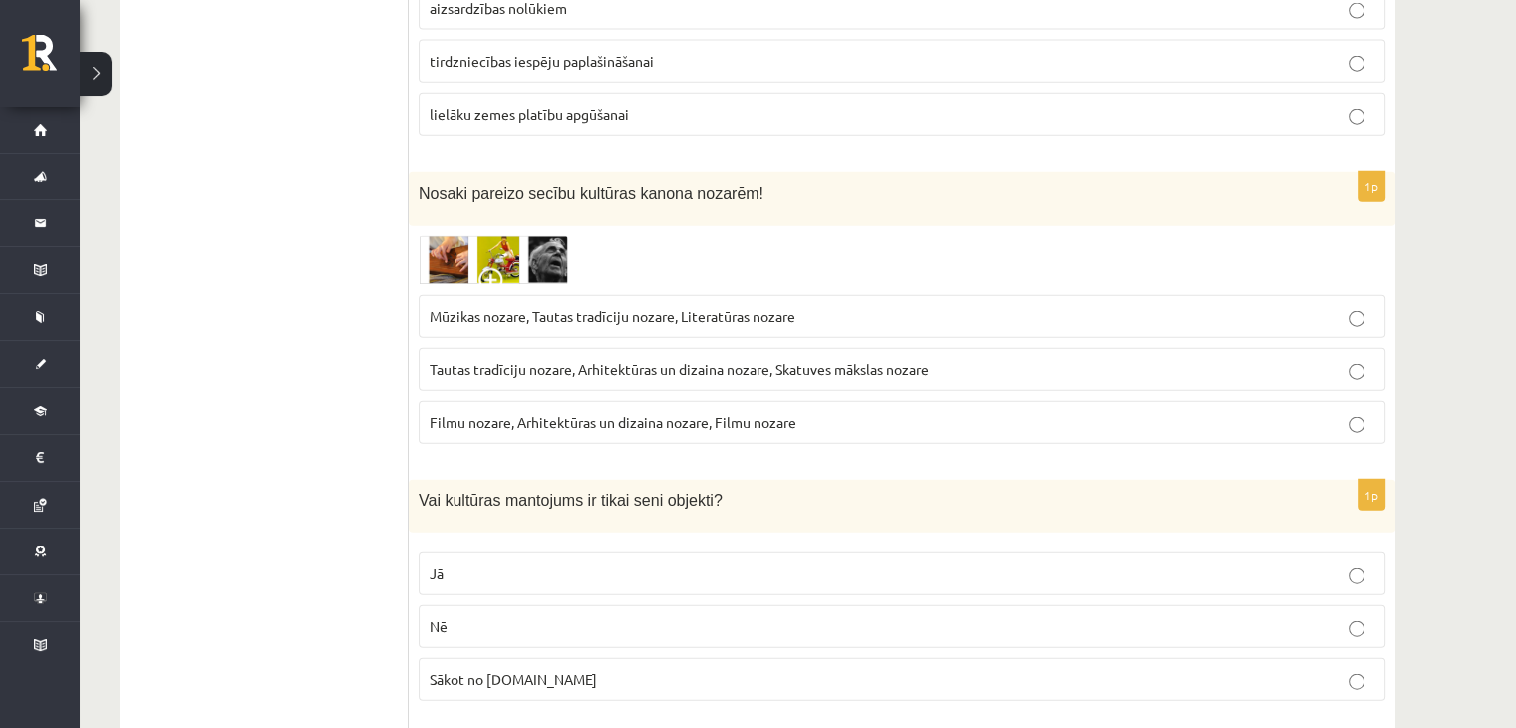
click at [501, 605] on label "Nē" at bounding box center [902, 626] width 967 height 43
click at [497, 307] on span "Mūzikas nozare, Tautas tradīciju nozare, Literatūras nozare" at bounding box center [613, 316] width 366 height 18
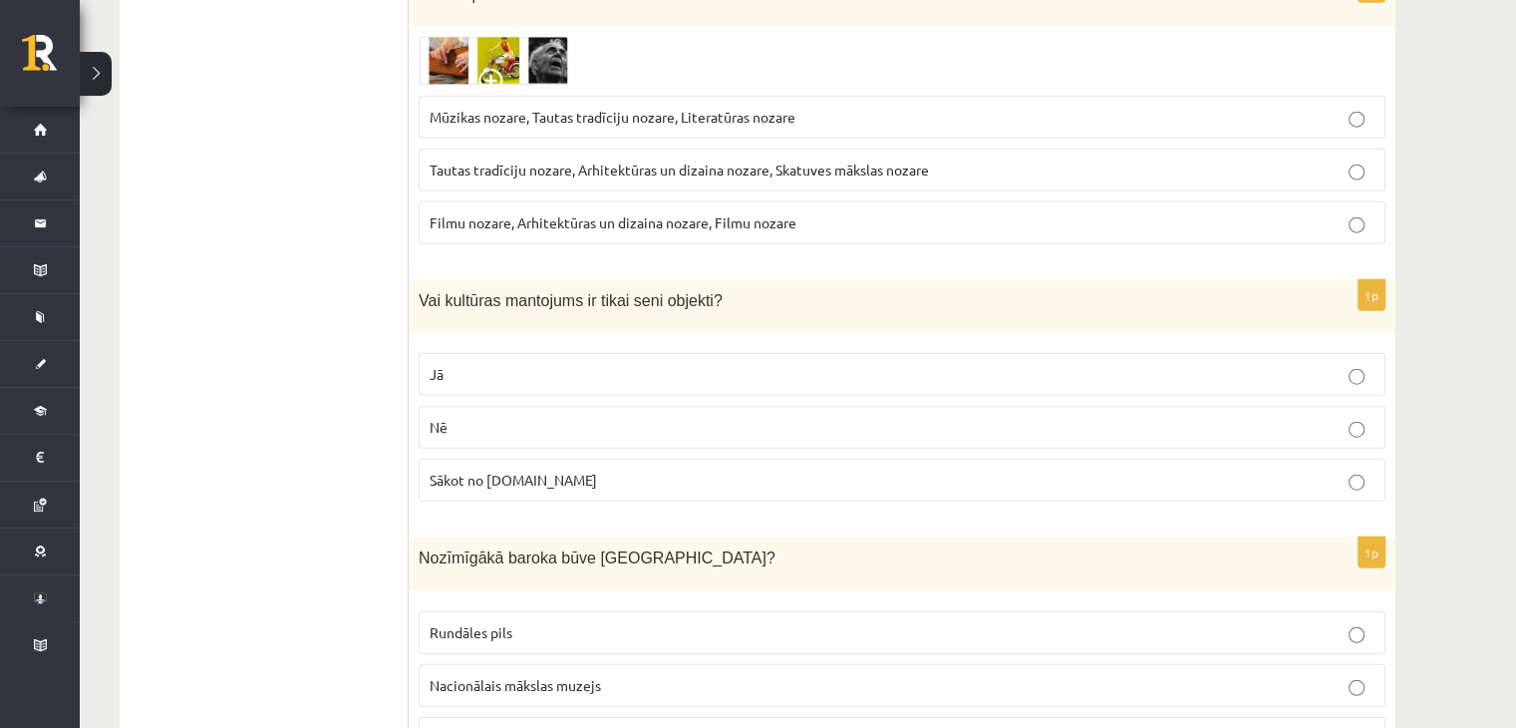
scroll to position [5080, 0]
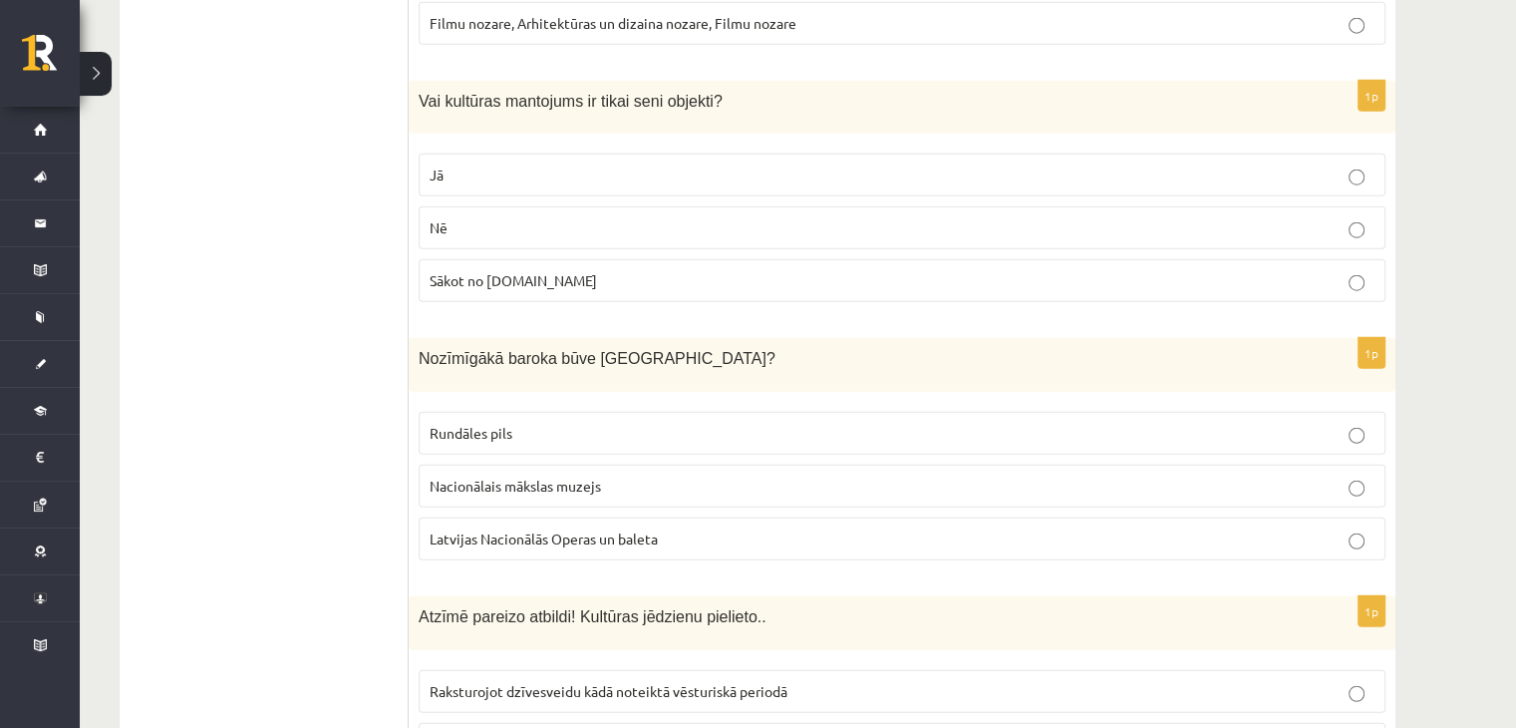
click at [525, 164] on p "Jā" at bounding box center [902, 174] width 945 height 21
click at [638, 529] on span "Latvijas Nacionālās Operas un baleta" at bounding box center [544, 538] width 228 height 18
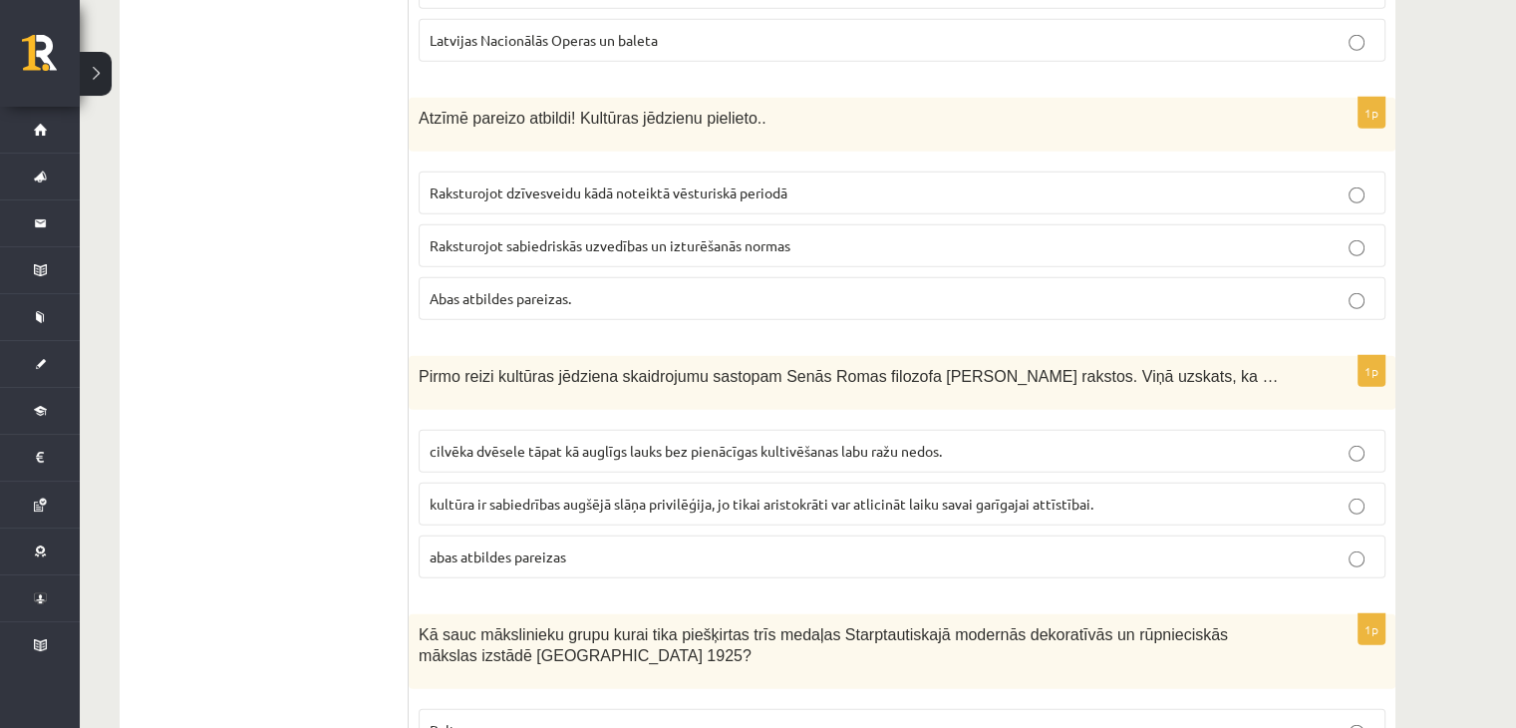
scroll to position [5583, 0]
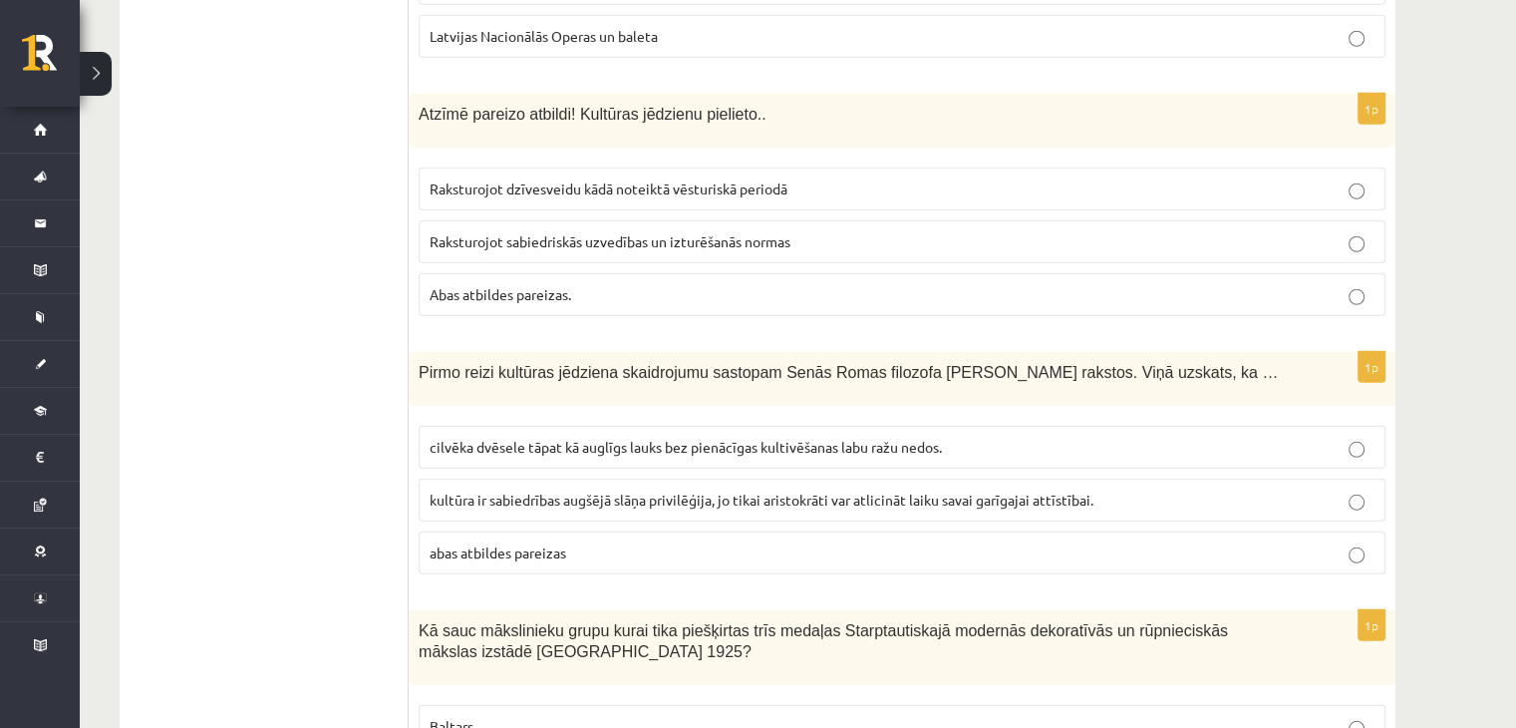
drag, startPoint x: 375, startPoint y: 46, endPoint x: 579, endPoint y: 26, distance: 205.3
click at [815, 104] on p "Atzīmē pareizo atbildi! Kultūras jēdzienu pielieto.." at bounding box center [852, 114] width 867 height 21
drag, startPoint x: 762, startPoint y: 18, endPoint x: 415, endPoint y: 21, distance: 346.9
click at [421, 104] on p "Atzīmē pareizo atbildi! Kultūras jēdzienu pielieto.." at bounding box center [852, 114] width 867 height 21
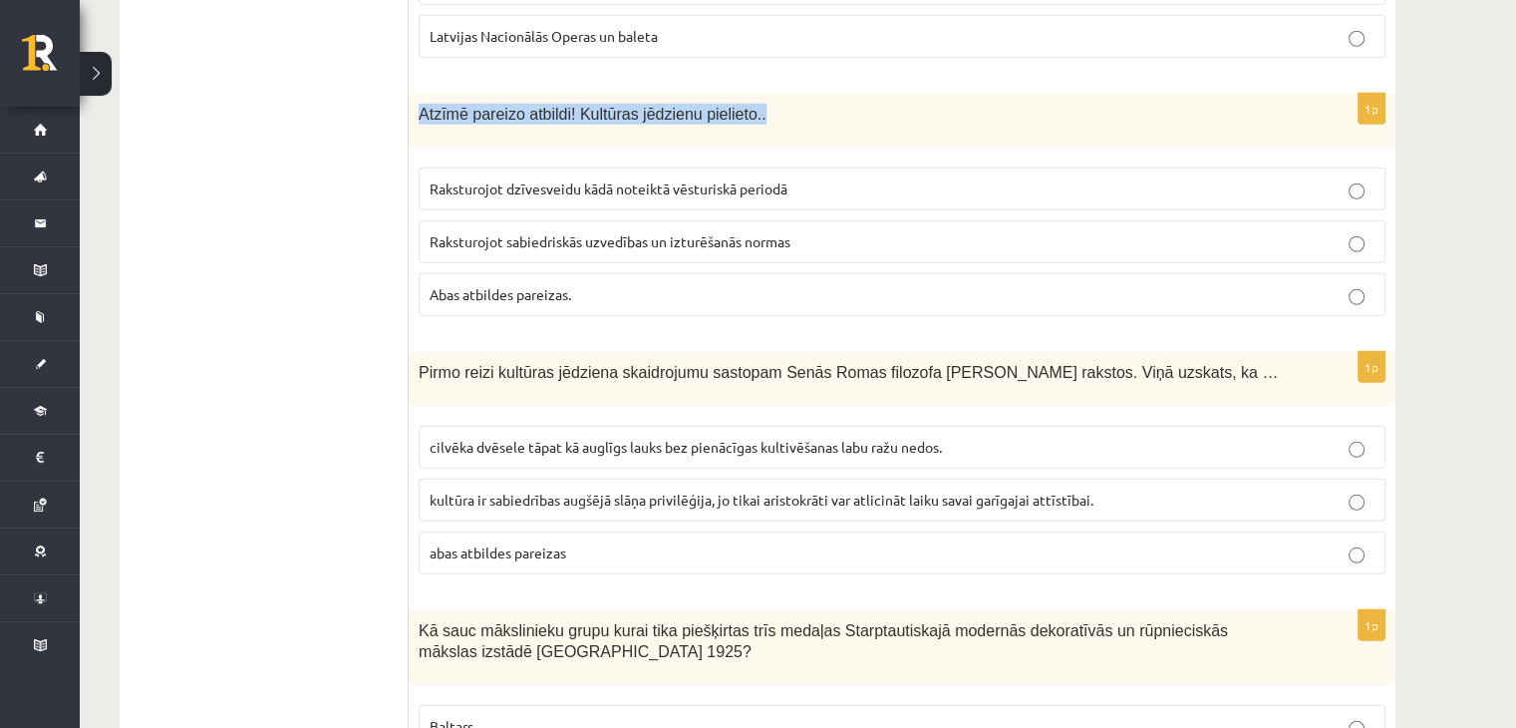
click at [414, 94] on div "Atzīmē pareizo atbildi! Kultūras jēdzienu pielieto.." at bounding box center [902, 121] width 987 height 54
click at [573, 179] on span "Raksturojot dzīvesveidu kādā noteiktā vēsturiskā periodā" at bounding box center [609, 188] width 358 height 18
click at [602, 232] on span "Raksturojot sabiedriskās uzvedības un izturēšanās normas" at bounding box center [610, 241] width 361 height 18
click at [594, 284] on p "Abas atbildes pareizas." at bounding box center [902, 294] width 945 height 21
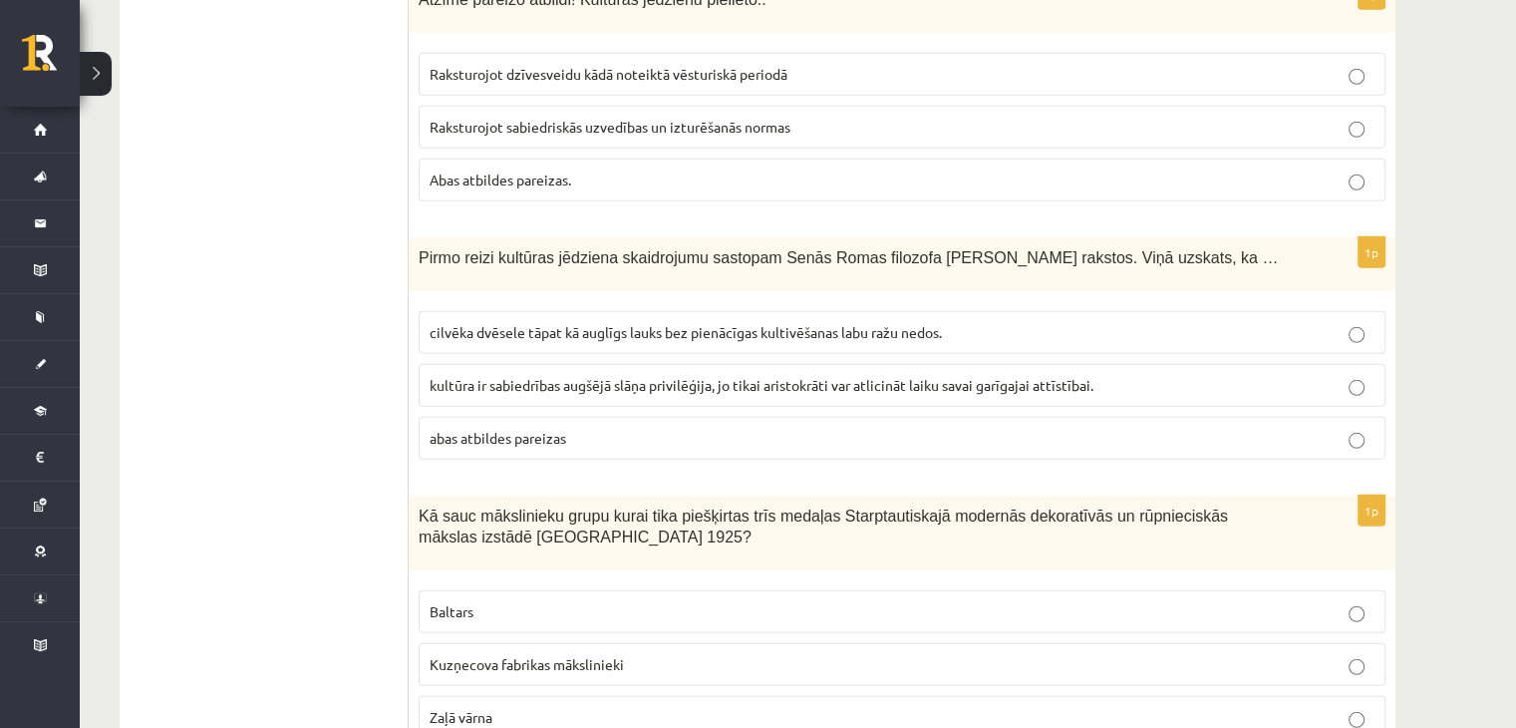
scroll to position [5782, 0]
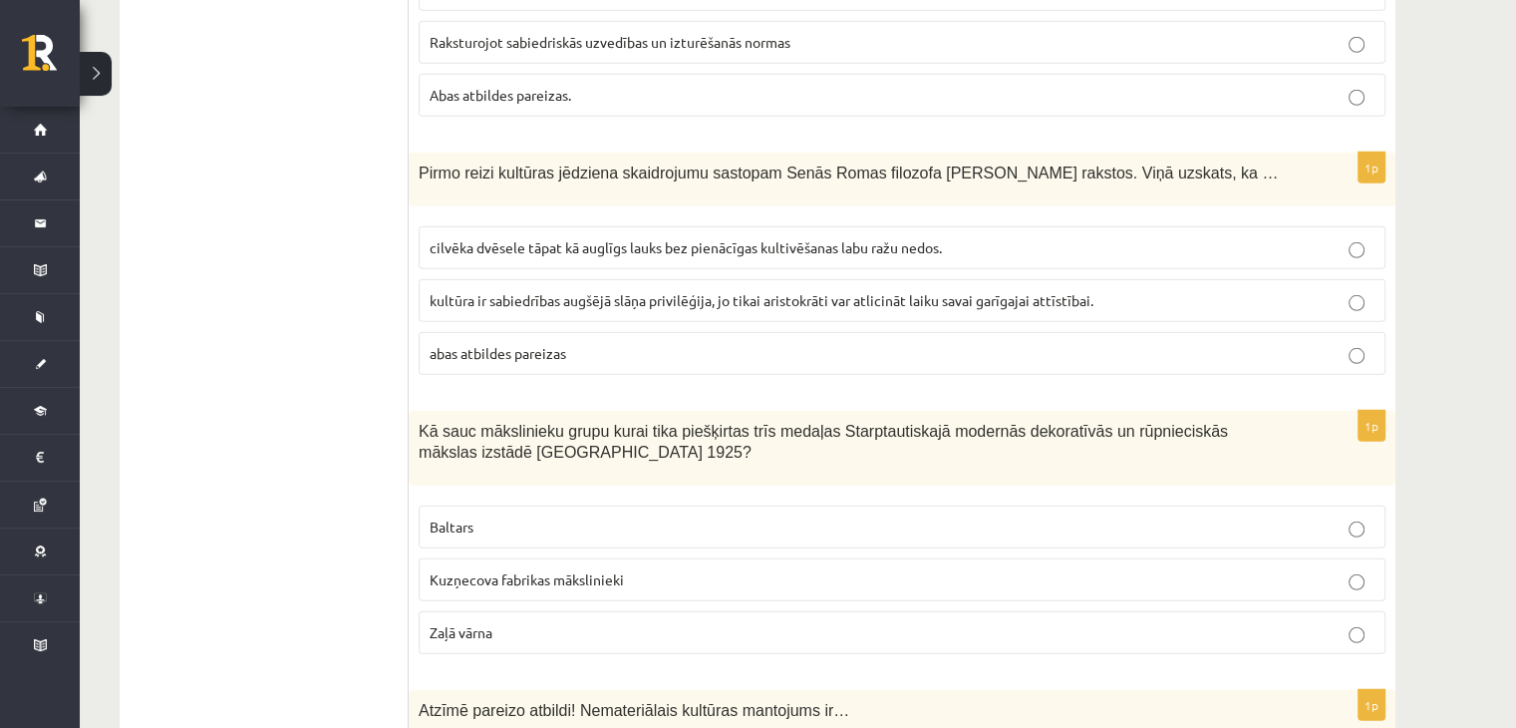
click at [534, 237] on p "cilvēka dvēsele tāpat kā auglīgs lauks bez pienācīgas kultivēšanas labu ražu ne…" at bounding box center [902, 247] width 945 height 21
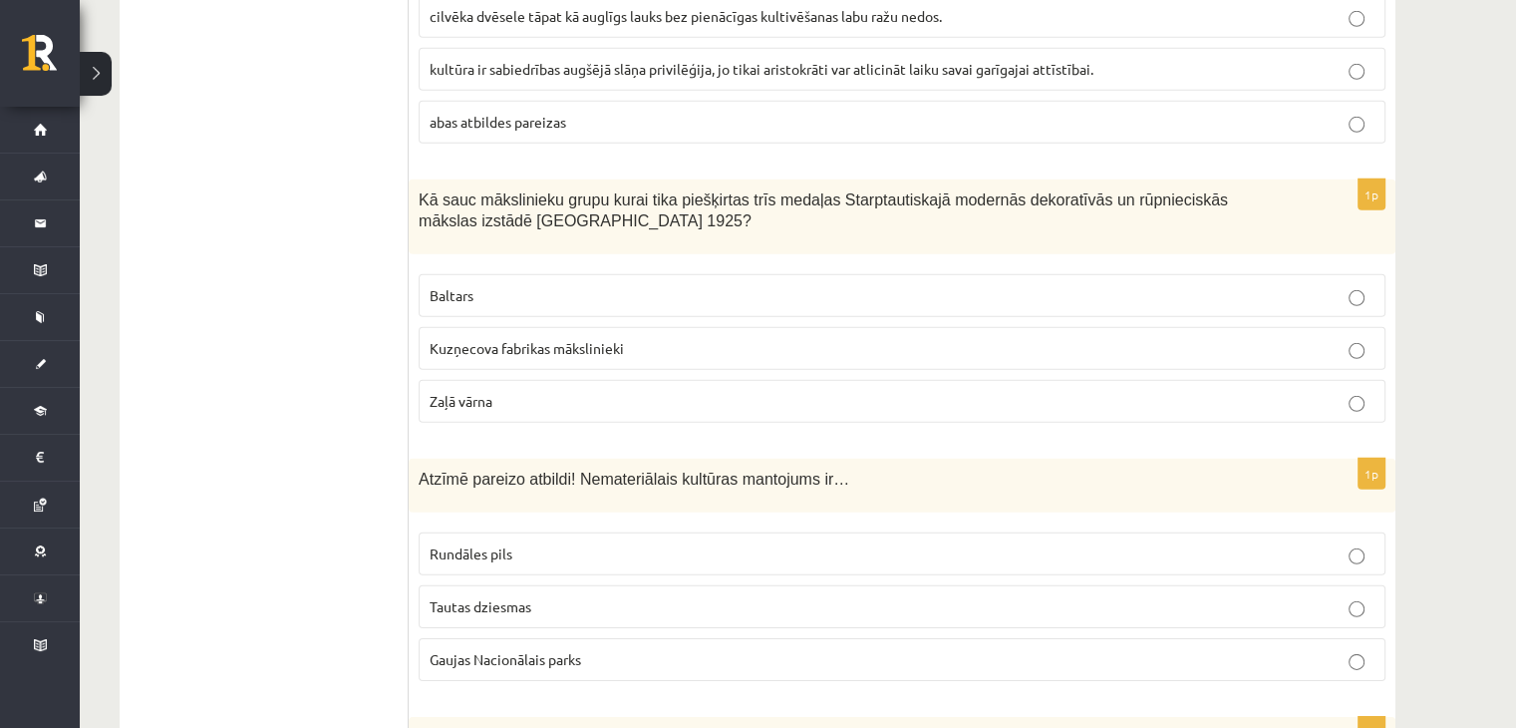
scroll to position [5981, 0]
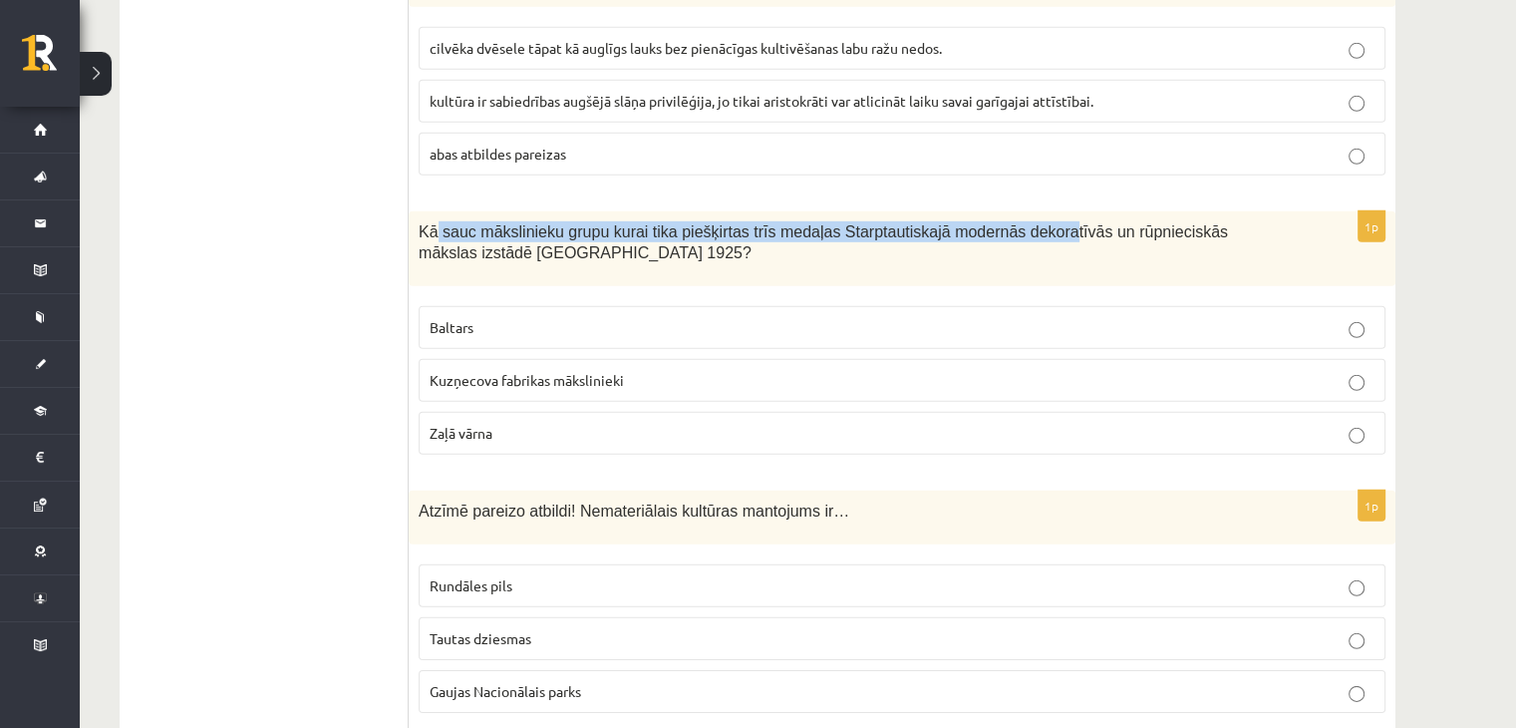
drag, startPoint x: 435, startPoint y: 146, endPoint x: 1013, endPoint y: 144, distance: 578.2
click at [1013, 223] on span "Kā sauc mākslinieku grupu kurai tika piešķirtas trīs medaļas Starptautiskajā mo…" at bounding box center [823, 242] width 809 height 38
drag, startPoint x: 1010, startPoint y: 144, endPoint x: 994, endPoint y: 127, distance: 23.3
click at [1008, 223] on span "Kā sauc mākslinieku grupu kurai tika piešķirtas trīs medaļas Starptautiskajā mo…" at bounding box center [823, 242] width 809 height 38
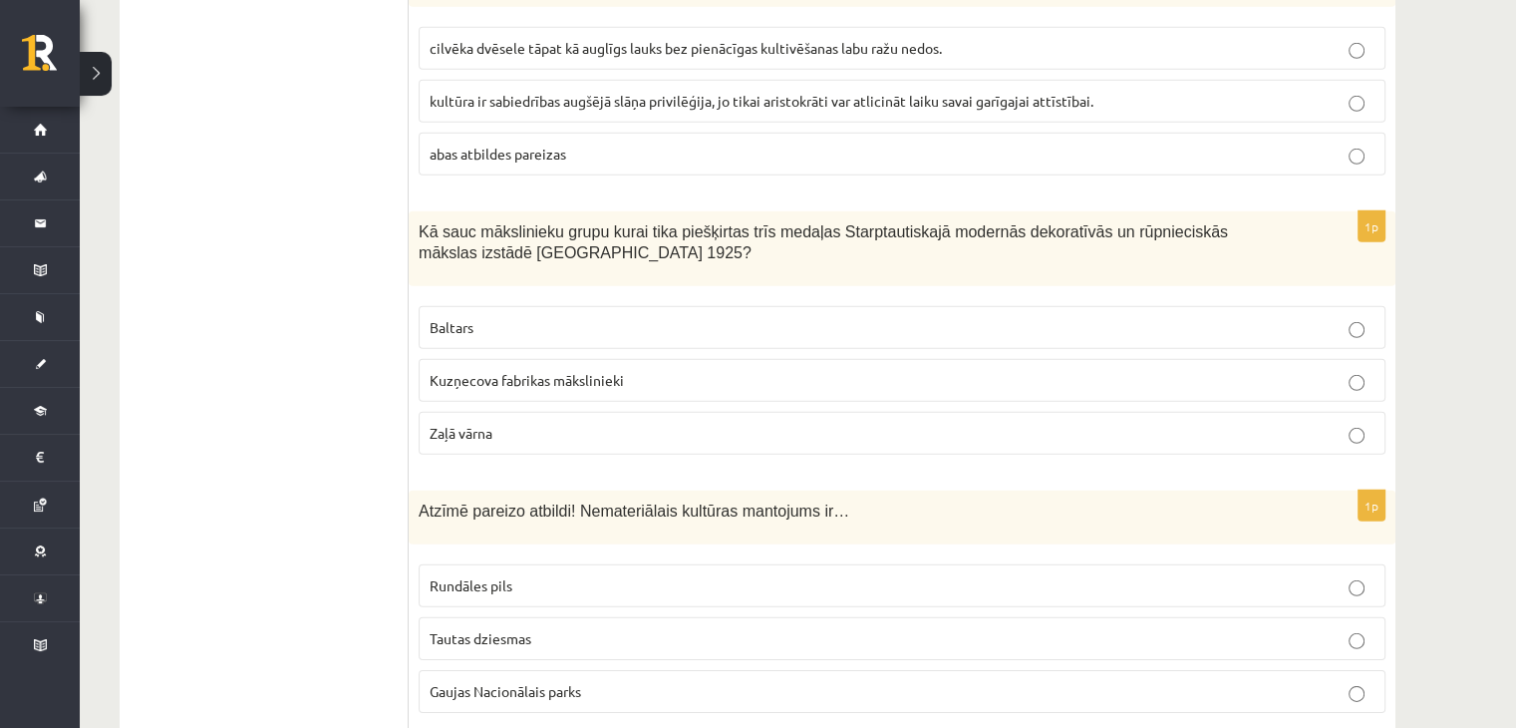
click at [882, 296] on fieldset "Baltars Kuzņecova fabrikas mākslinieki Zaļā vārna" at bounding box center [902, 378] width 967 height 164
click at [698, 370] on p "Kuzņecova fabrikas mākslinieki" at bounding box center [902, 380] width 945 height 21
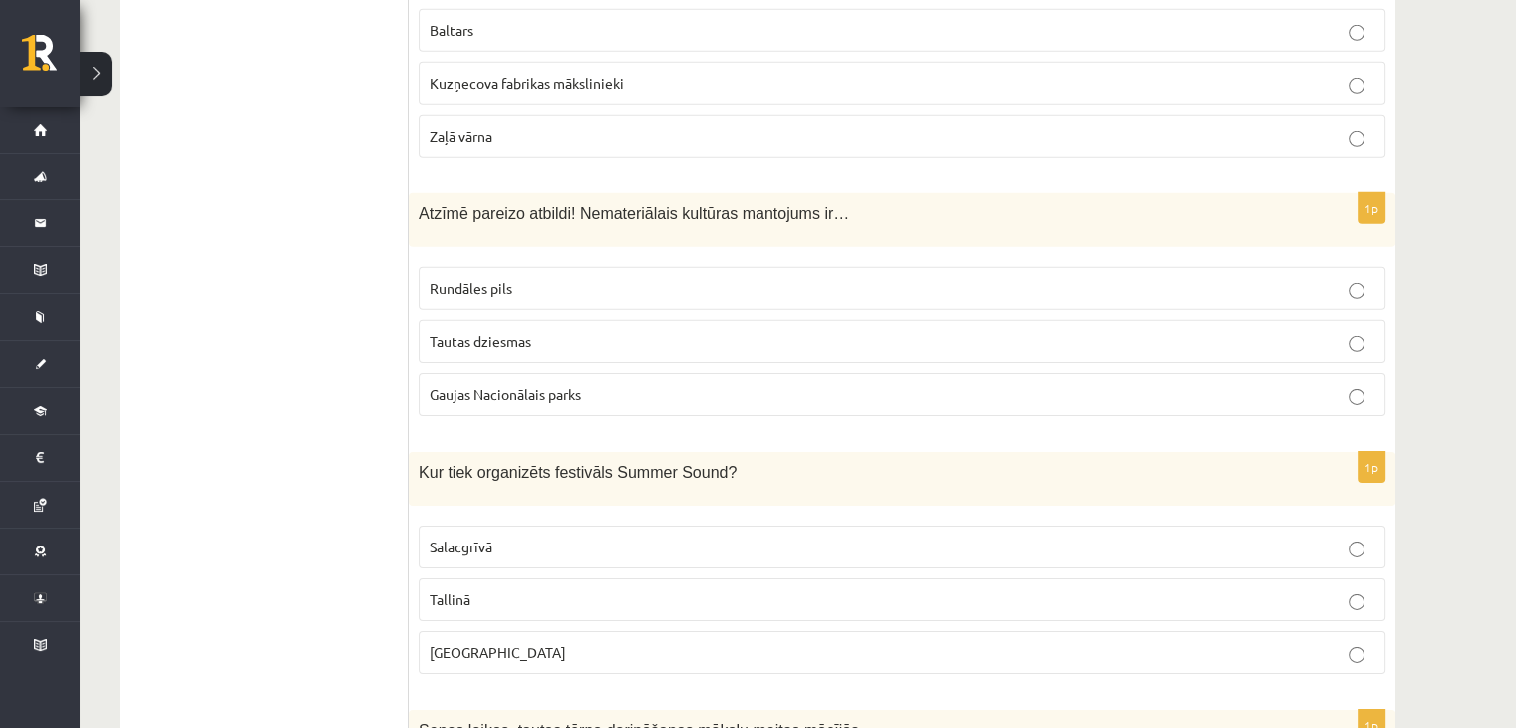
scroll to position [6280, 0]
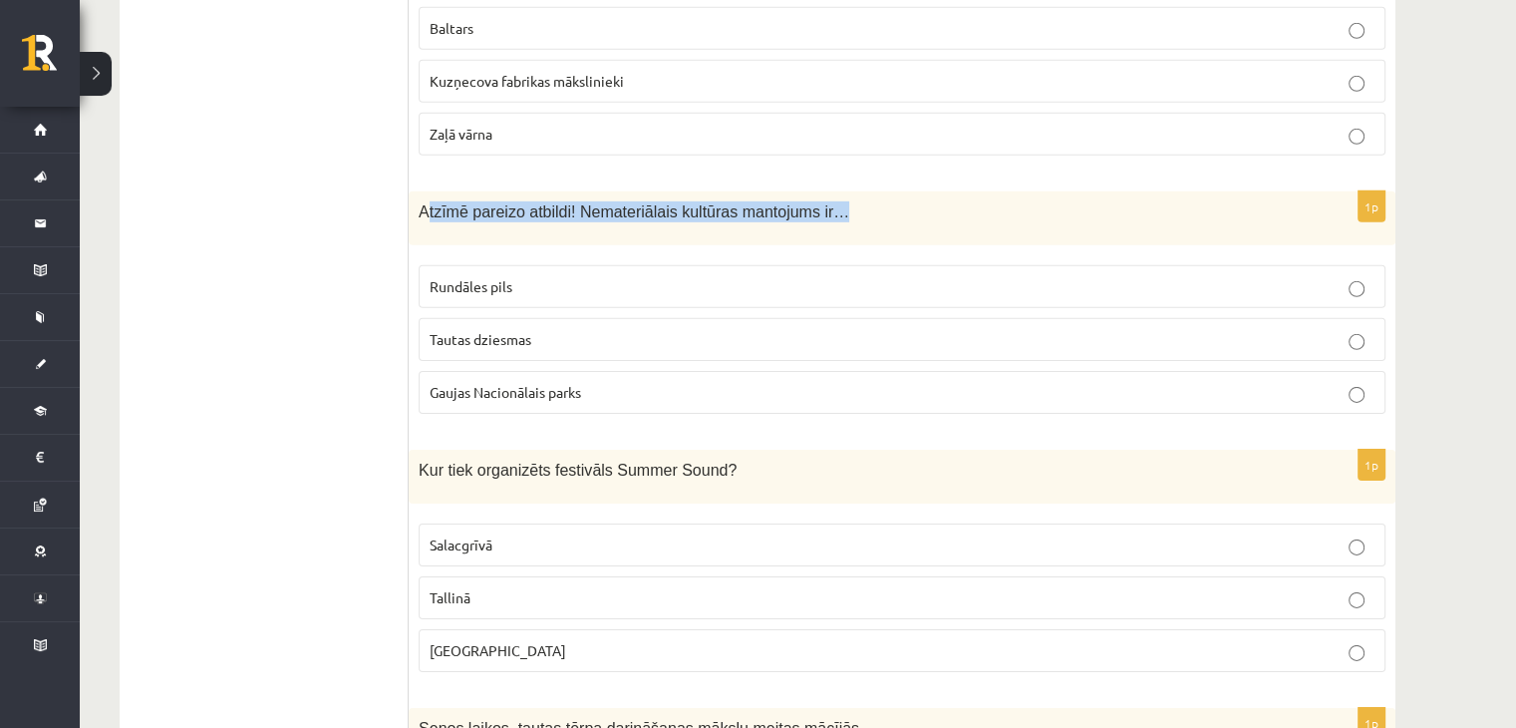
drag, startPoint x: 439, startPoint y: 129, endPoint x: 847, endPoint y: 126, distance: 408.7
click at [843, 201] on p "Atzīmē pareizo atbildi! Nemateriālais kultūras mantojums ir…" at bounding box center [852, 211] width 867 height 21
click at [861, 191] on div "Atzīmē pareizo atbildi! Nemateriālais kultūras mantojums ir…" at bounding box center [902, 218] width 987 height 54
click at [837, 201] on p "Atzīmē pareizo atbildi! Nemateriālais kultūras mantojums ir…" at bounding box center [852, 211] width 867 height 21
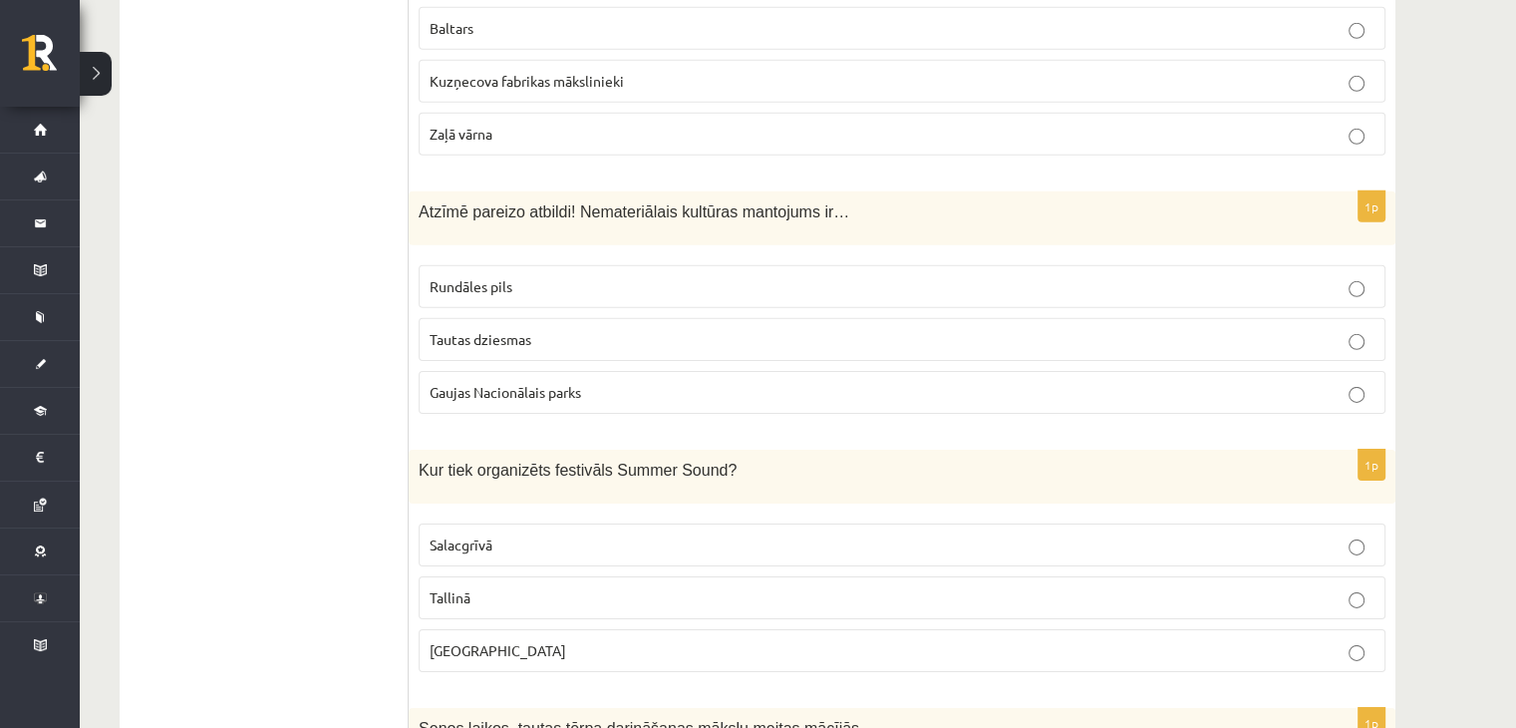
click at [448, 329] on p "Tautas dziesmas" at bounding box center [902, 339] width 945 height 21
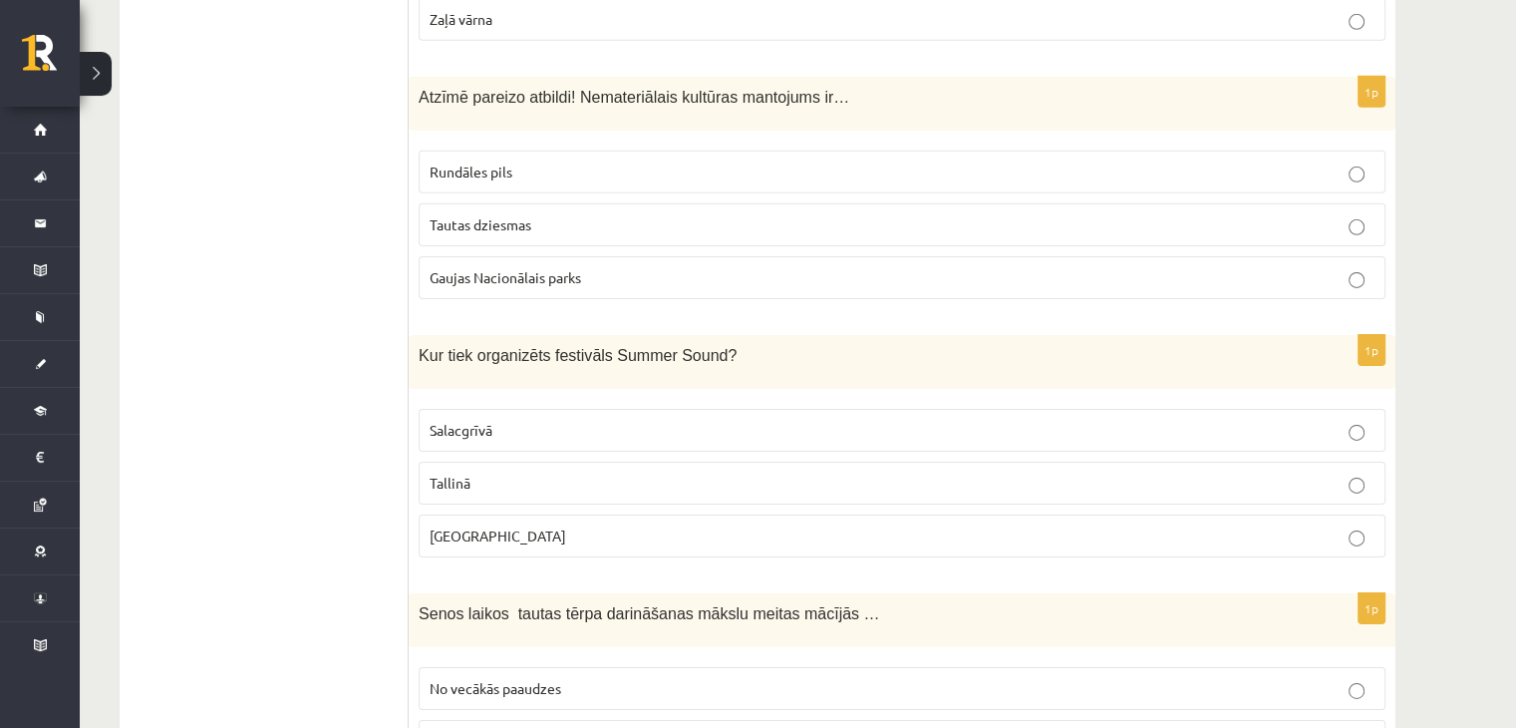
scroll to position [6579, 0]
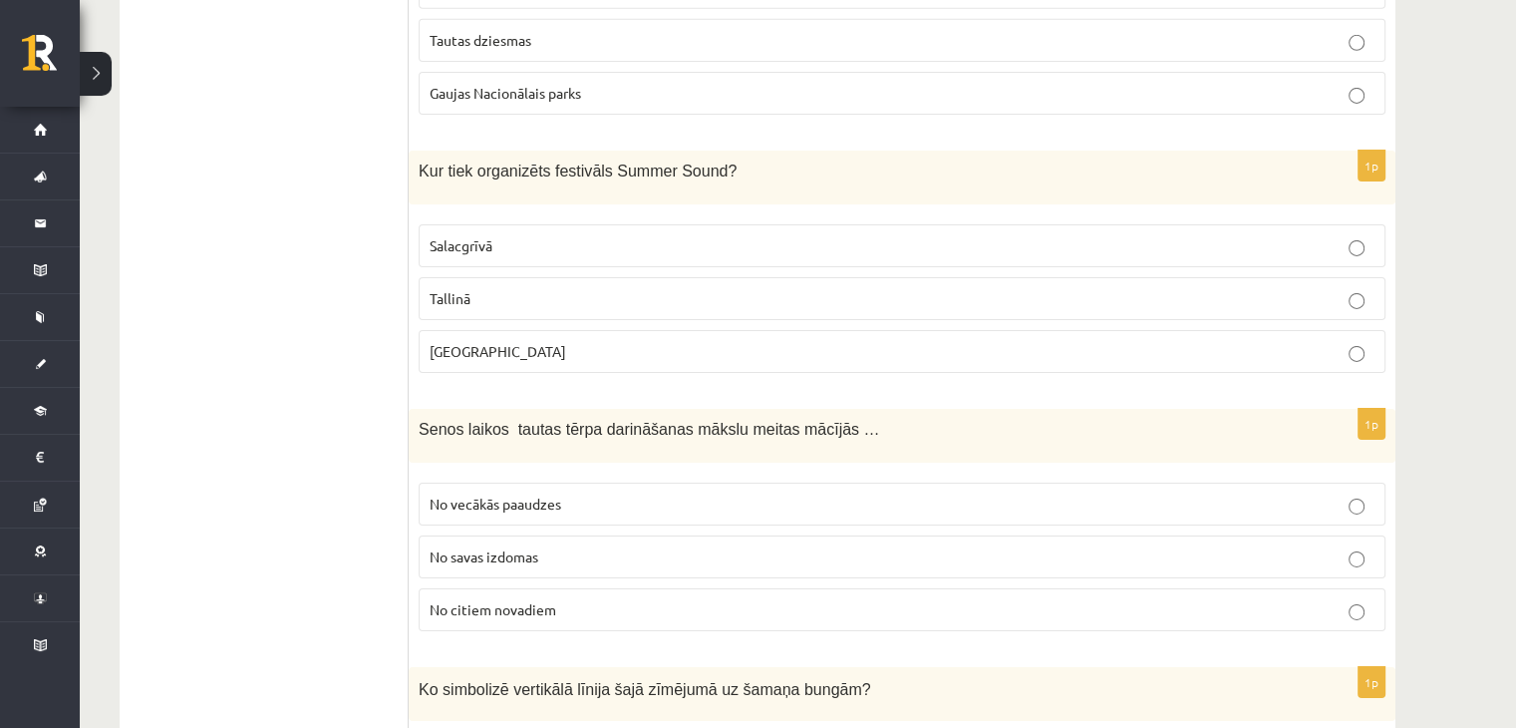
click at [706, 224] on label "Salacgrīvā" at bounding box center [902, 245] width 967 height 43
click at [498, 341] on p "Liepājā" at bounding box center [902, 351] width 945 height 21
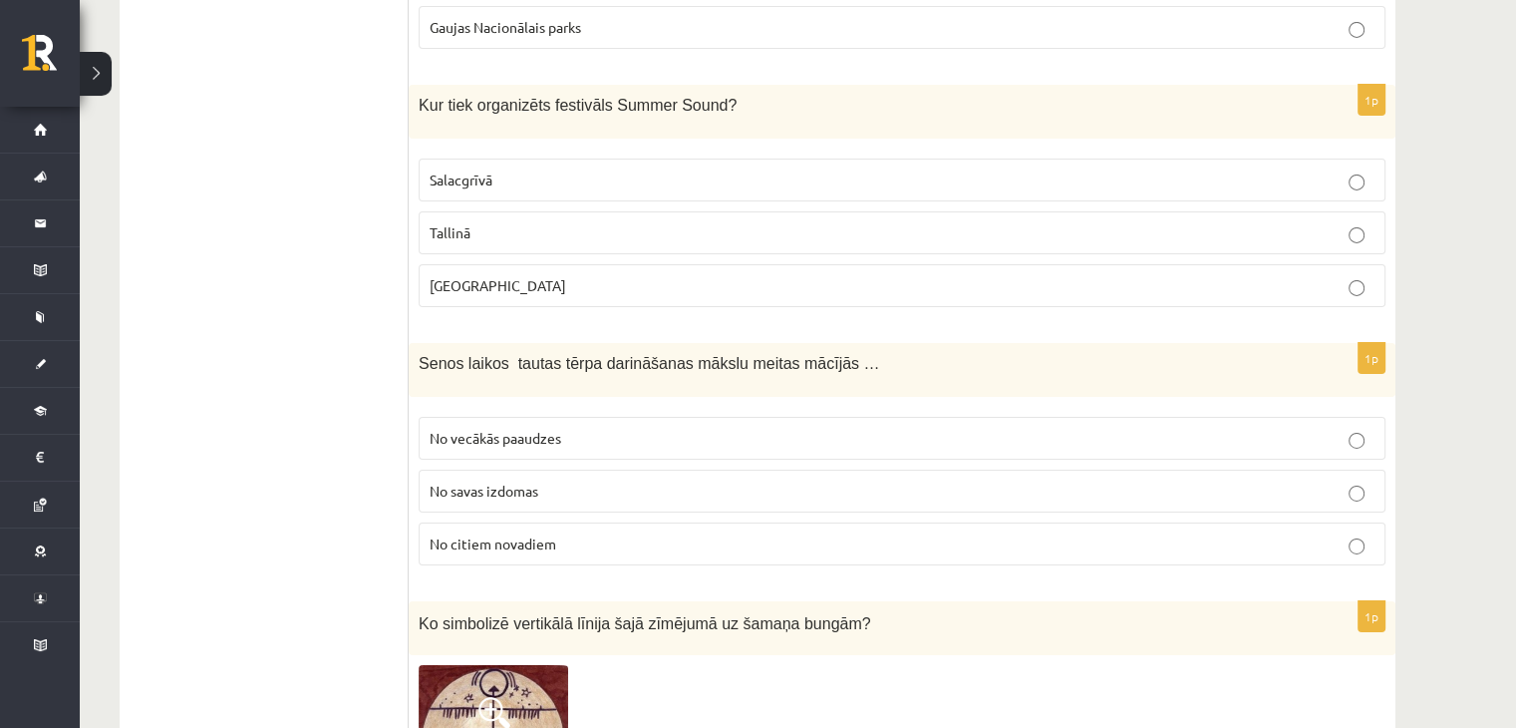
scroll to position [6679, 0]
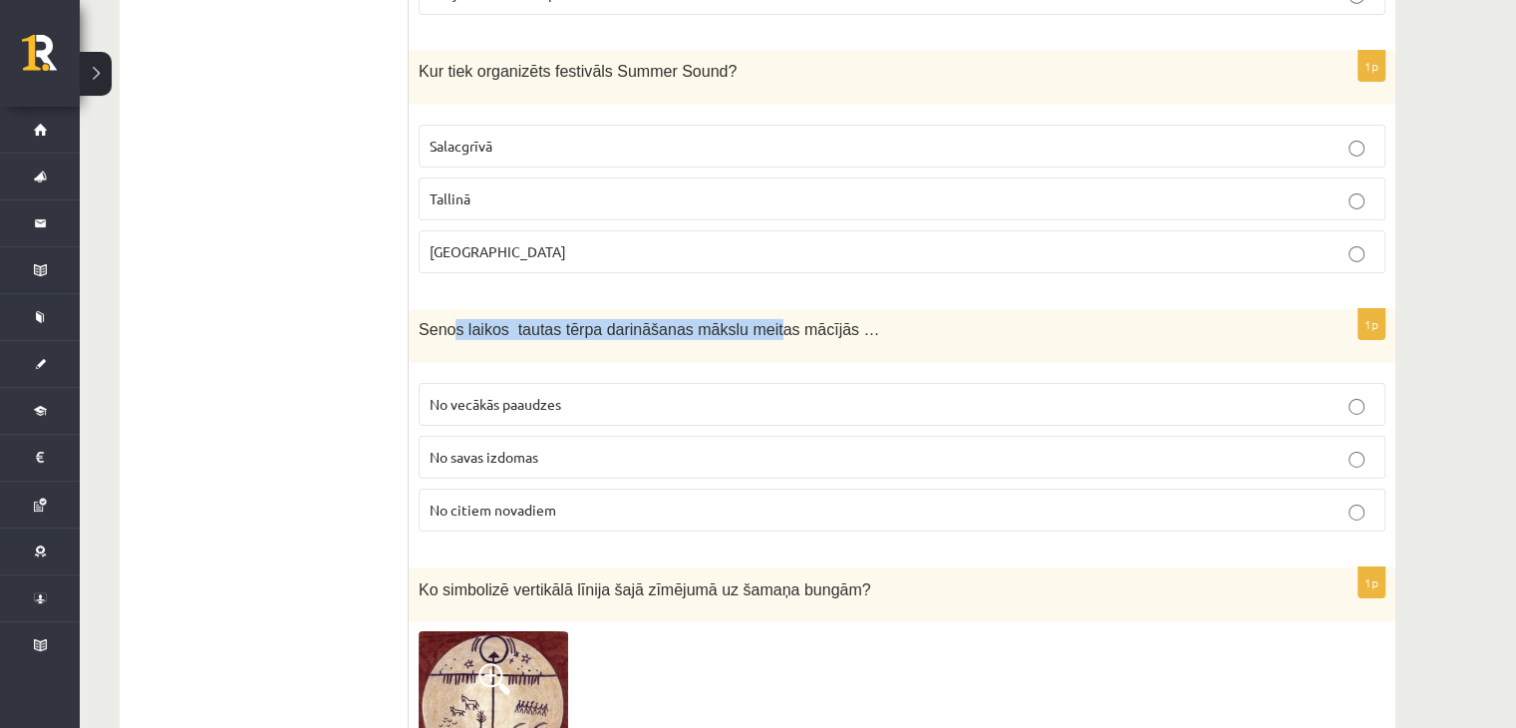
drag, startPoint x: 449, startPoint y: 234, endPoint x: 745, endPoint y: 240, distance: 296.1
click at [745, 319] on p "Senos laikos tautas tērpa darināšanas mākslu meitas mācījās …" at bounding box center [852, 329] width 867 height 21
click at [562, 394] on p "No vecākās paaudzes" at bounding box center [902, 404] width 945 height 21
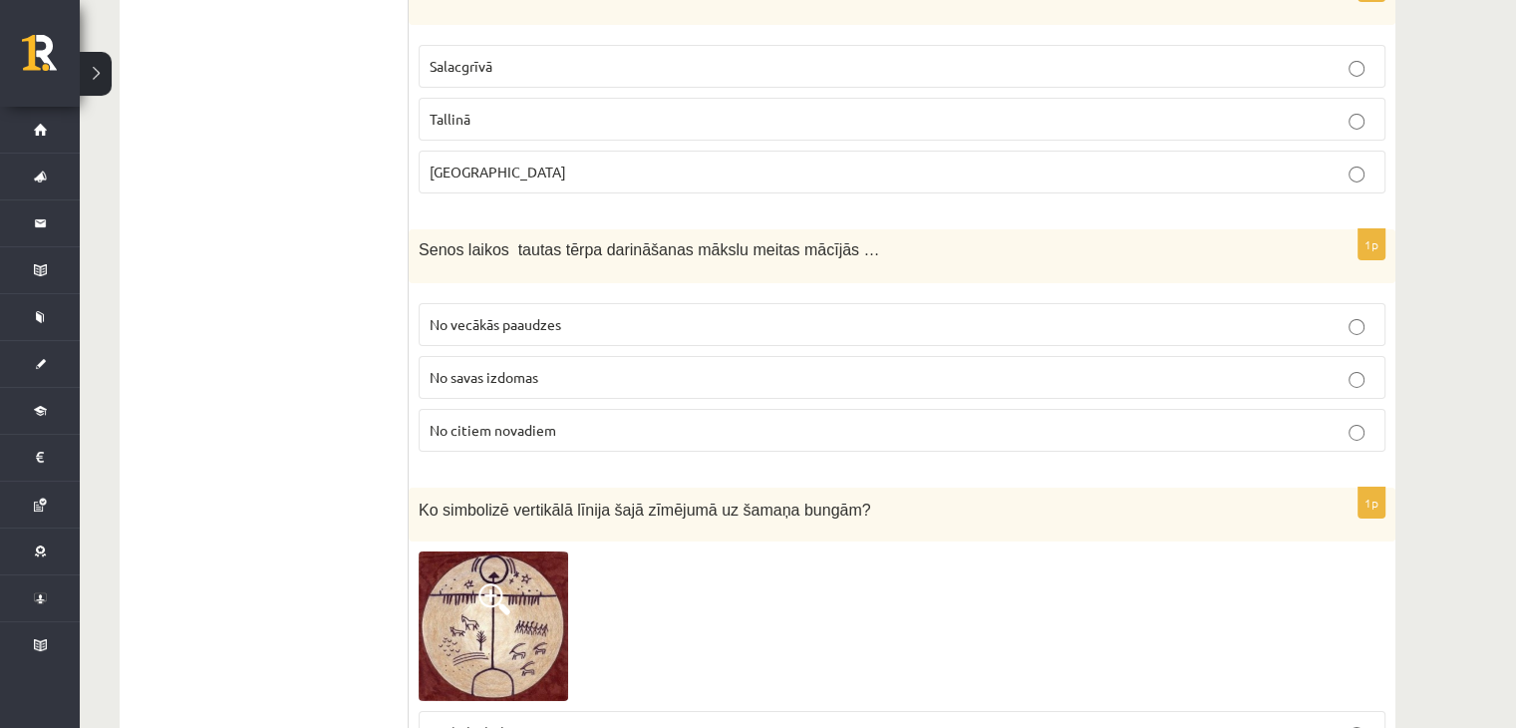
scroll to position [6879, 0]
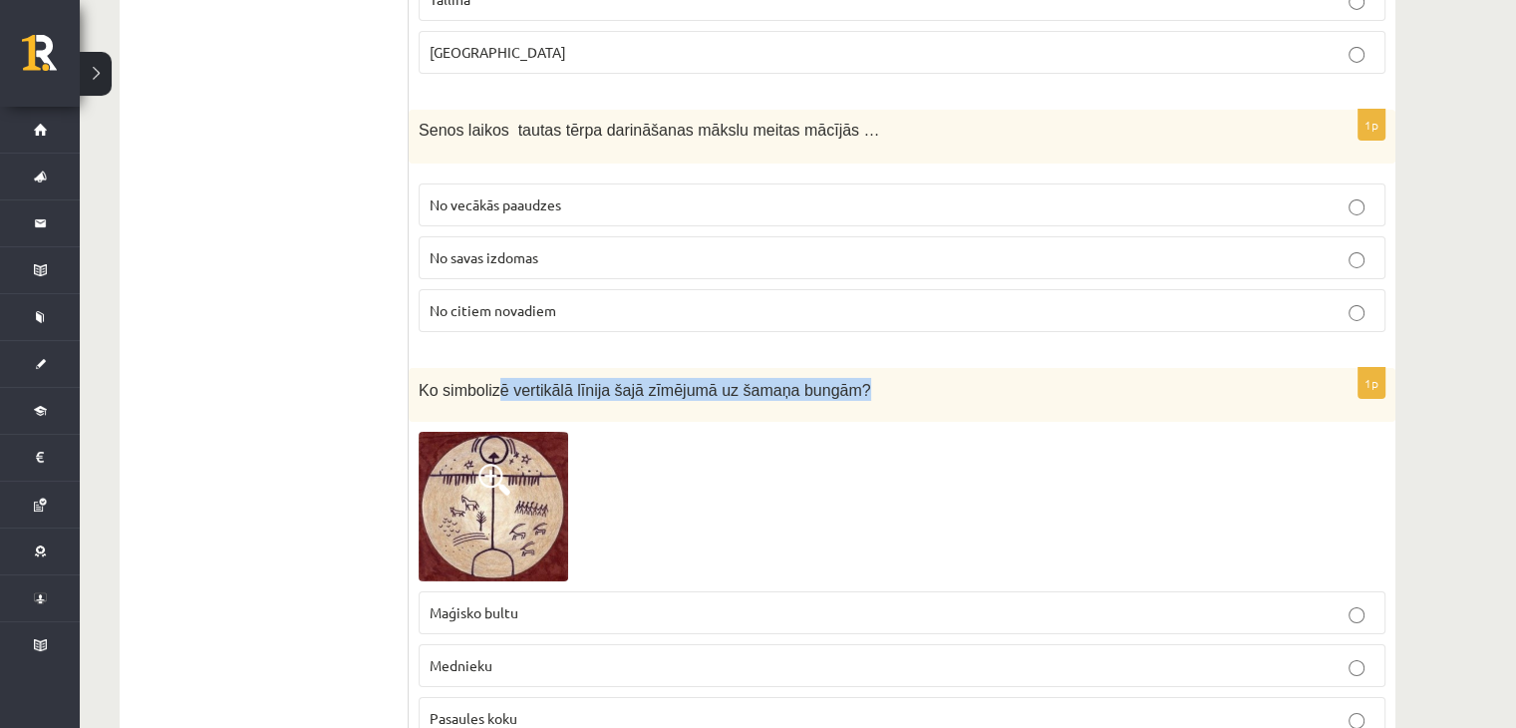
drag, startPoint x: 504, startPoint y: 299, endPoint x: 821, endPoint y: 304, distance: 317.0
click at [821, 368] on div "Ko simbolizē vertikālā līnija šajā zīmējumā uz šamaņa bungām?" at bounding box center [902, 395] width 987 height 55
click at [495, 464] on span at bounding box center [495, 480] width 32 height 32
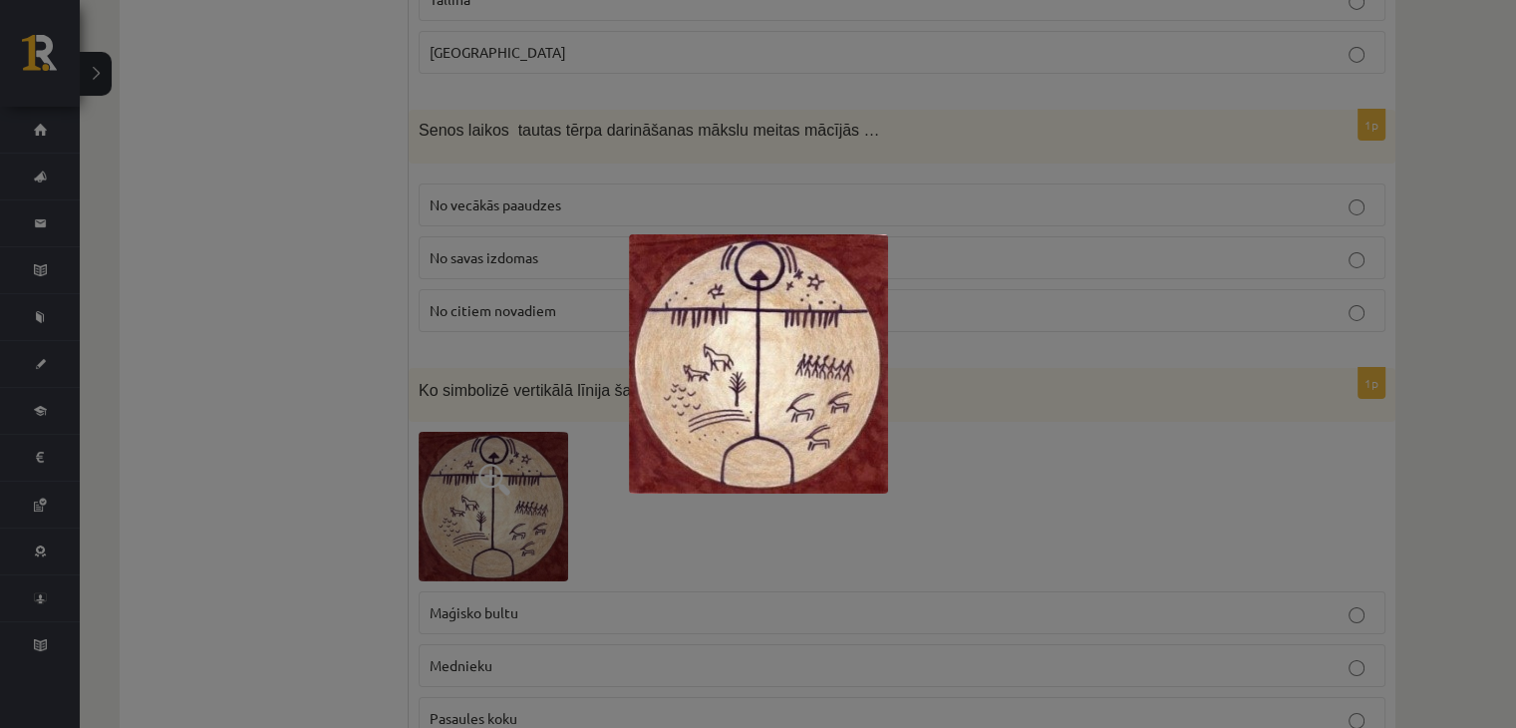
click at [257, 529] on div at bounding box center [758, 364] width 1516 height 728
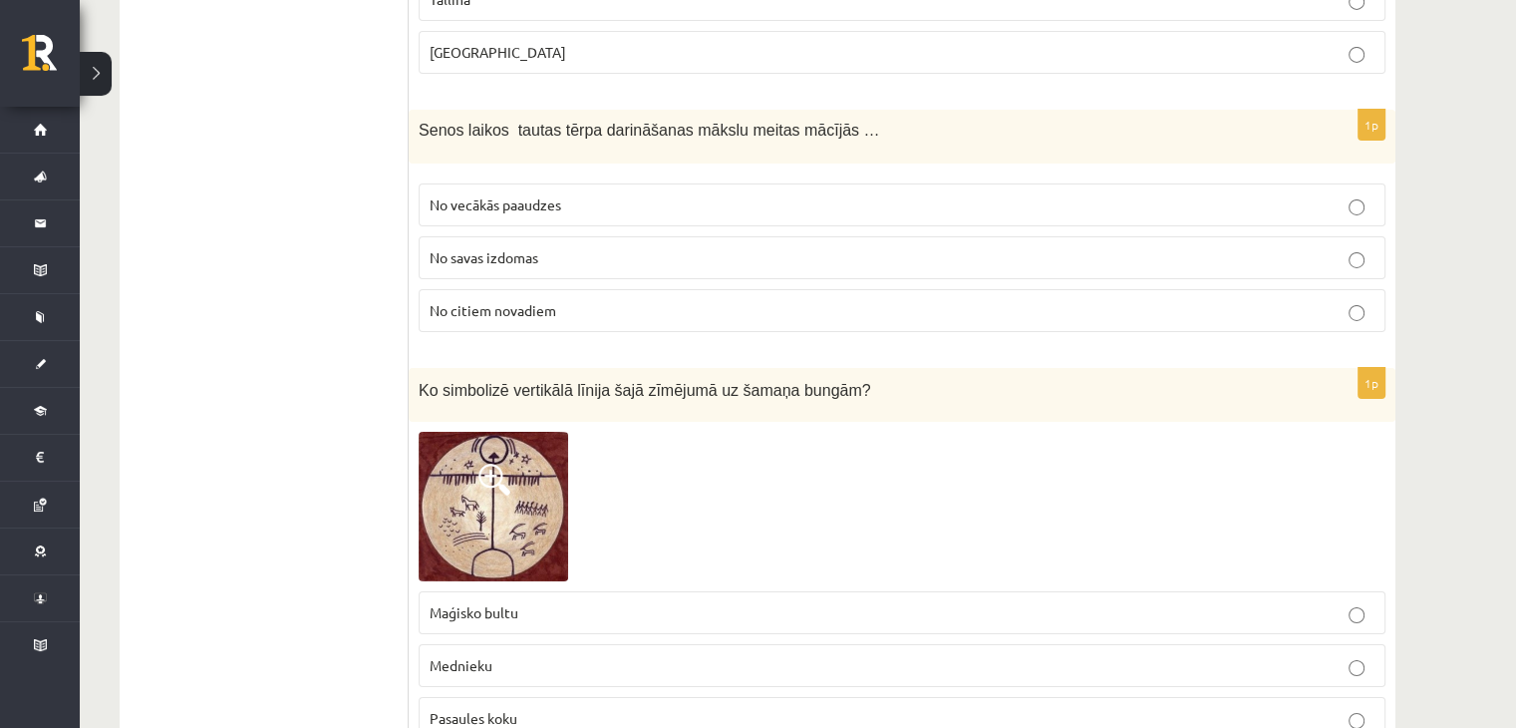
click at [478, 603] on span "Maģisko bultu" at bounding box center [474, 612] width 89 height 18
click at [480, 595] on fieldset "Maģisko bultu Mednieku Pasaules koku" at bounding box center [902, 663] width 967 height 164
click at [480, 655] on p "Mednieku" at bounding box center [902, 665] width 945 height 21
click at [488, 464] on span at bounding box center [495, 480] width 32 height 32
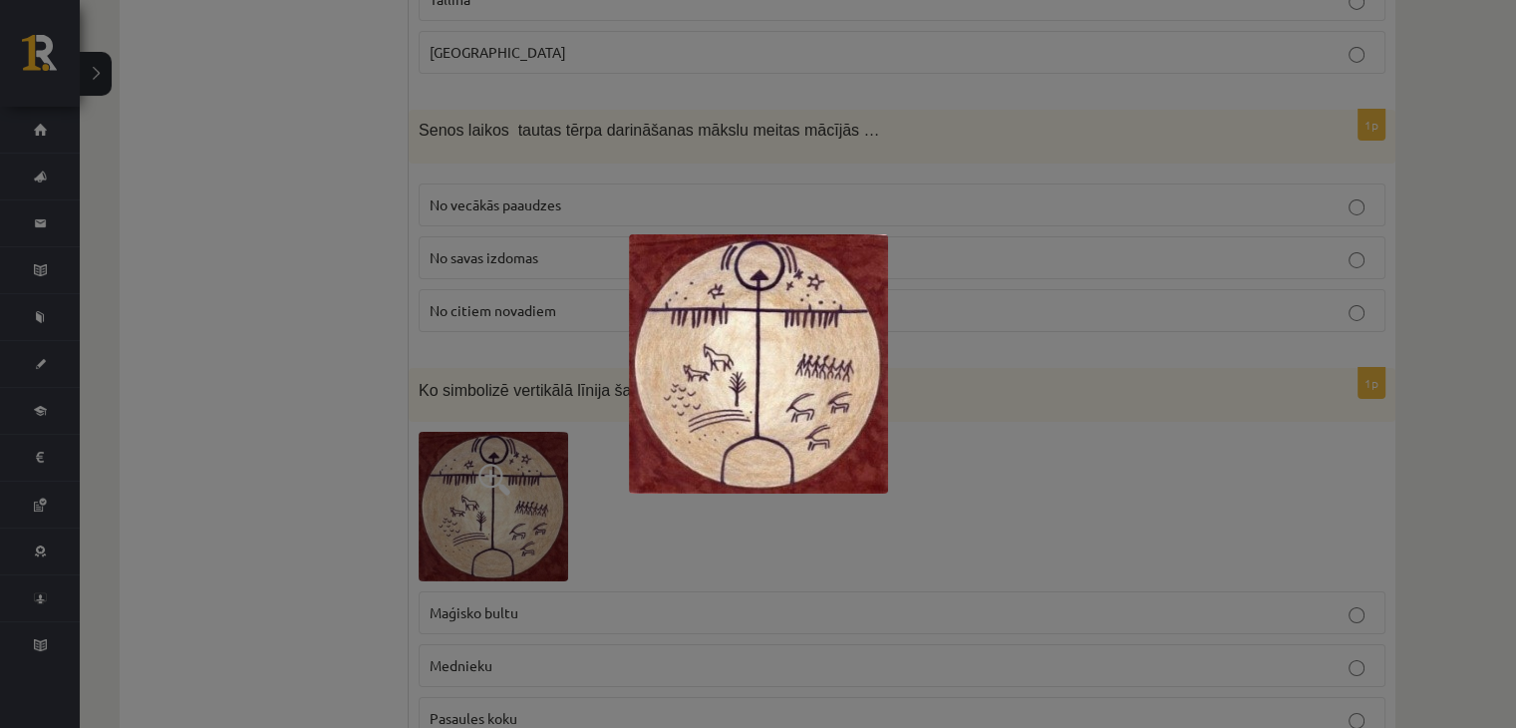
click at [313, 413] on div at bounding box center [758, 364] width 1516 height 728
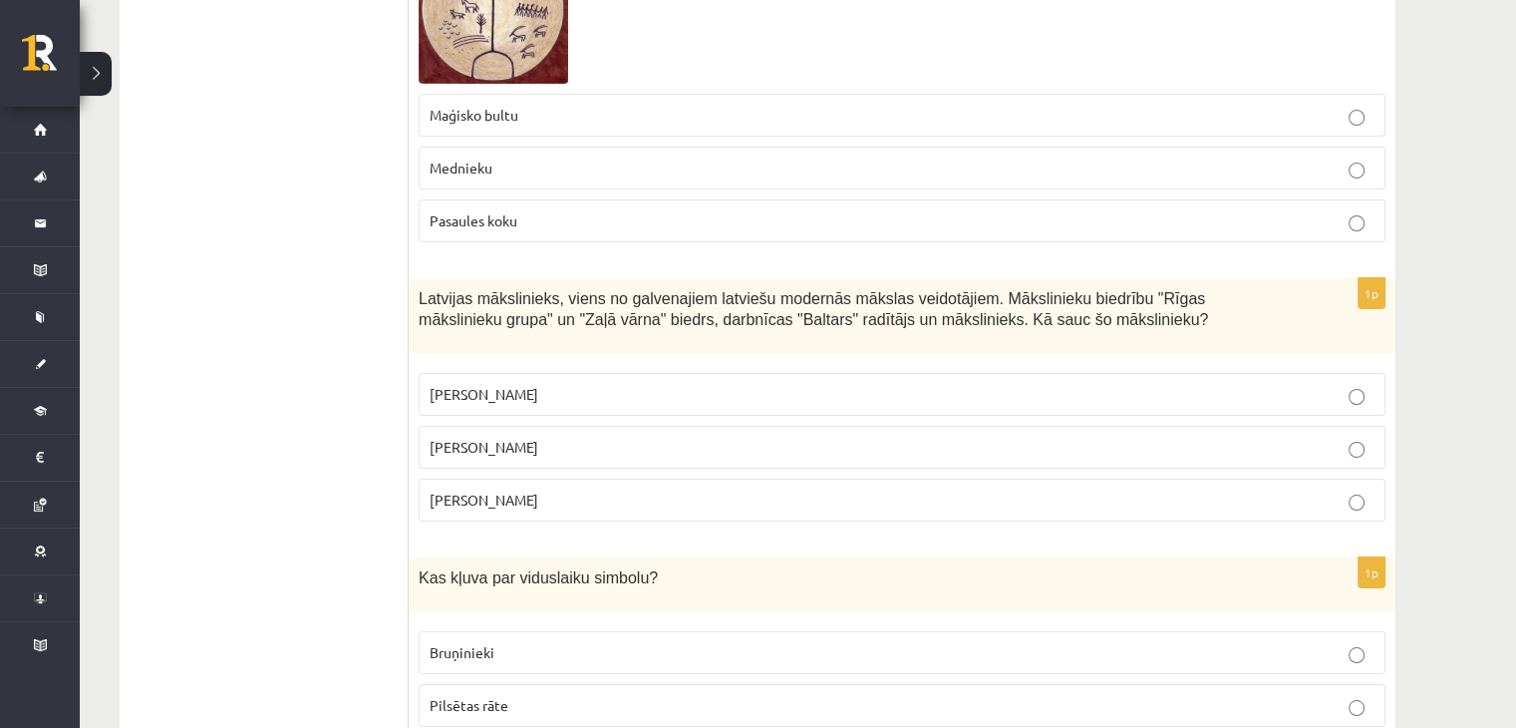
scroll to position [7377, 0]
drag, startPoint x: 658, startPoint y: 191, endPoint x: 1061, endPoint y: 174, distance: 403.1
click at [608, 383] on p "Aleksandra Beļcova" at bounding box center [902, 393] width 945 height 21
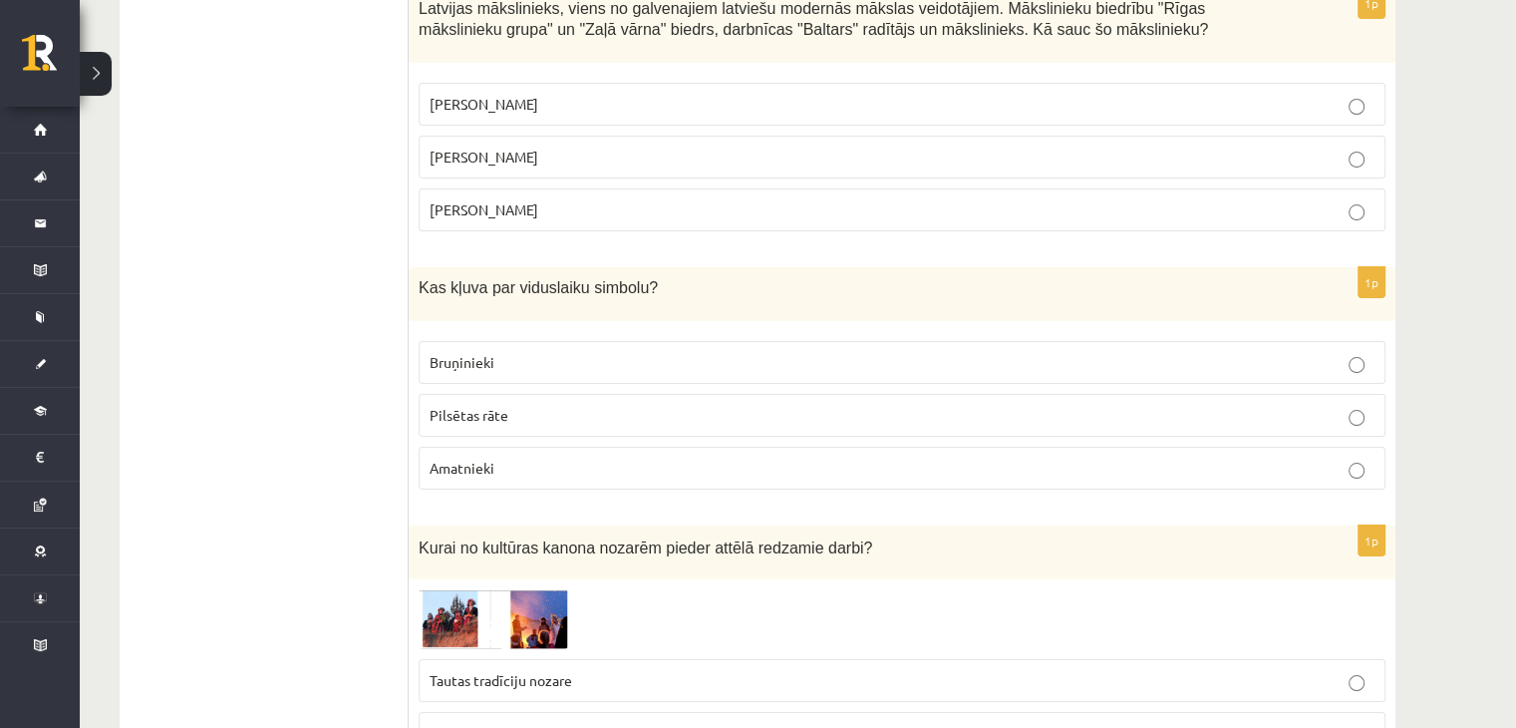
scroll to position [7676, 0]
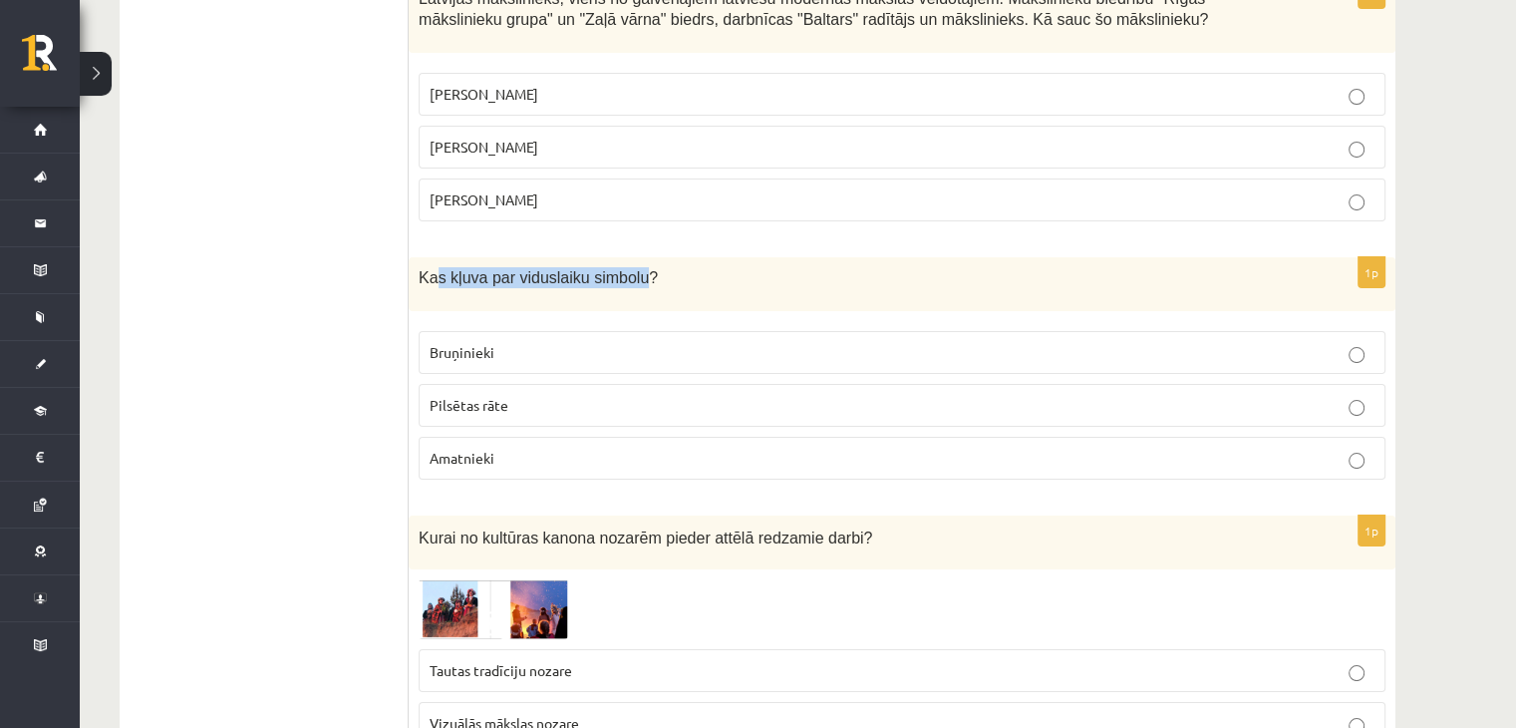
drag, startPoint x: 443, startPoint y: 189, endPoint x: 629, endPoint y: 189, distance: 186.4
click at [629, 257] on div "Kas kļuva par viduslaiku simbolu?" at bounding box center [902, 284] width 987 height 54
click at [553, 342] on p "Bruņinieki" at bounding box center [902, 352] width 945 height 21
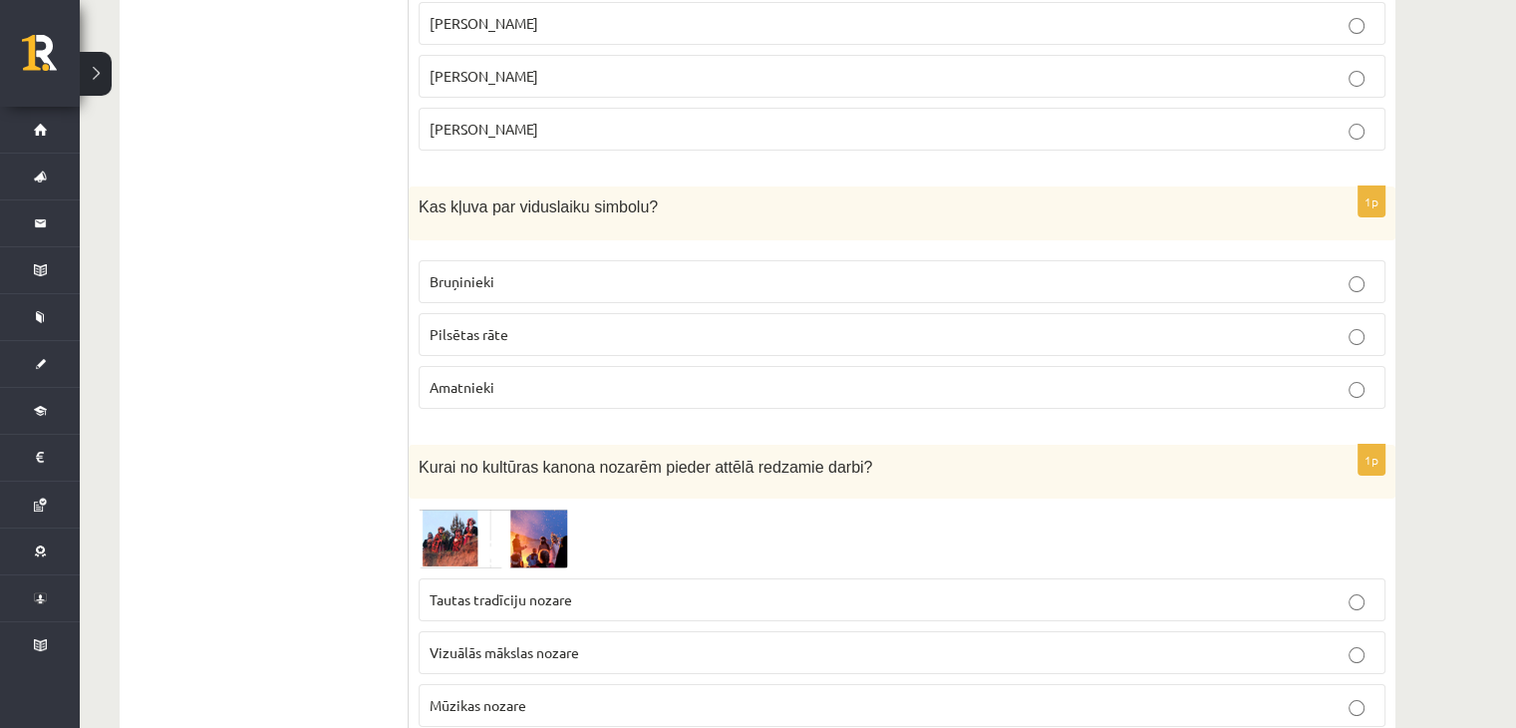
scroll to position [7776, 0]
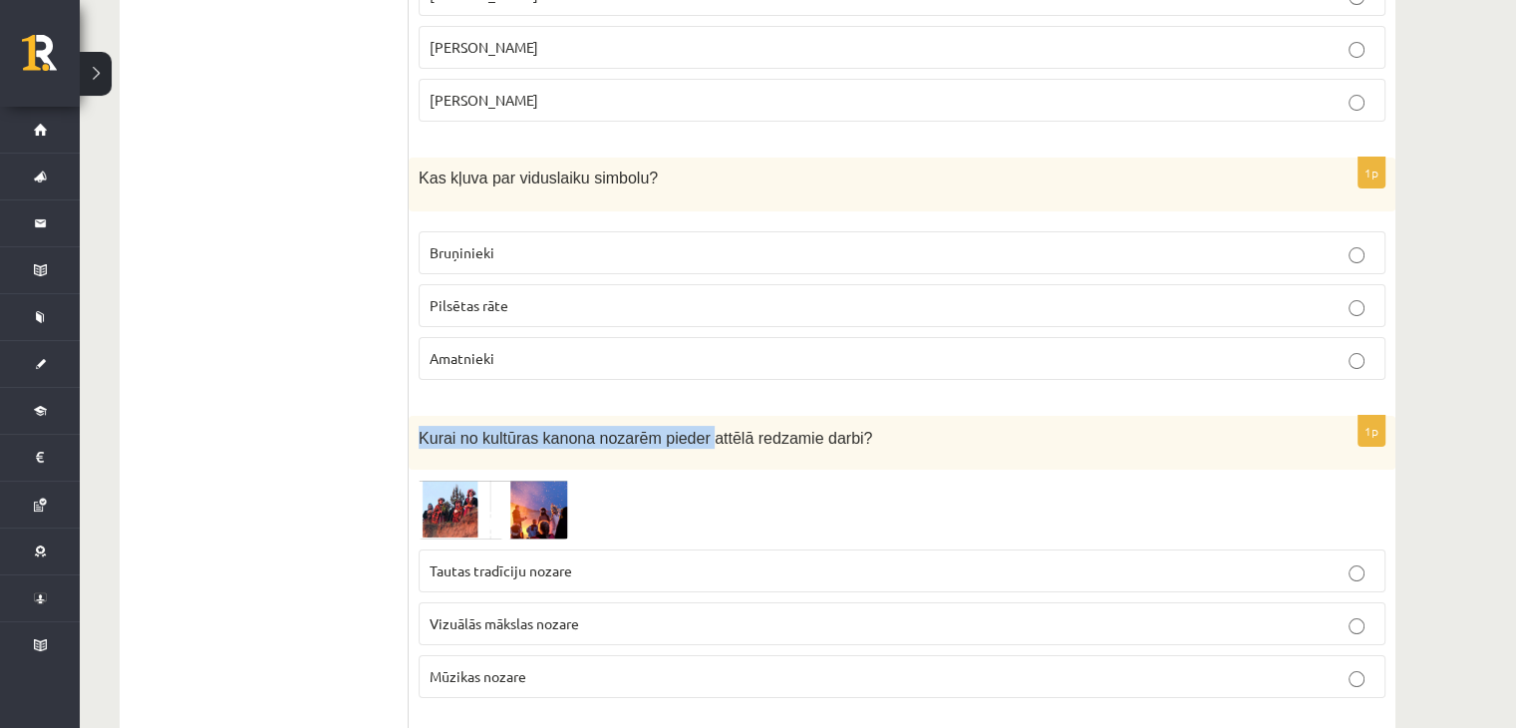
drag, startPoint x: 474, startPoint y: 348, endPoint x: 686, endPoint y: 352, distance: 212.4
click at [686, 416] on div "Kurai no kultūras kanona nozarēm pieder attēlā redzamie darbi?" at bounding box center [902, 443] width 987 height 55
click at [538, 480] on img at bounding box center [494, 509] width 150 height 59
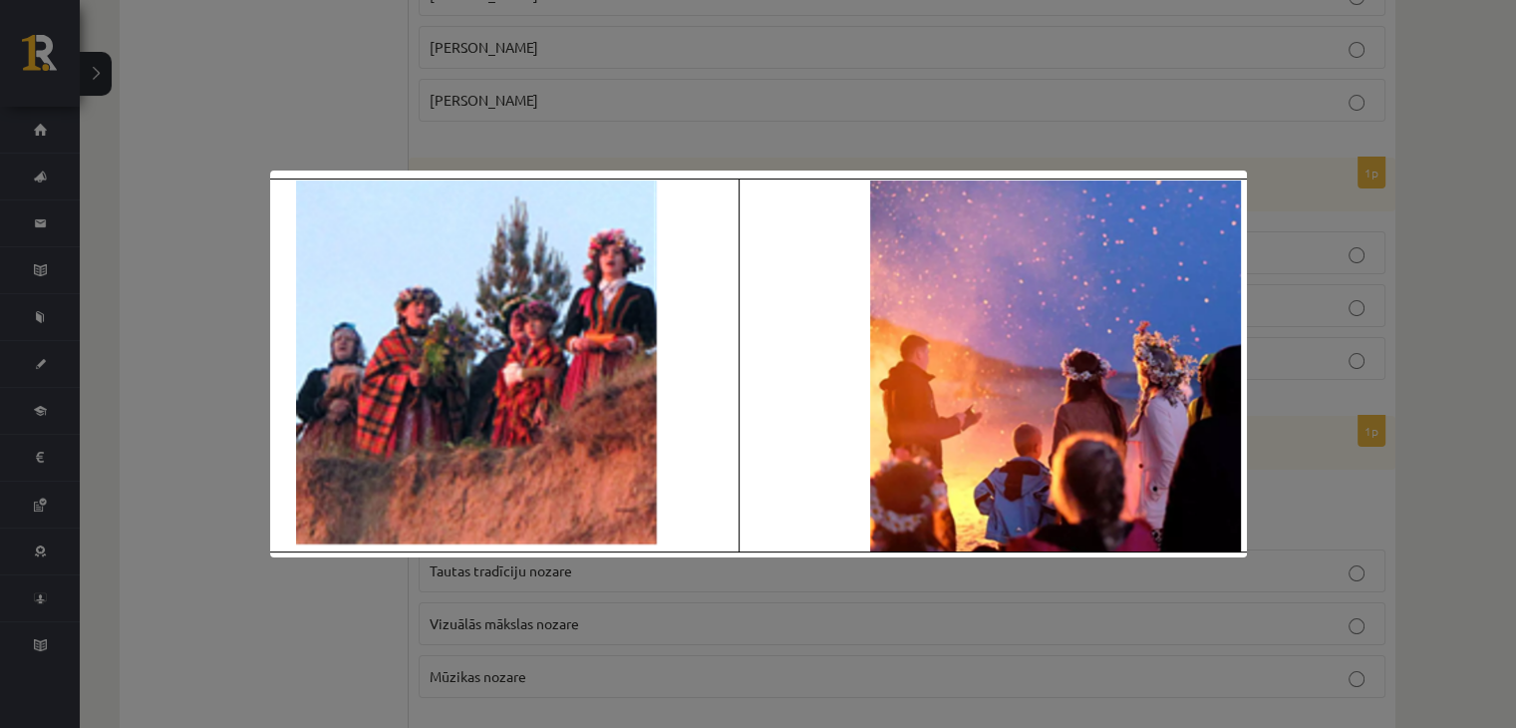
click at [538, 419] on img at bounding box center [758, 363] width 977 height 387
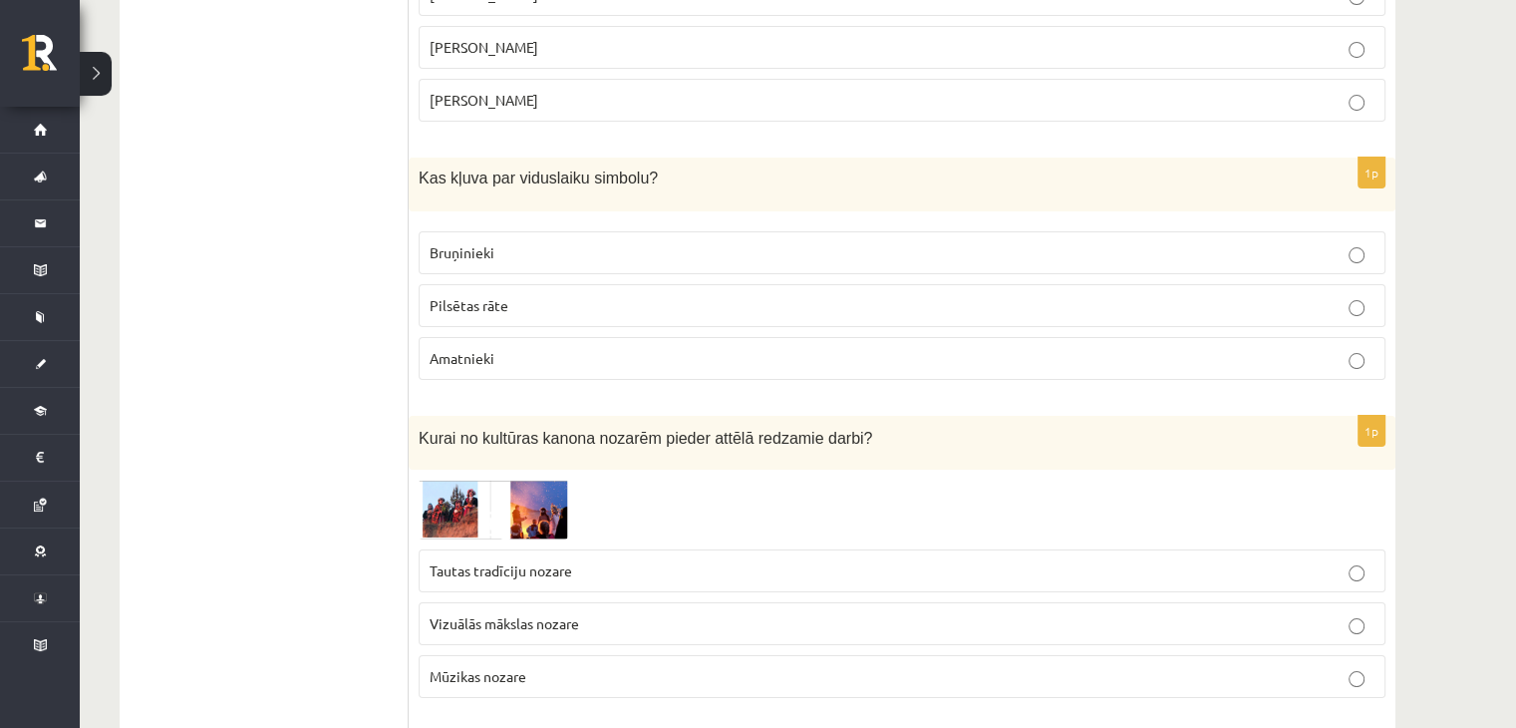
click at [535, 549] on label "Tautas tradīciju nozare" at bounding box center [902, 570] width 967 height 43
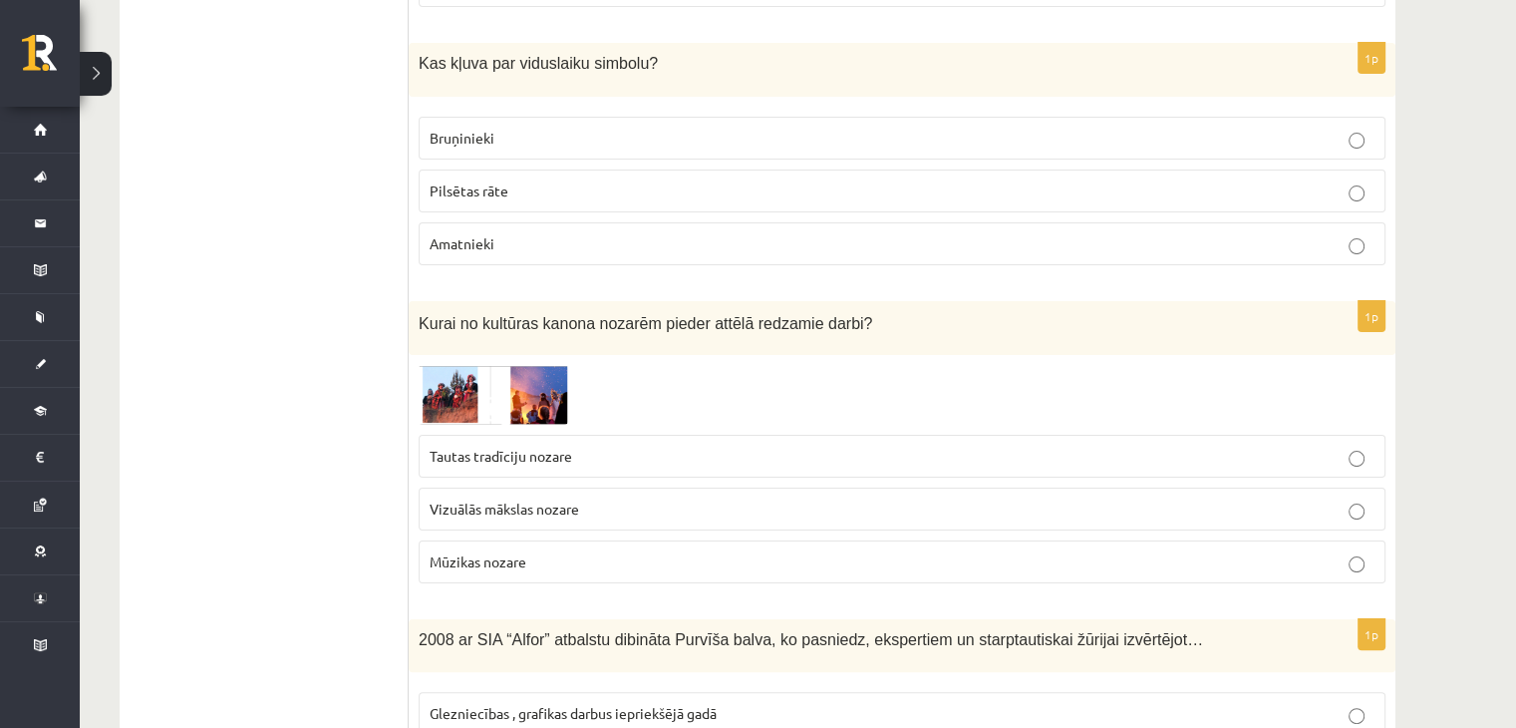
scroll to position [7975, 0]
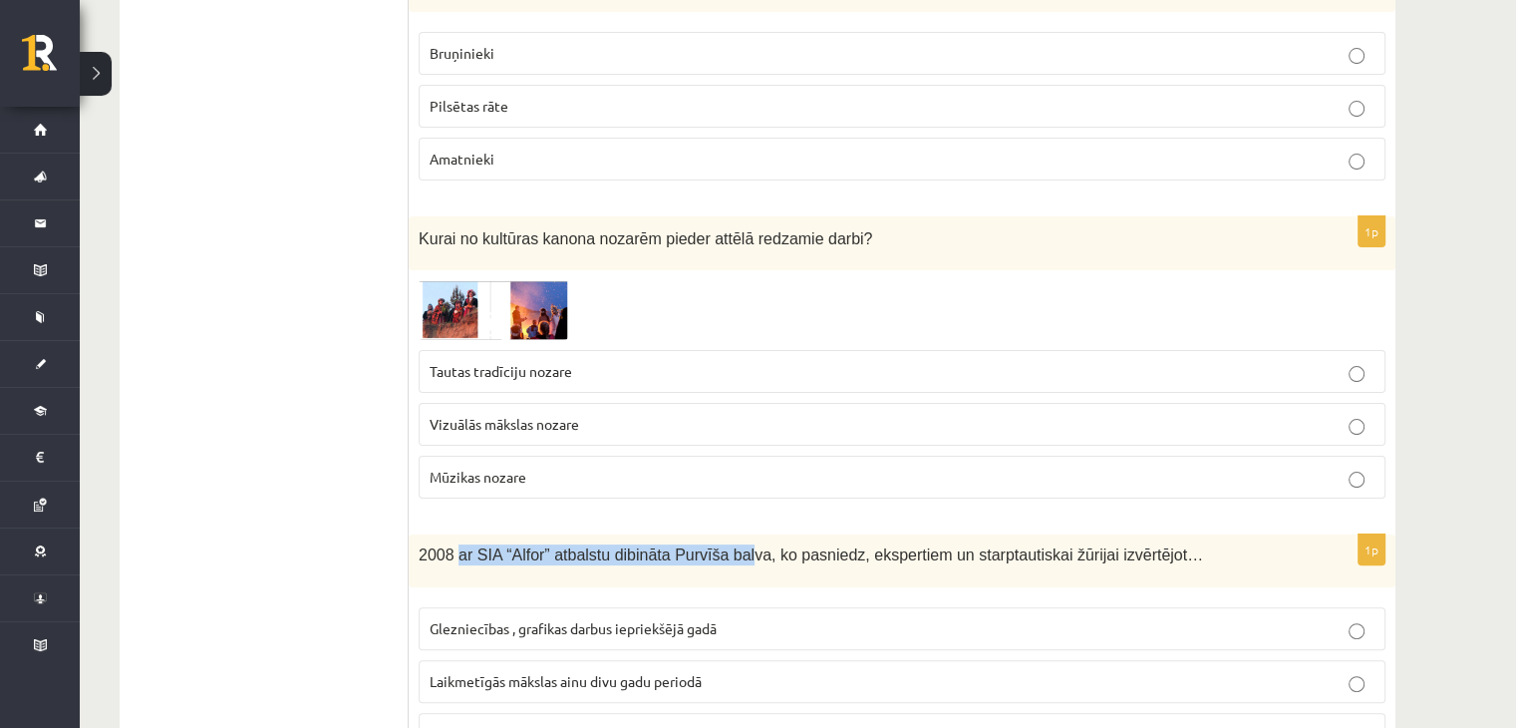
drag, startPoint x: 453, startPoint y: 456, endPoint x: 727, endPoint y: 456, distance: 274.1
click at [727, 546] on span "2008 ar SIA “Alfor” atbalstu dibināta Purvīša balva, ko pasniedz, ekspertiem un…" at bounding box center [811, 554] width 785 height 17
click at [694, 619] on span "Glezniecības , grafikas darbus iepriekšējā gadā" at bounding box center [573, 628] width 287 height 18
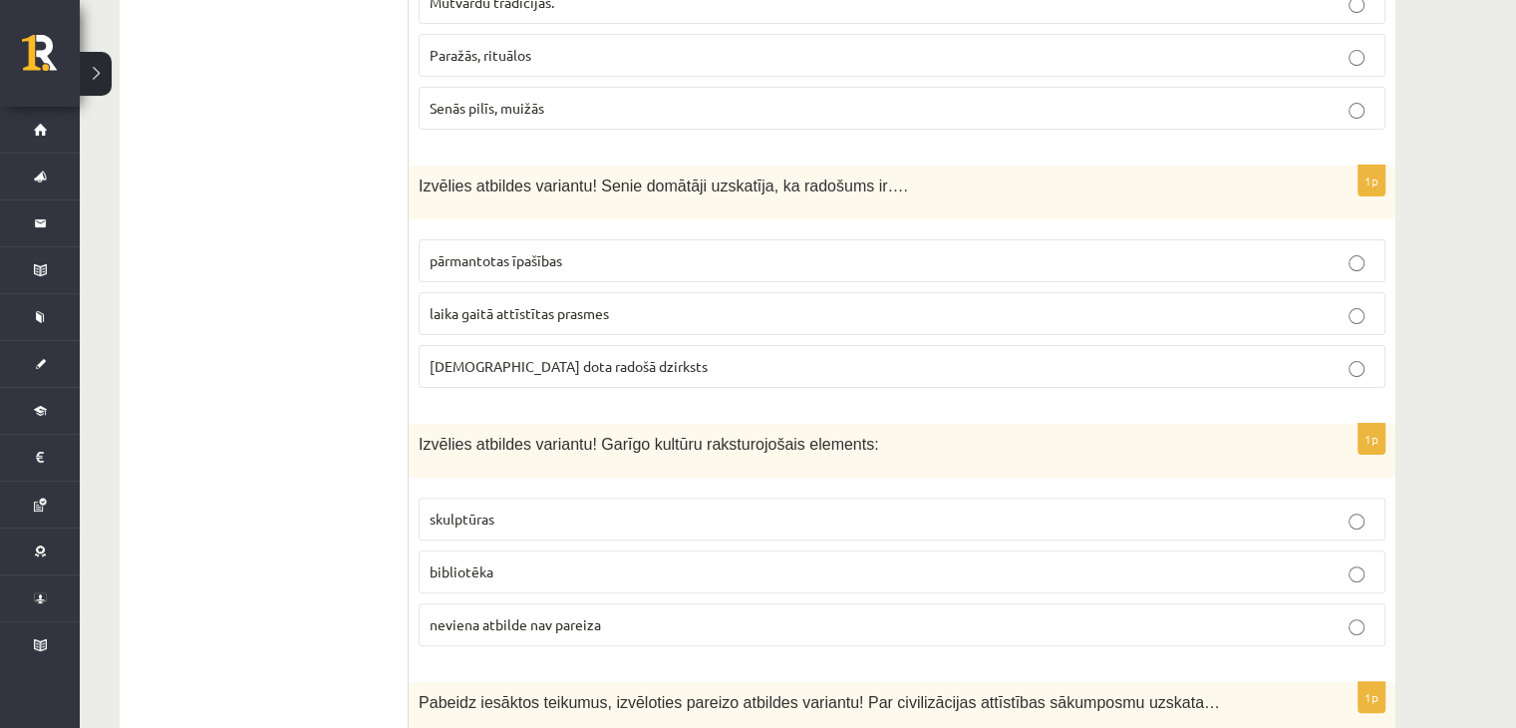
scroll to position [0, 0]
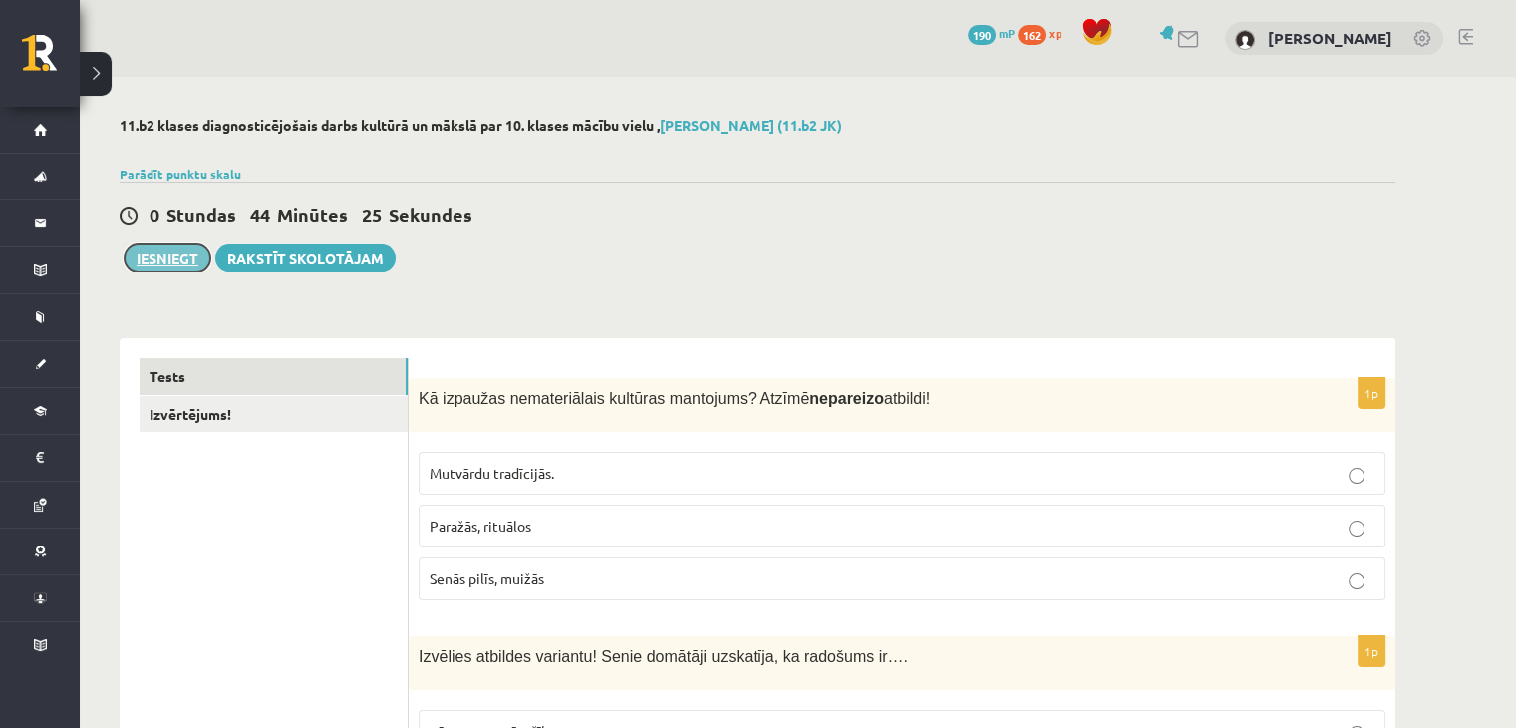
click at [159, 260] on button "Iesniegt" at bounding box center [168, 258] width 86 height 28
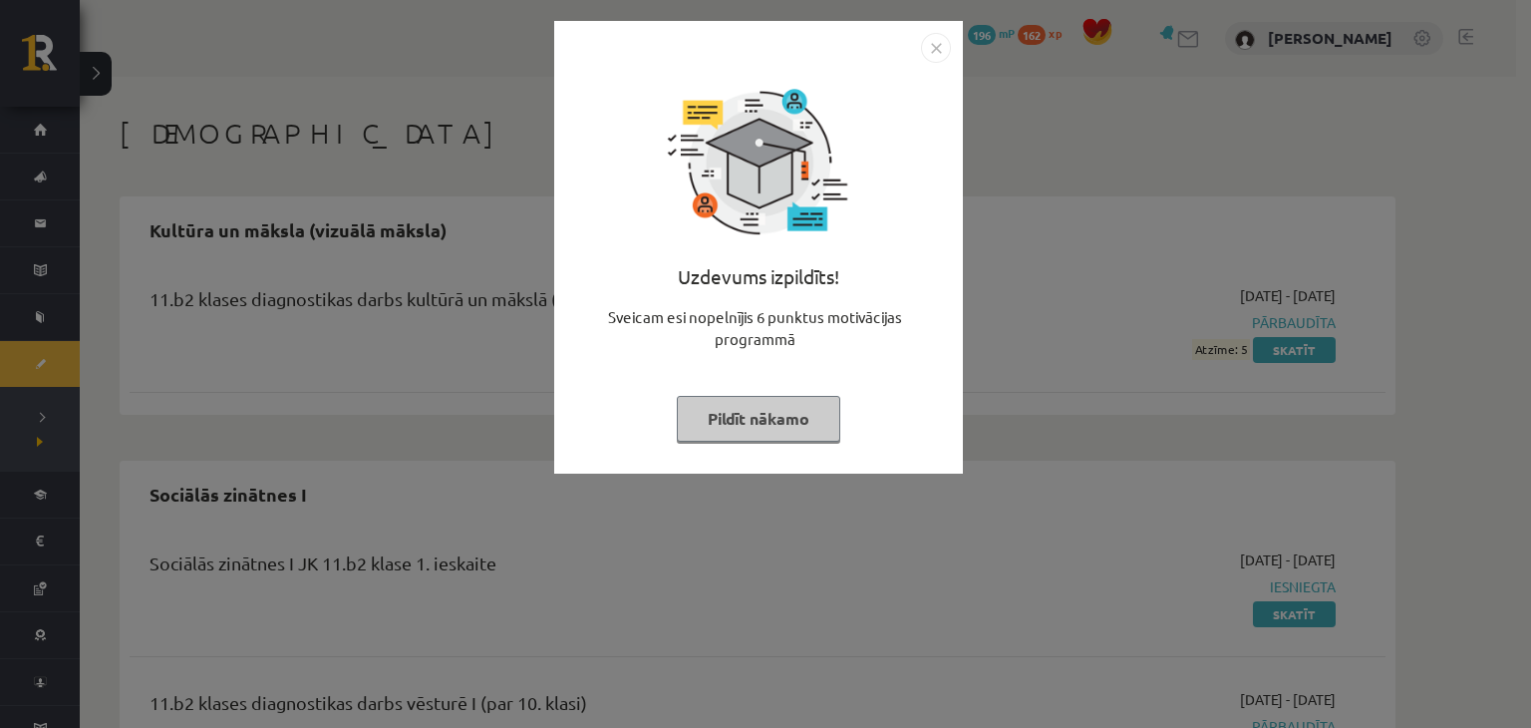
click at [929, 47] on img "Close" at bounding box center [936, 48] width 30 height 30
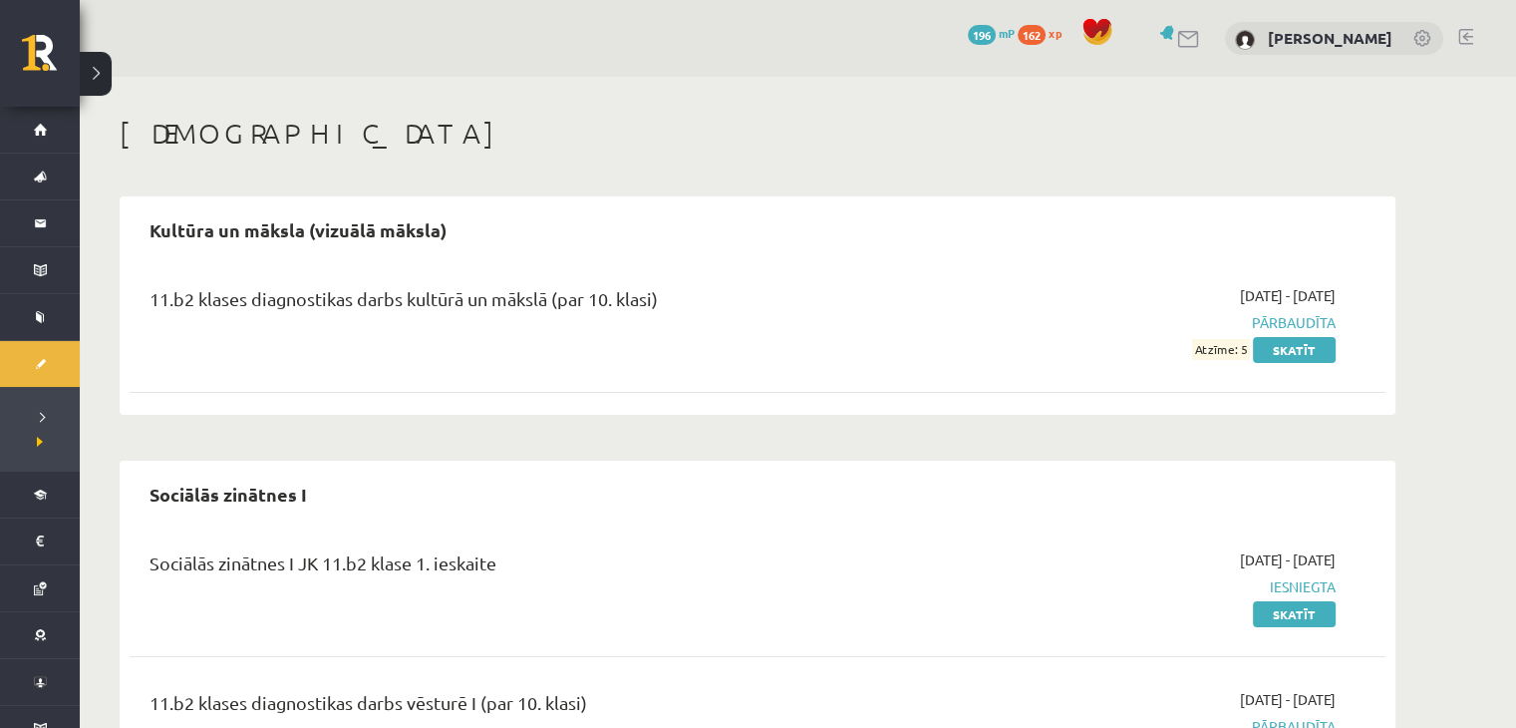
click at [1216, 350] on span "Atzīme: 5" at bounding box center [1221, 349] width 58 height 21
click at [1276, 348] on link "Skatīt" at bounding box center [1294, 350] width 83 height 26
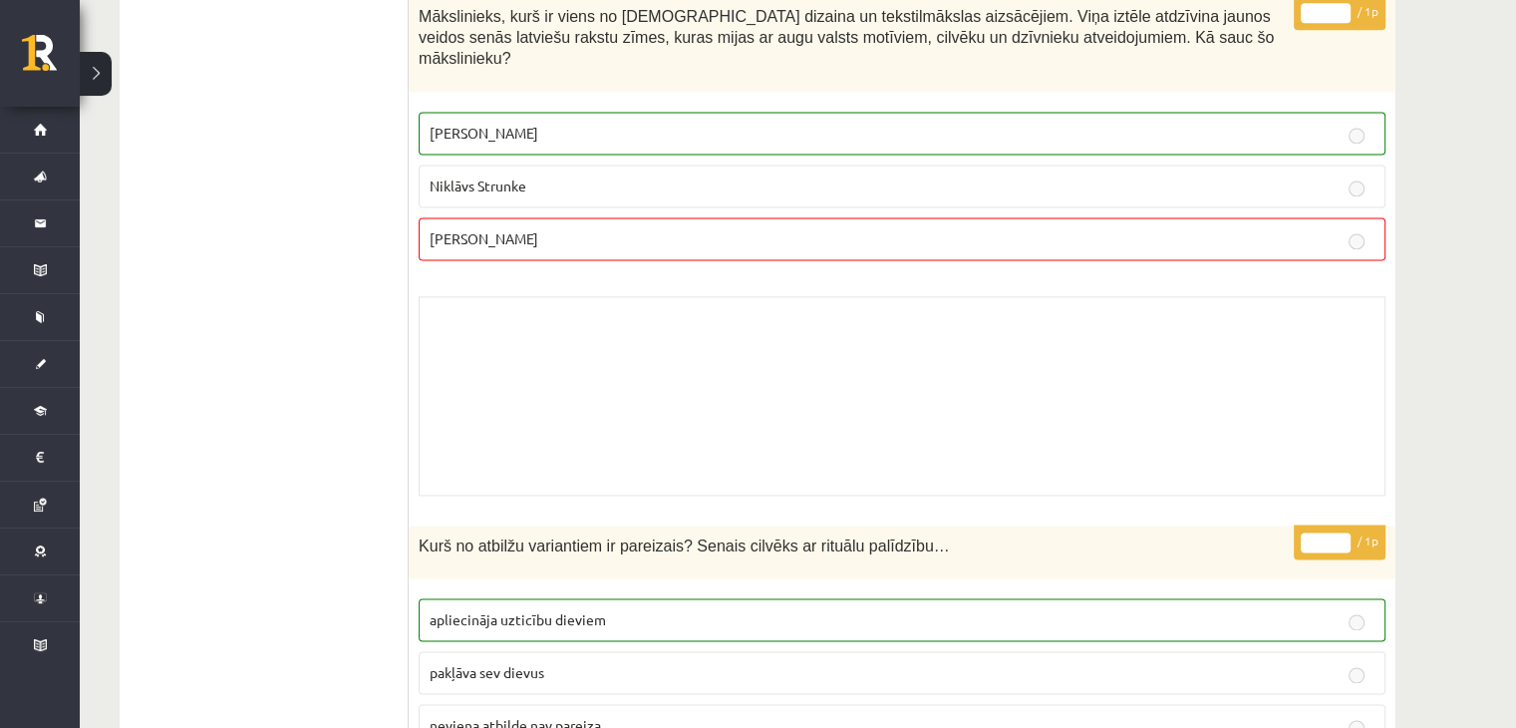
scroll to position [2142, 0]
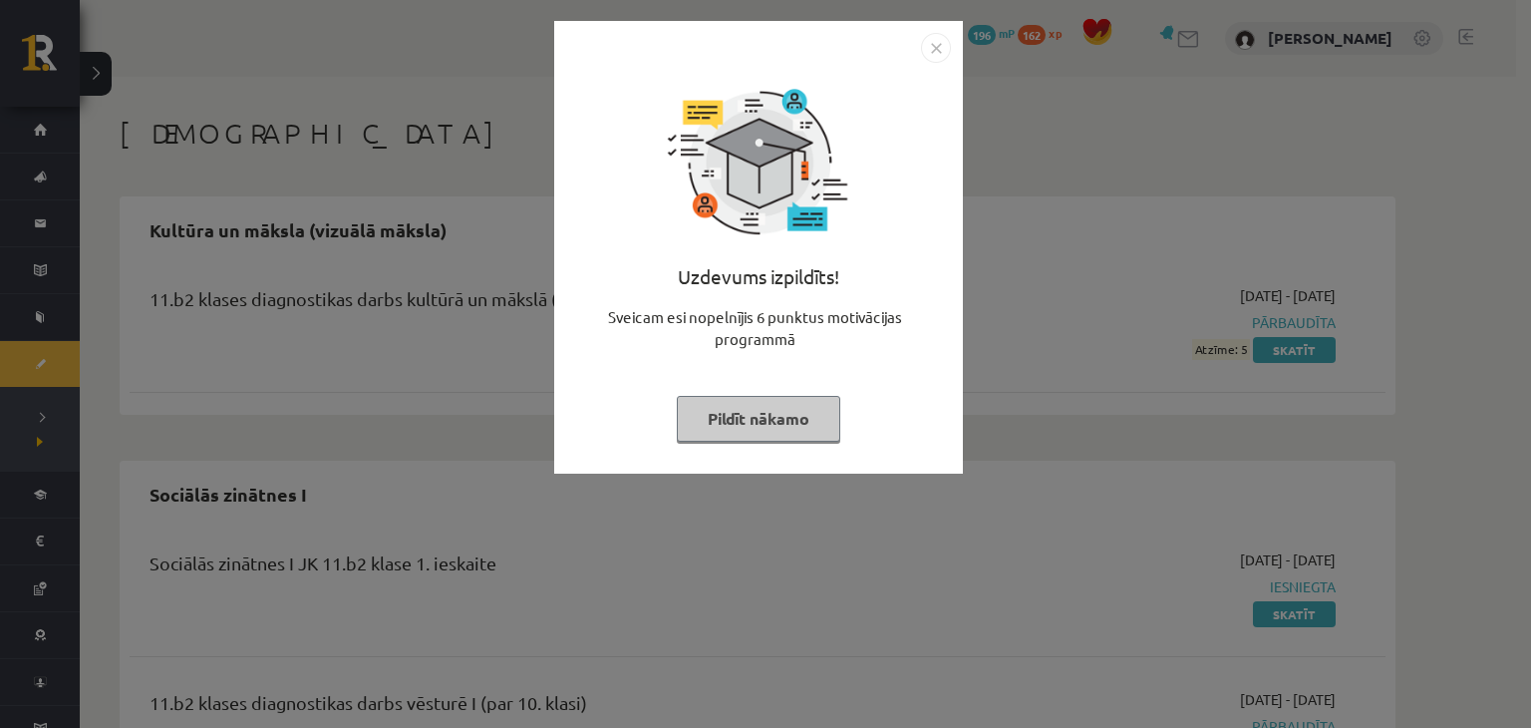
click at [944, 49] on img "Close" at bounding box center [936, 48] width 30 height 30
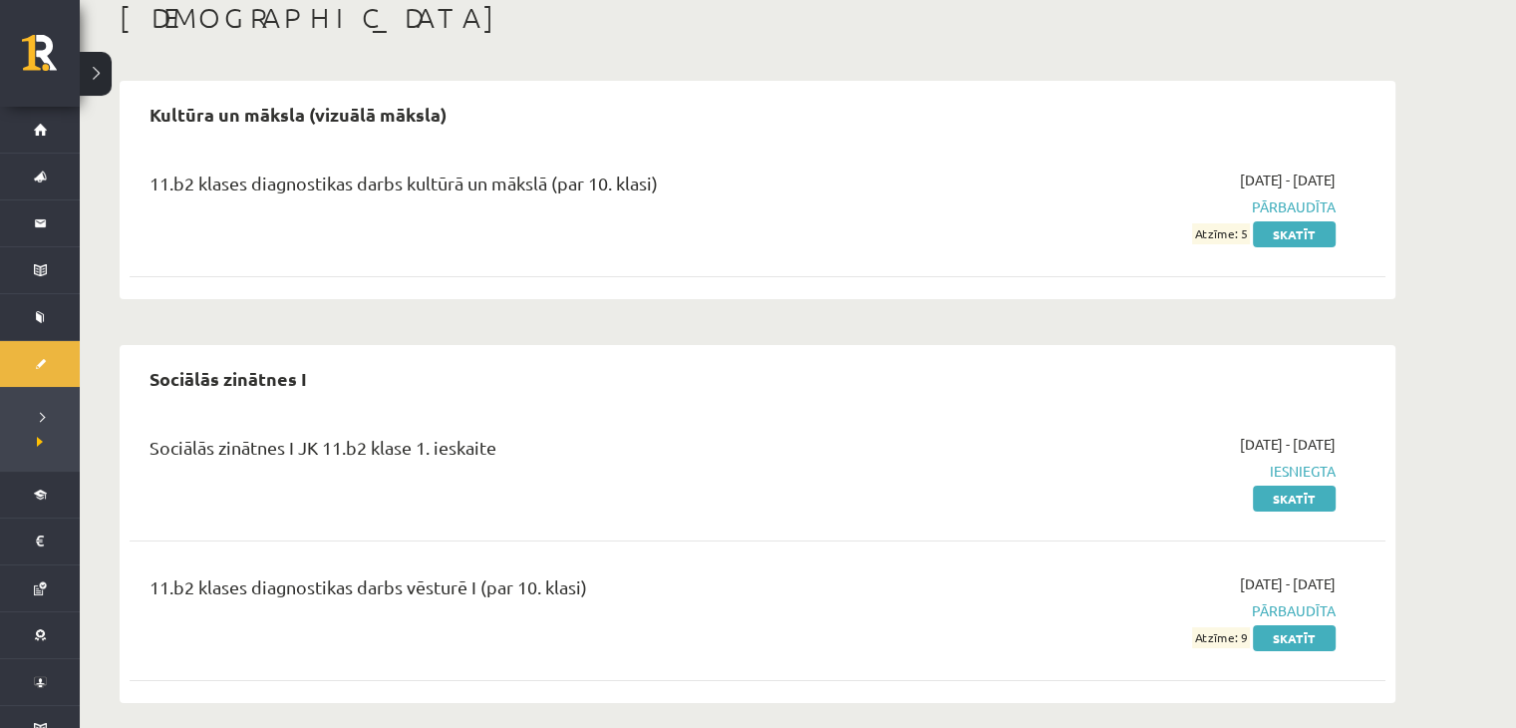
scroll to position [95, 0]
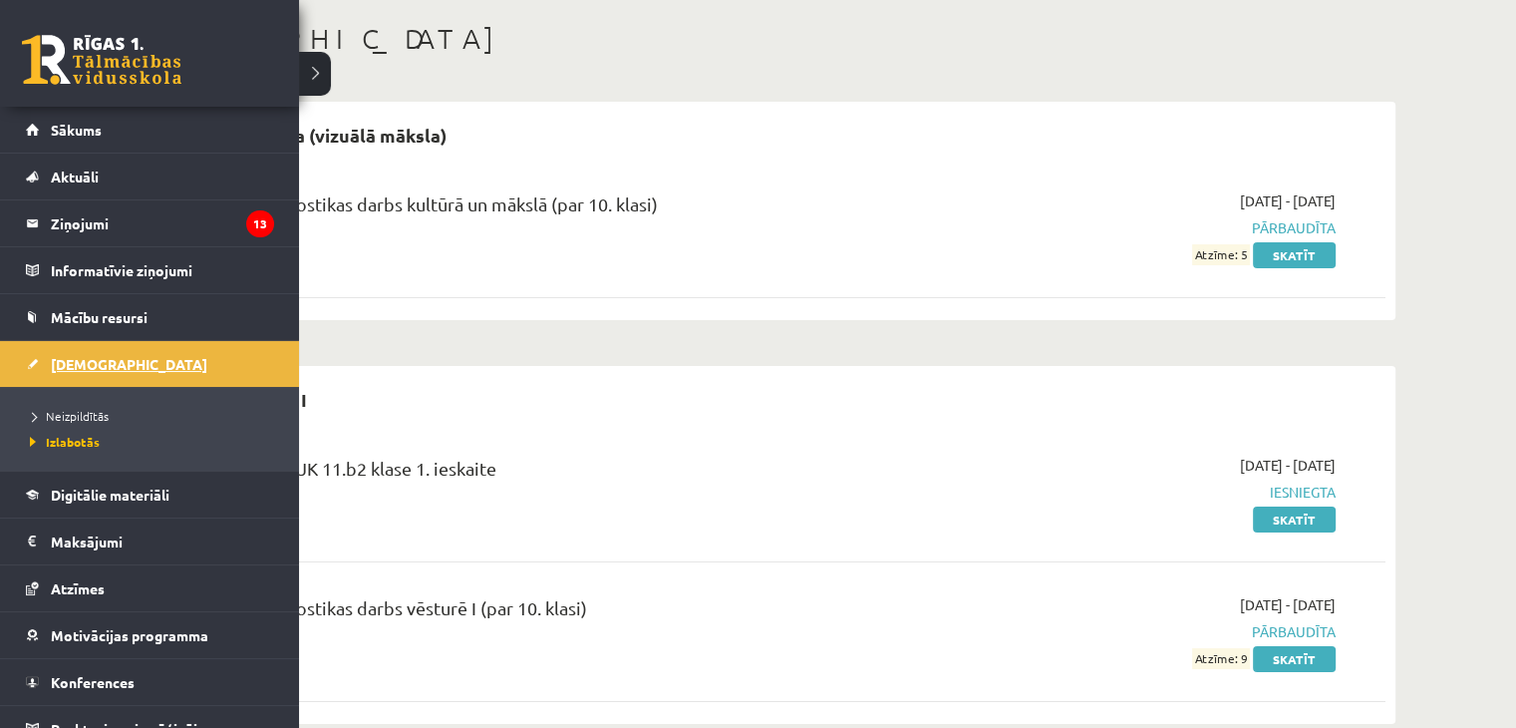
click at [68, 366] on span "[DEMOGRAPHIC_DATA]" at bounding box center [129, 364] width 157 height 18
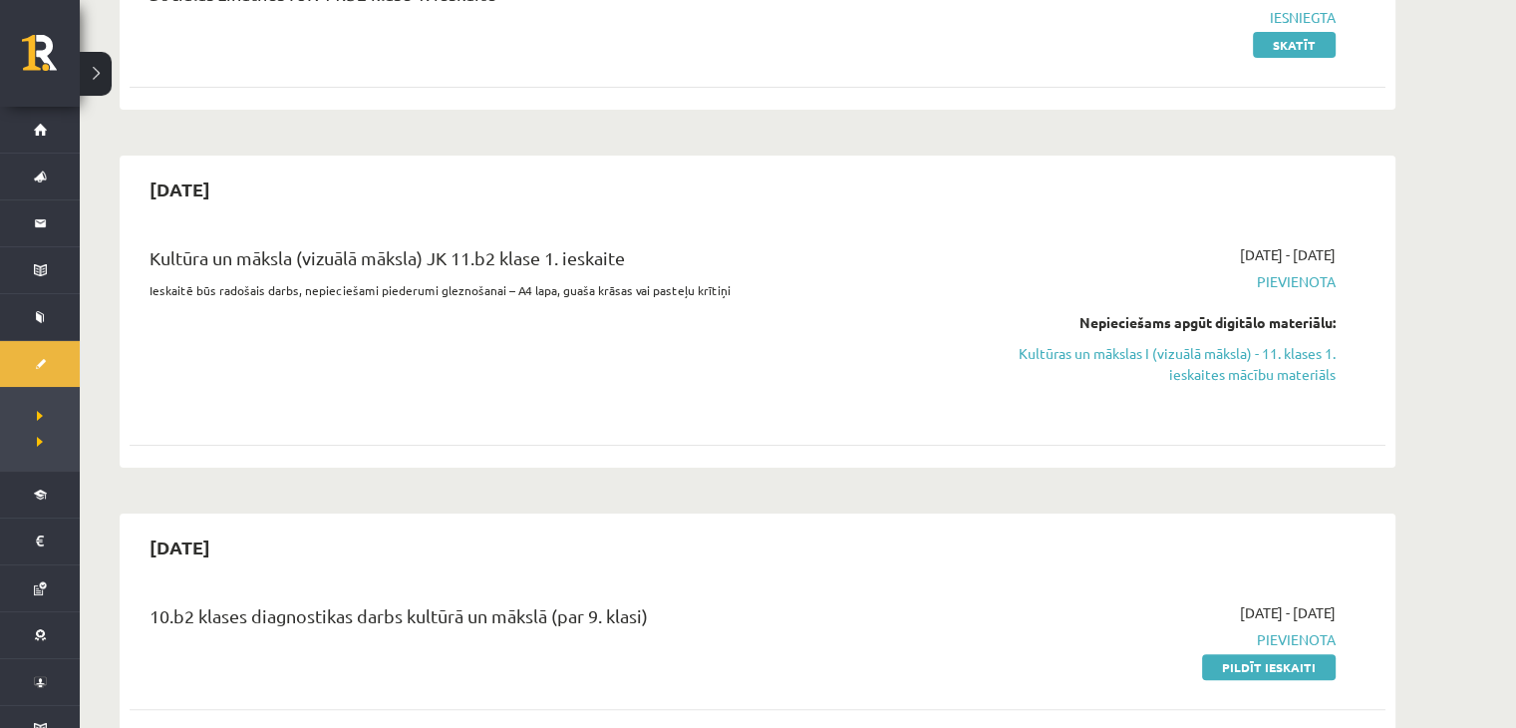
scroll to position [95, 0]
